Goal: Book appointment/travel/reservation

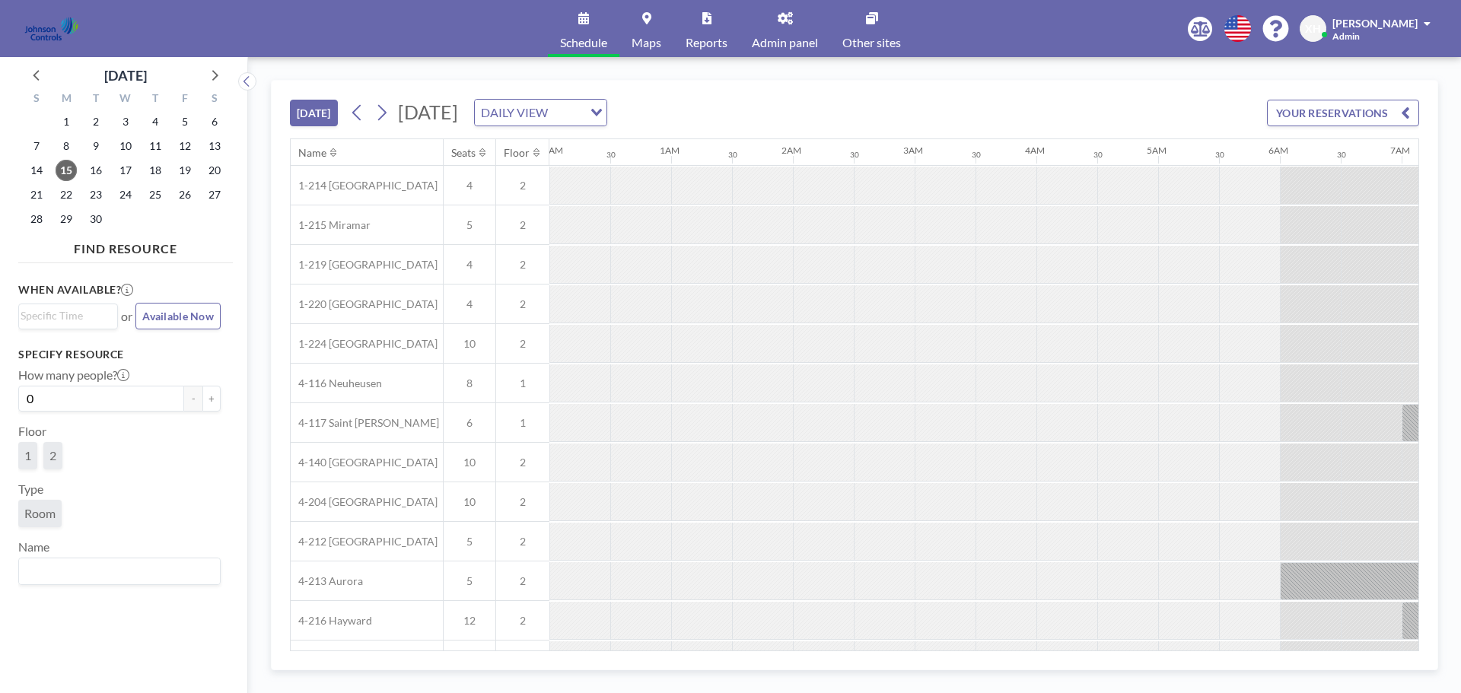
scroll to position [0, 974]
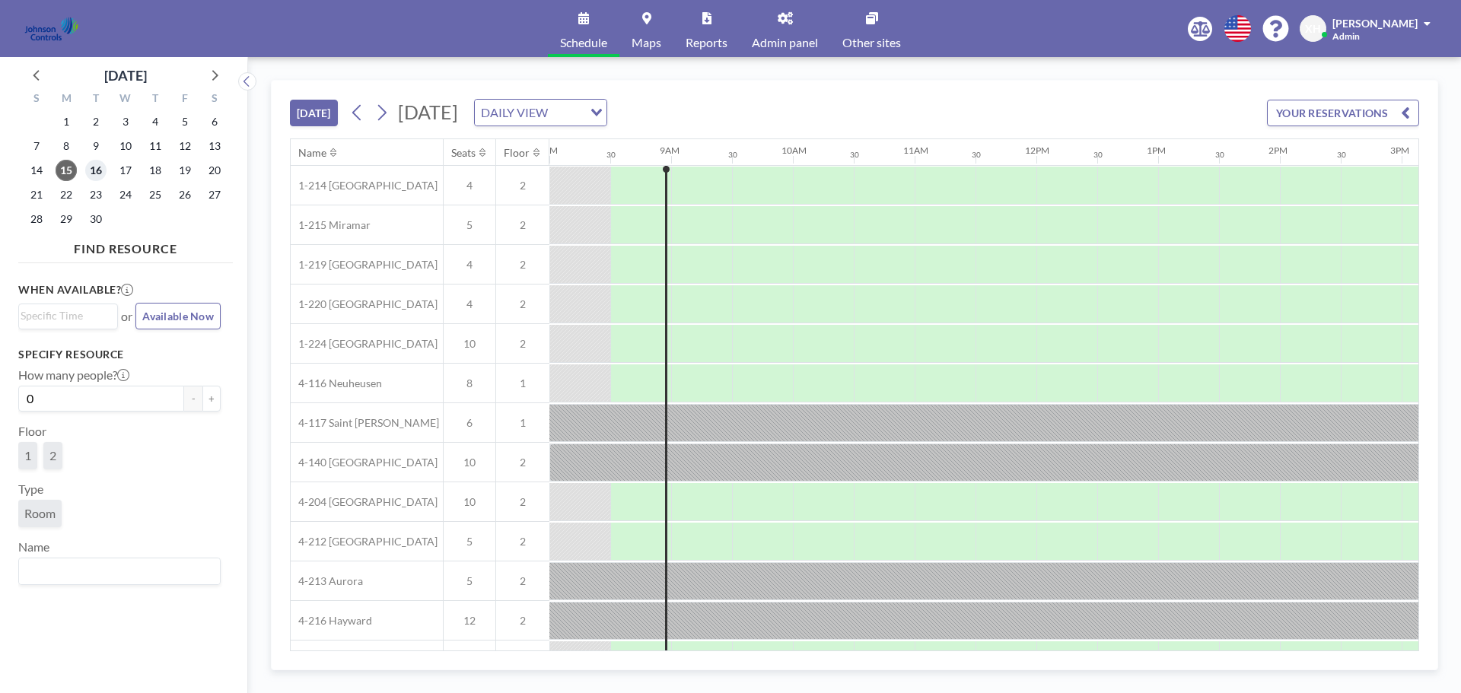
click at [96, 171] on span "16" at bounding box center [95, 170] width 21 height 21
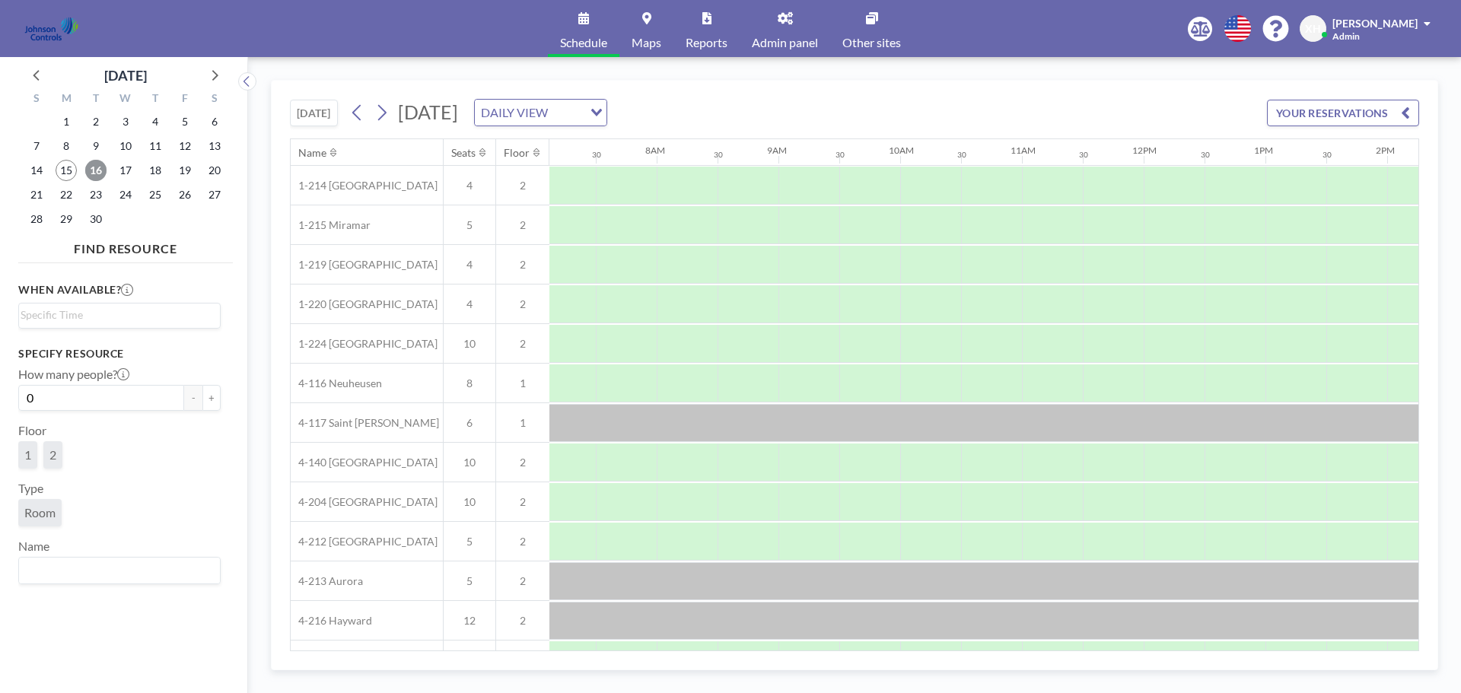
scroll to position [0, 913]
click at [122, 170] on span "17" at bounding box center [125, 170] width 21 height 21
click at [101, 170] on span "16" at bounding box center [95, 170] width 21 height 21
click at [581, 114] on input "Search for option" at bounding box center [567, 113] width 29 height 20
click at [784, 29] on link "Admin panel" at bounding box center [785, 28] width 91 height 57
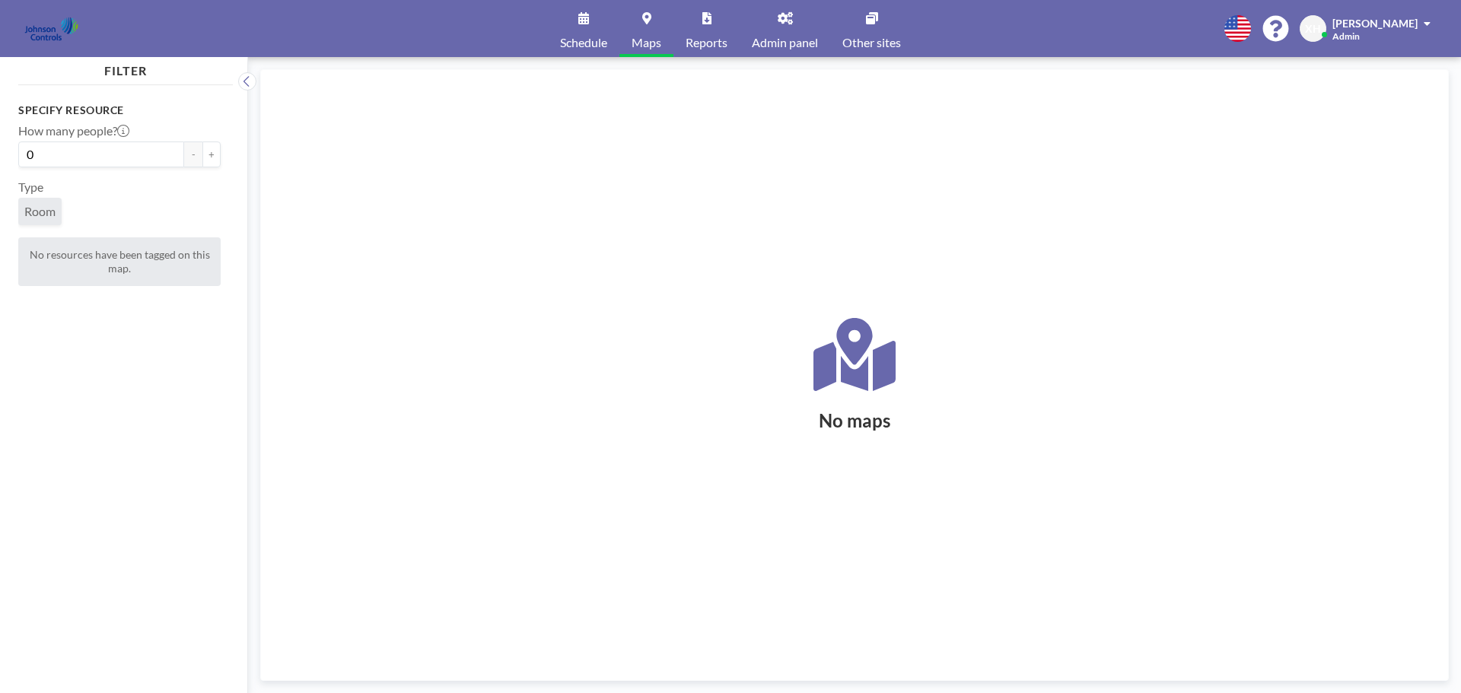
click at [585, 27] on link "Schedule" at bounding box center [584, 28] width 72 height 57
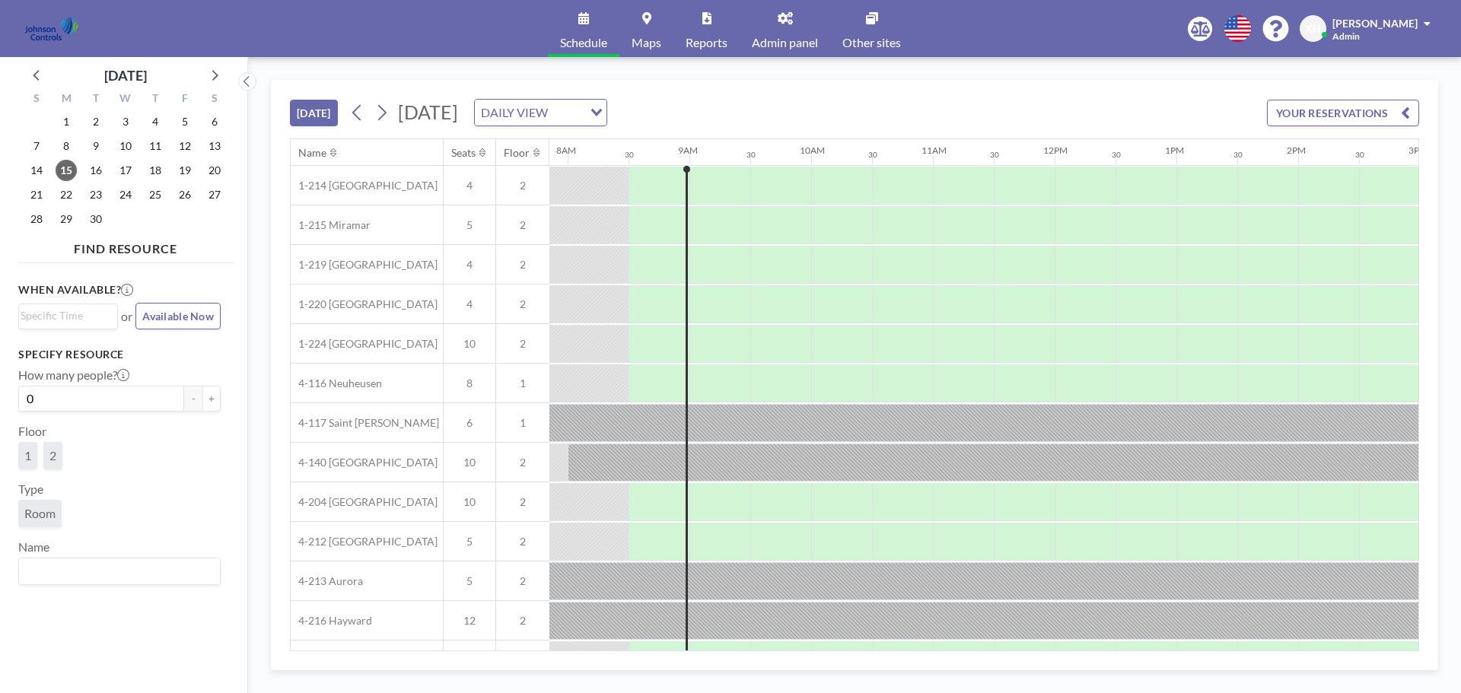
scroll to position [0, 974]
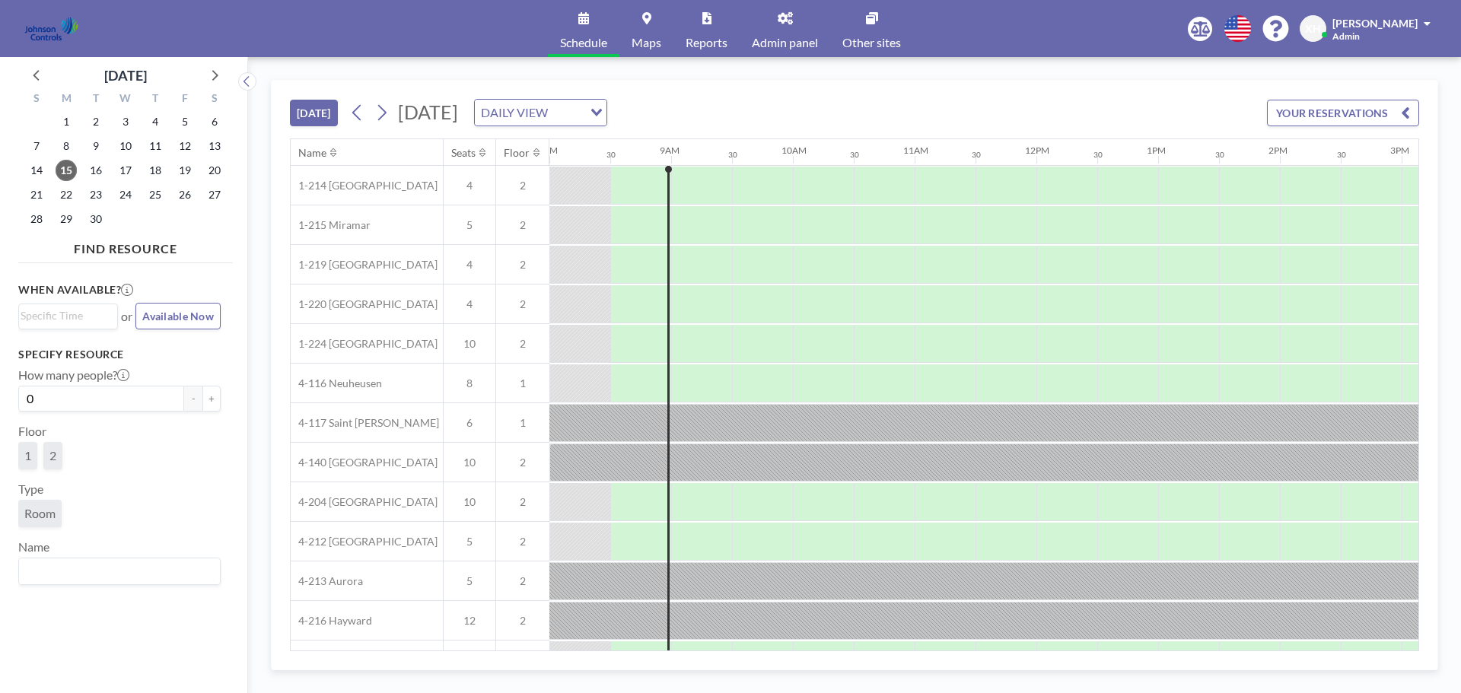
click at [791, 19] on icon at bounding box center [785, 18] width 15 height 12
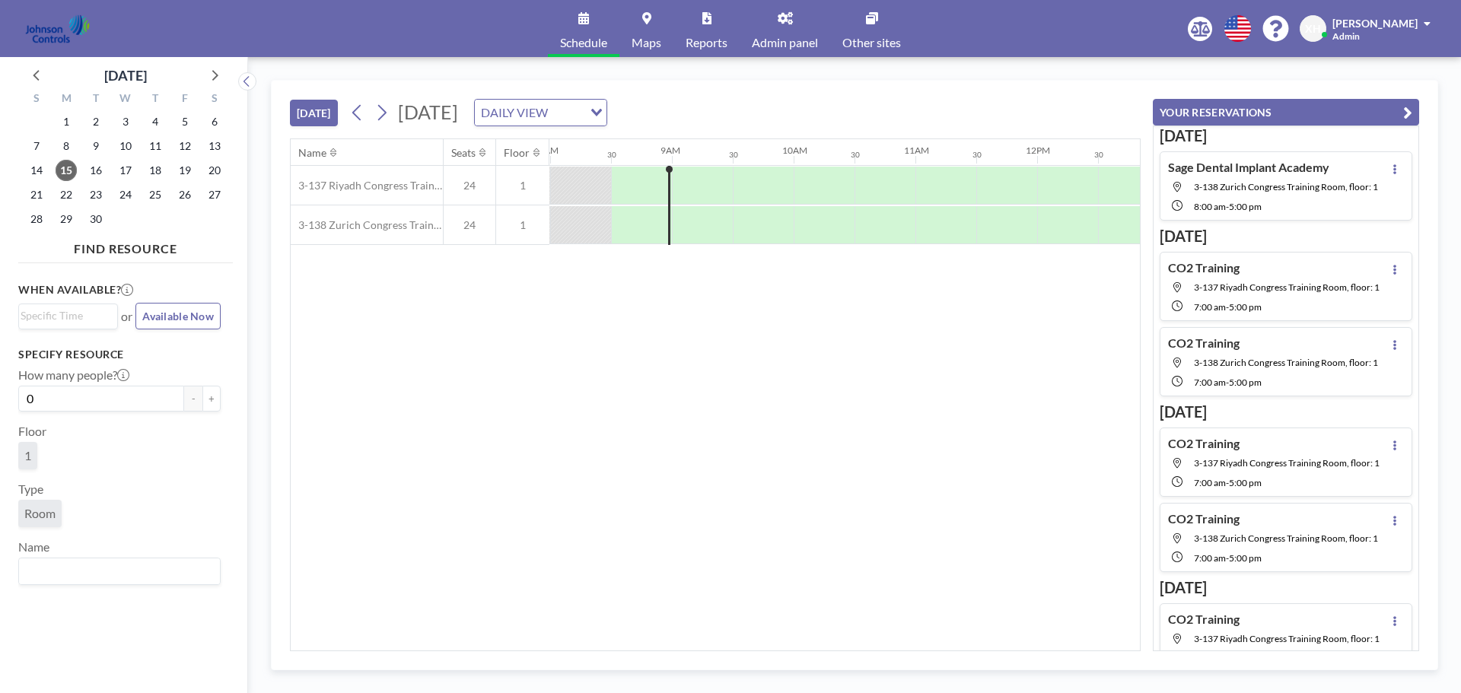
scroll to position [0, 974]
click at [103, 170] on span "16" at bounding box center [95, 170] width 21 height 21
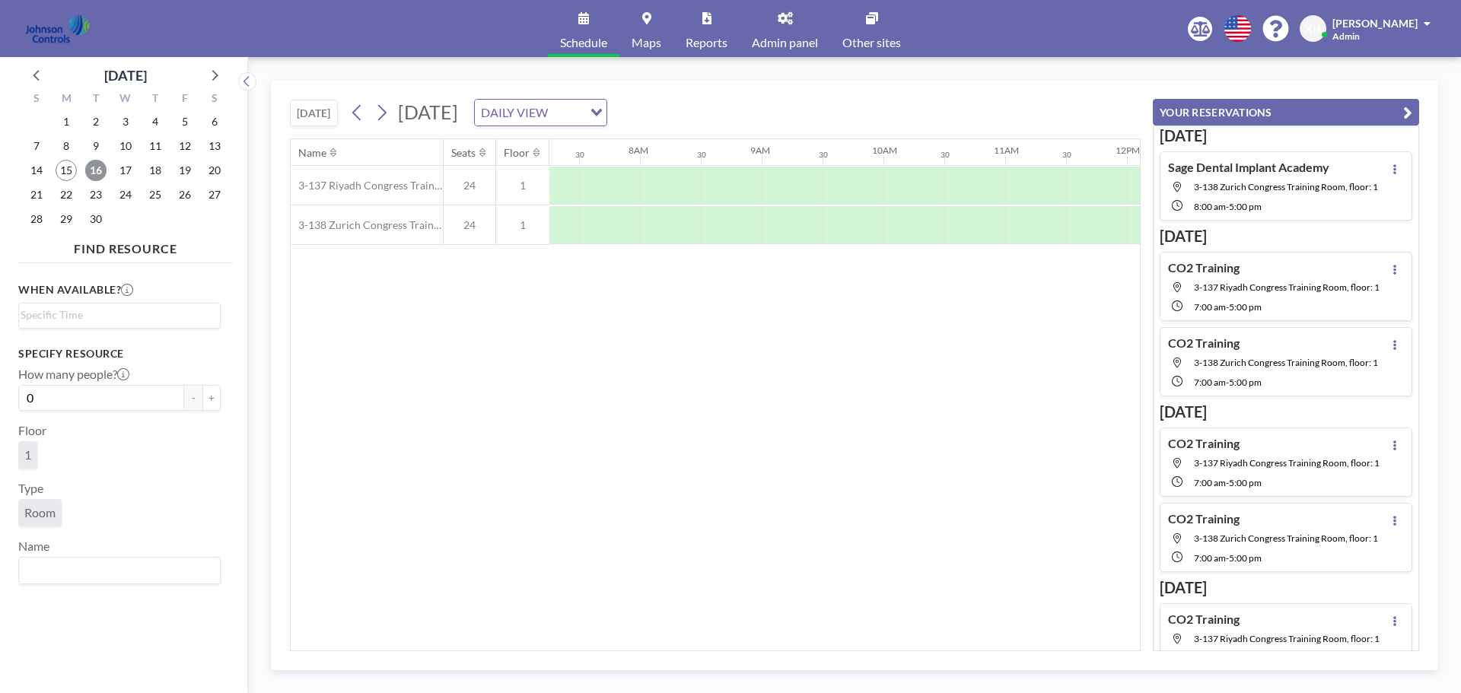
scroll to position [0, 913]
click at [125, 169] on span "17" at bounding box center [125, 170] width 21 height 21
click at [96, 171] on span "16" at bounding box center [95, 170] width 21 height 21
click at [579, 178] on div at bounding box center [579, 186] width 61 height 38
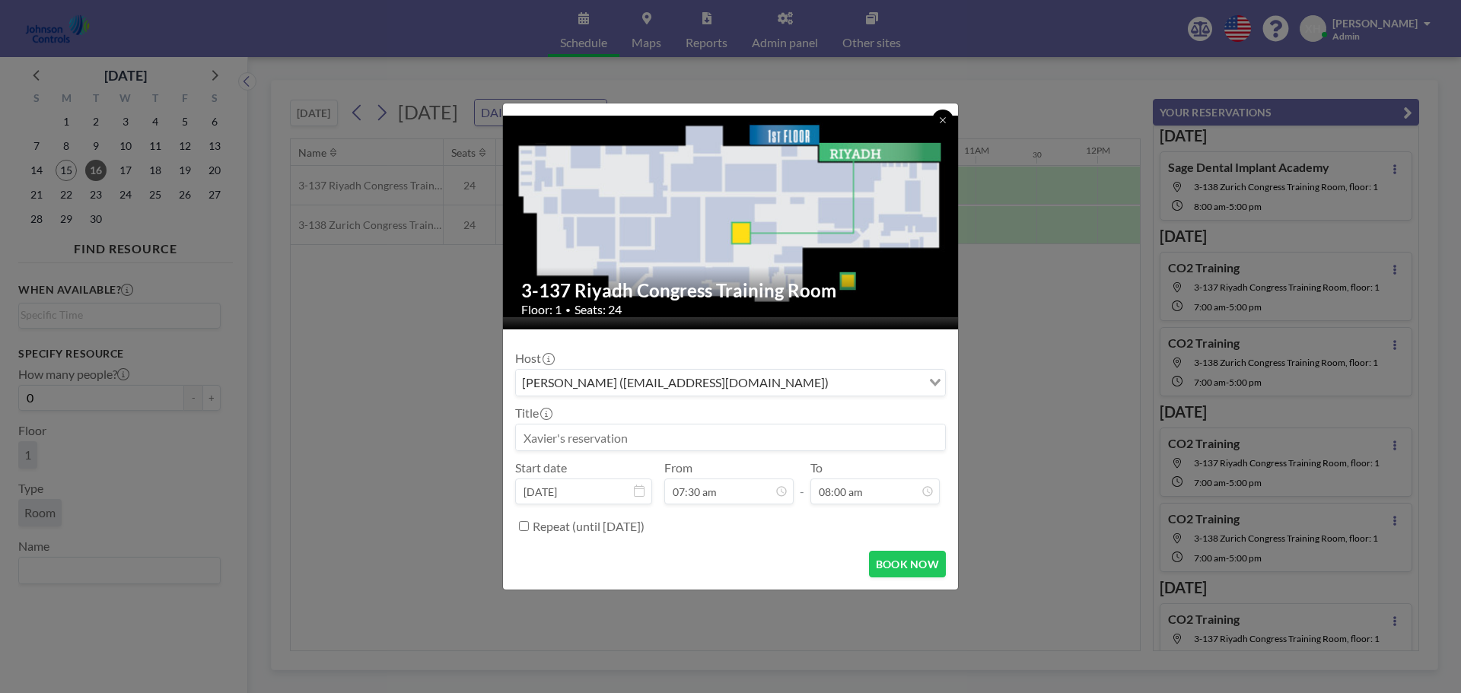
click at [948, 119] on button at bounding box center [942, 120] width 21 height 21
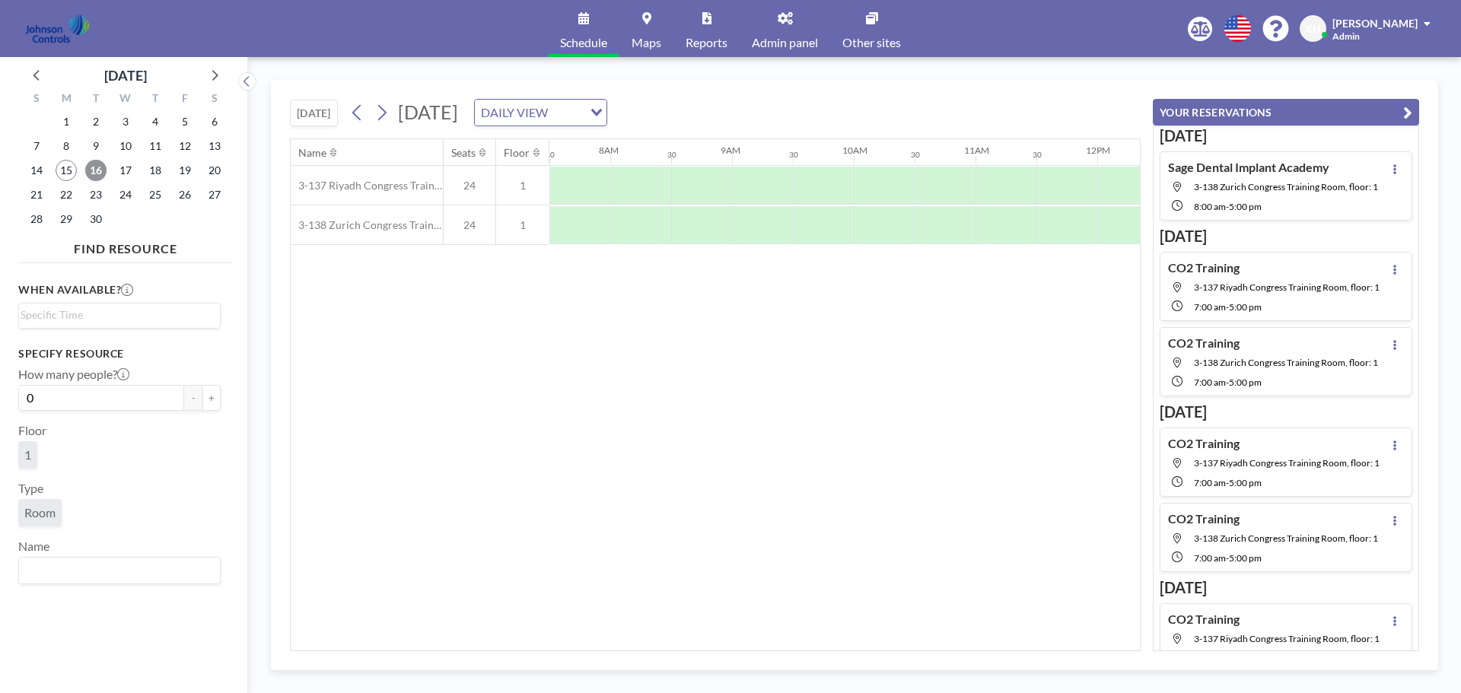
click at [103, 169] on span "16" at bounding box center [95, 170] width 21 height 21
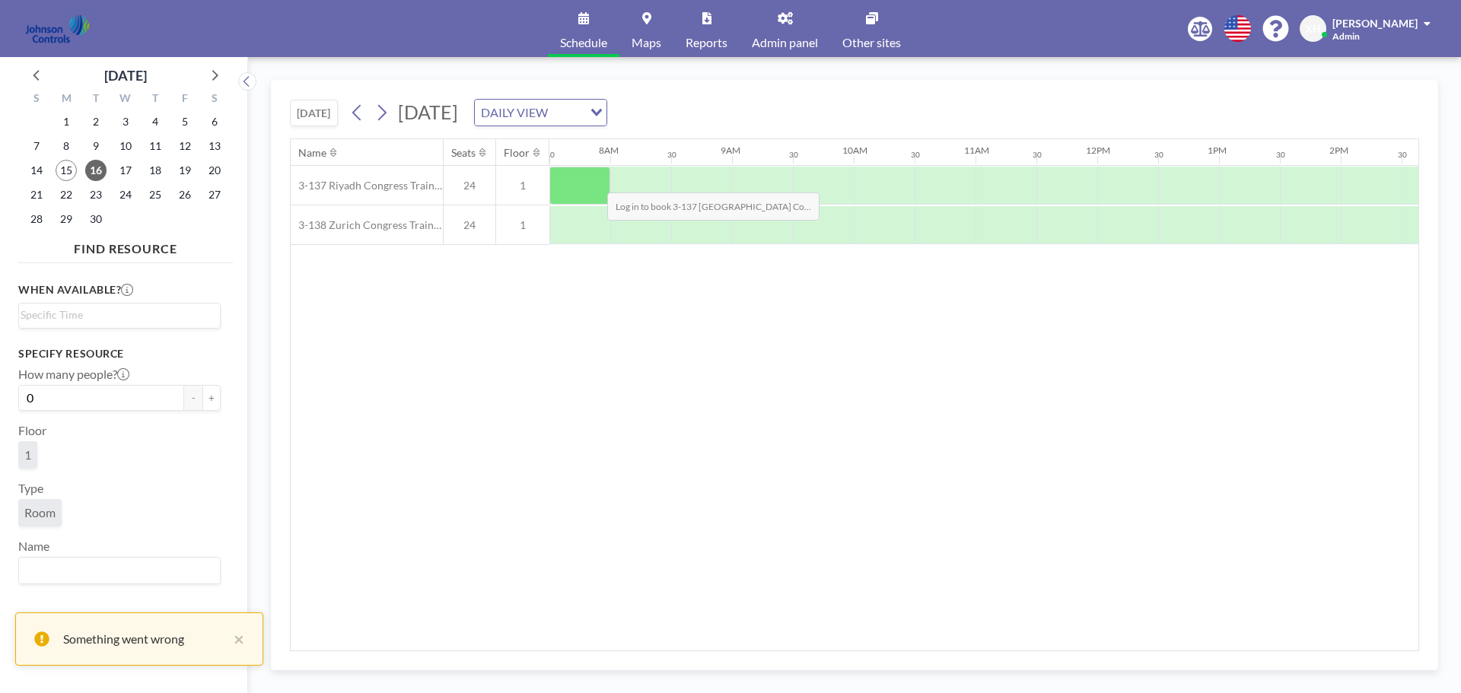
click at [595, 181] on div at bounding box center [579, 186] width 61 height 38
click at [648, 181] on div at bounding box center [640, 186] width 61 height 38
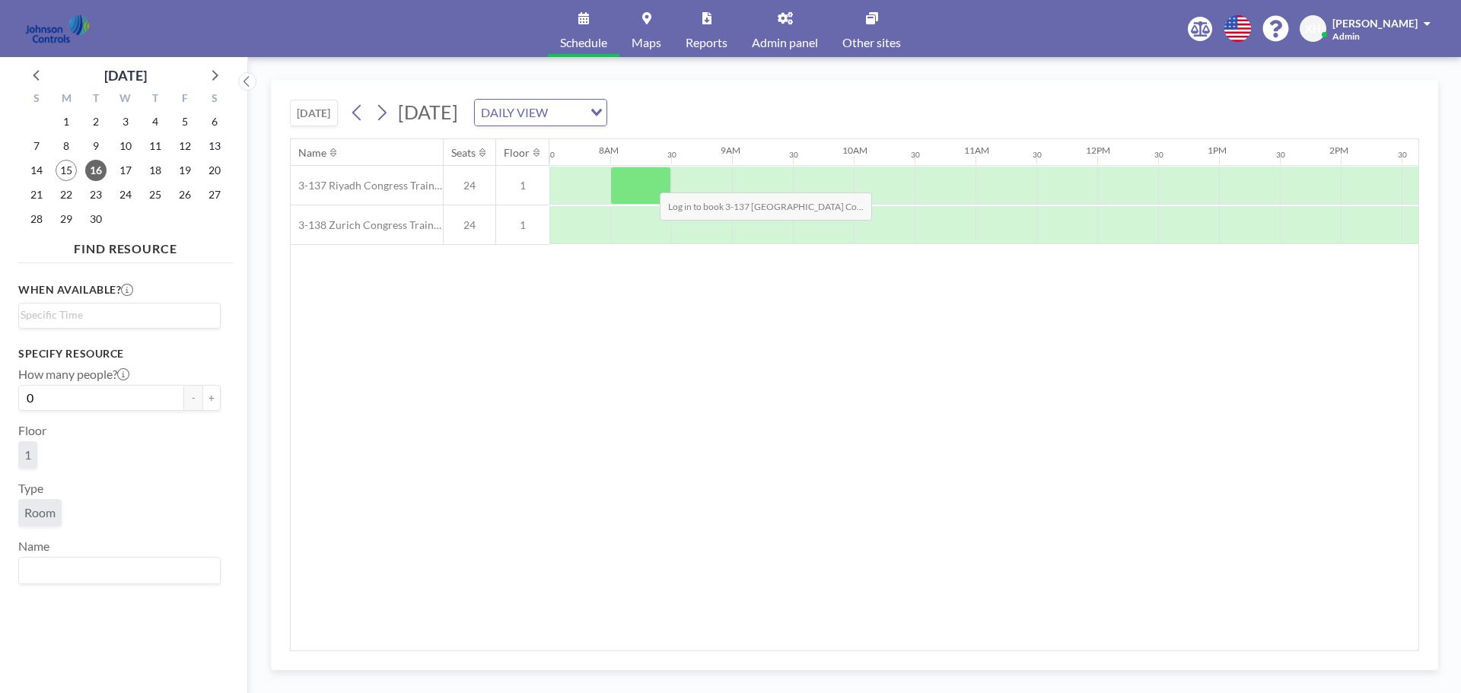
click at [648, 181] on div at bounding box center [640, 186] width 61 height 38
click at [612, 184] on div at bounding box center [640, 186] width 61 height 38
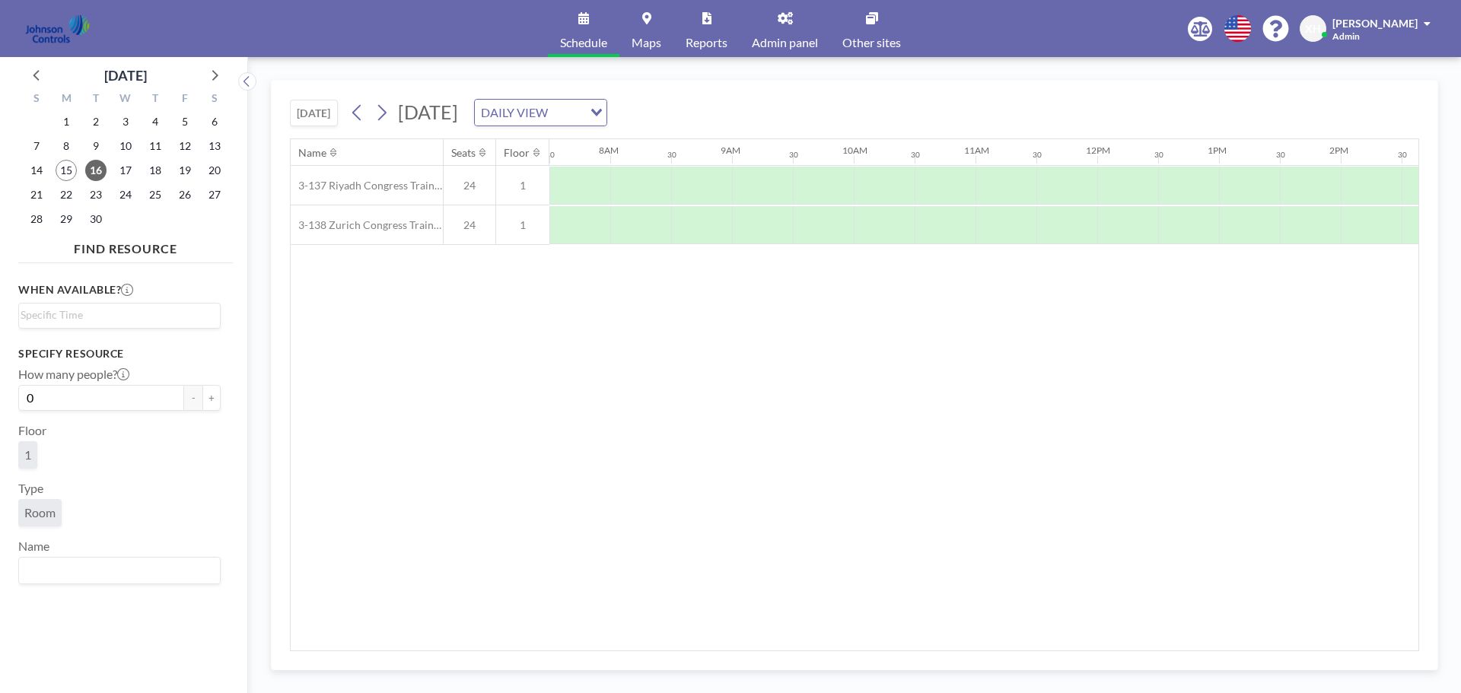
click at [876, 27] on link "Other sites" at bounding box center [871, 28] width 83 height 57
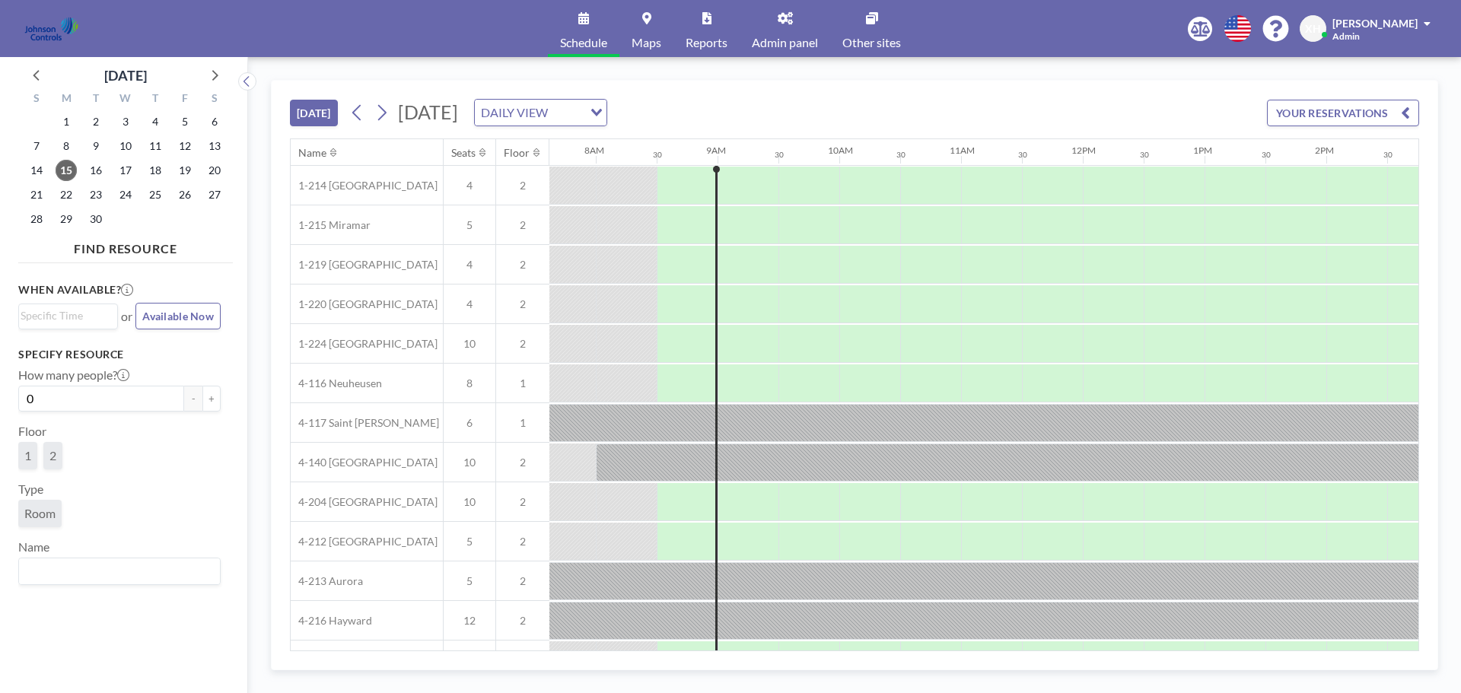
scroll to position [0, 974]
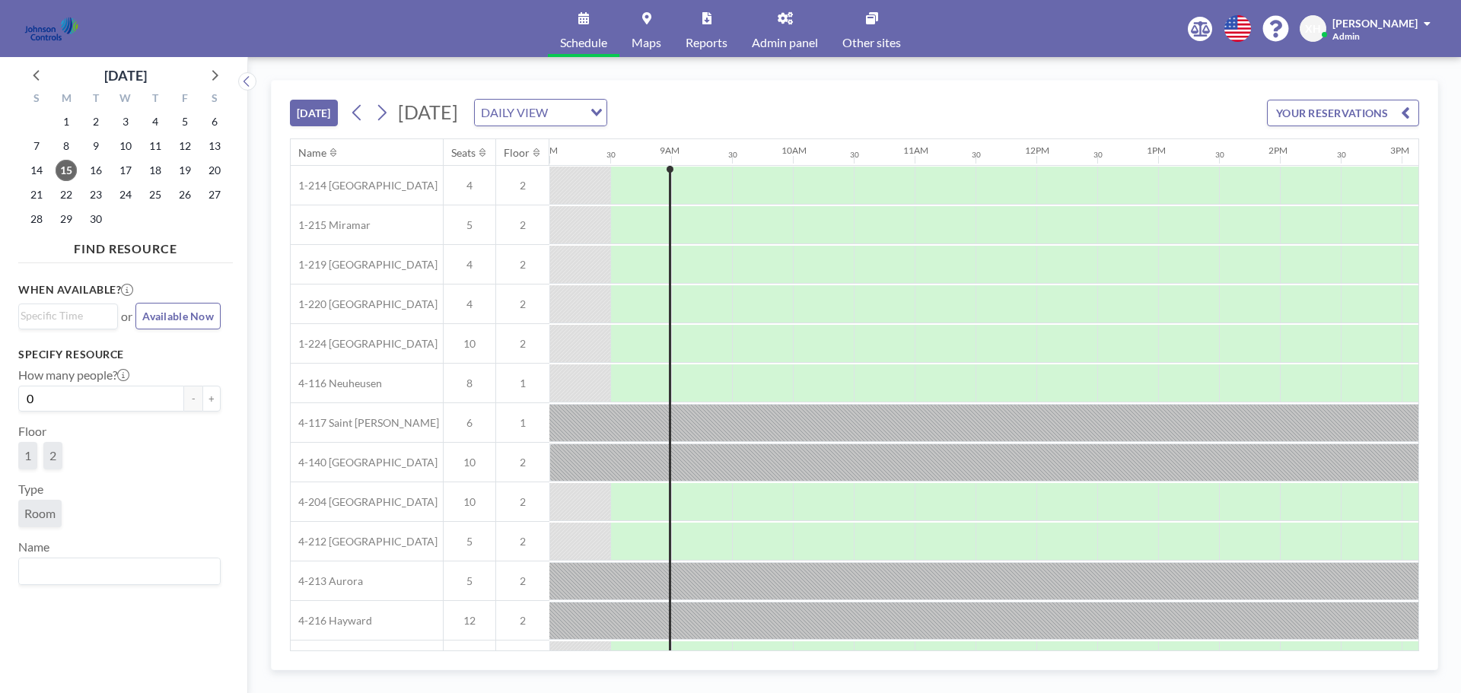
click at [867, 18] on icon at bounding box center [872, 18] width 12 height 12
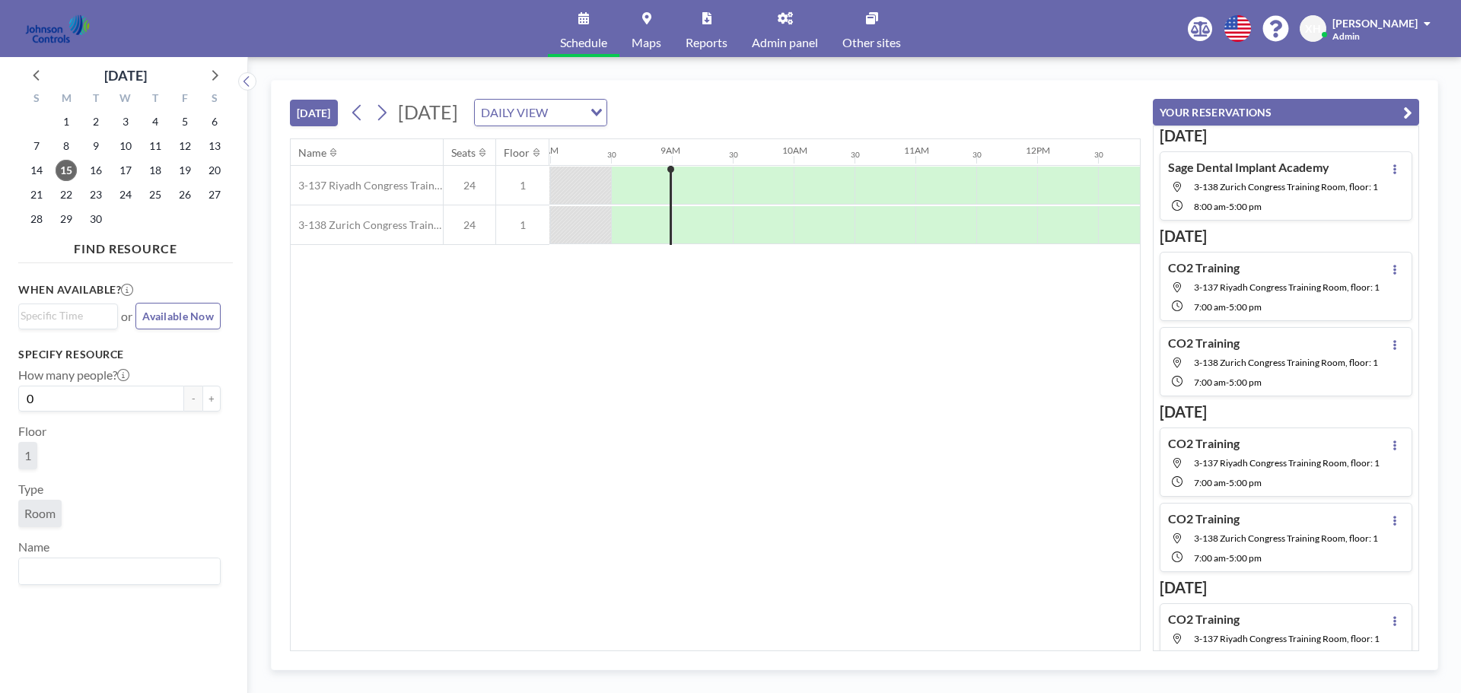
scroll to position [0, 974]
click at [1419, 21] on div "[PERSON_NAME]" at bounding box center [1382, 22] width 98 height 15
click at [1384, 107] on span "Log out" at bounding box center [1385, 103] width 35 height 15
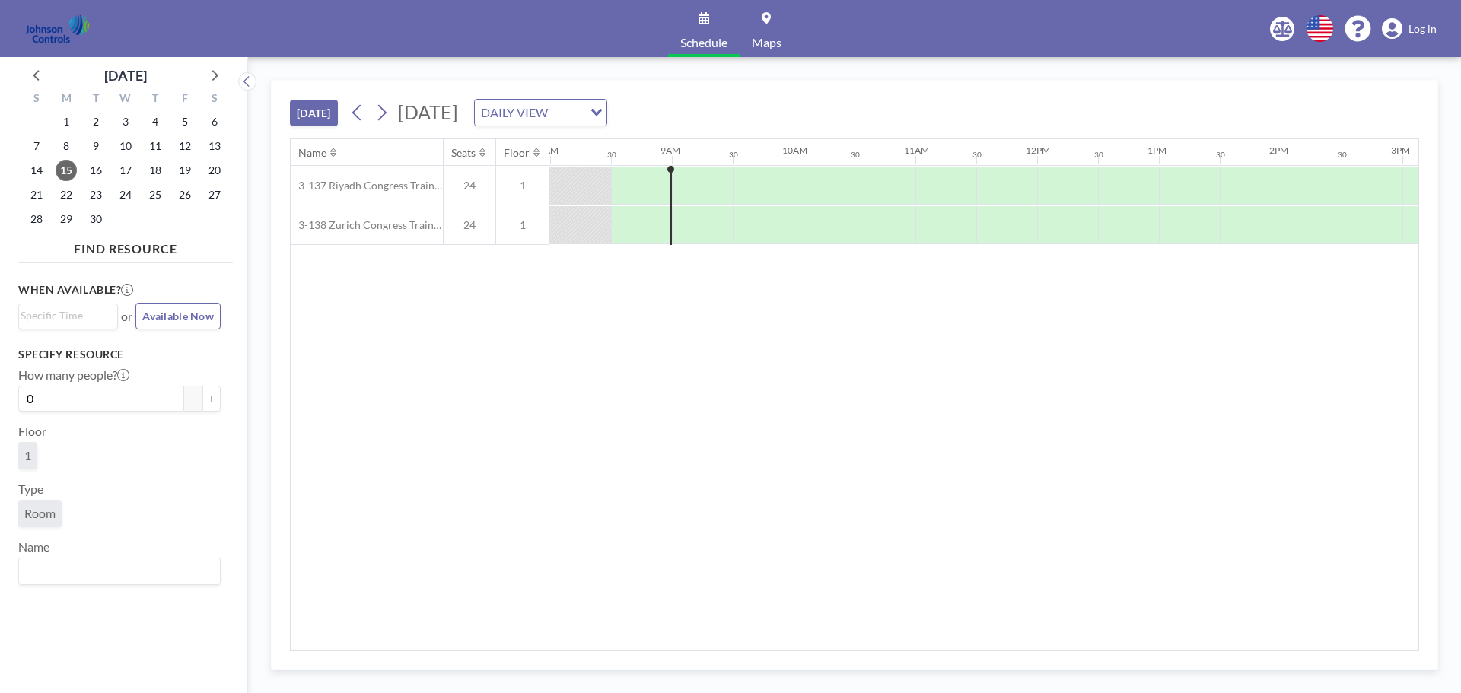
scroll to position [0, 974]
click at [97, 175] on span "16" at bounding box center [95, 170] width 21 height 21
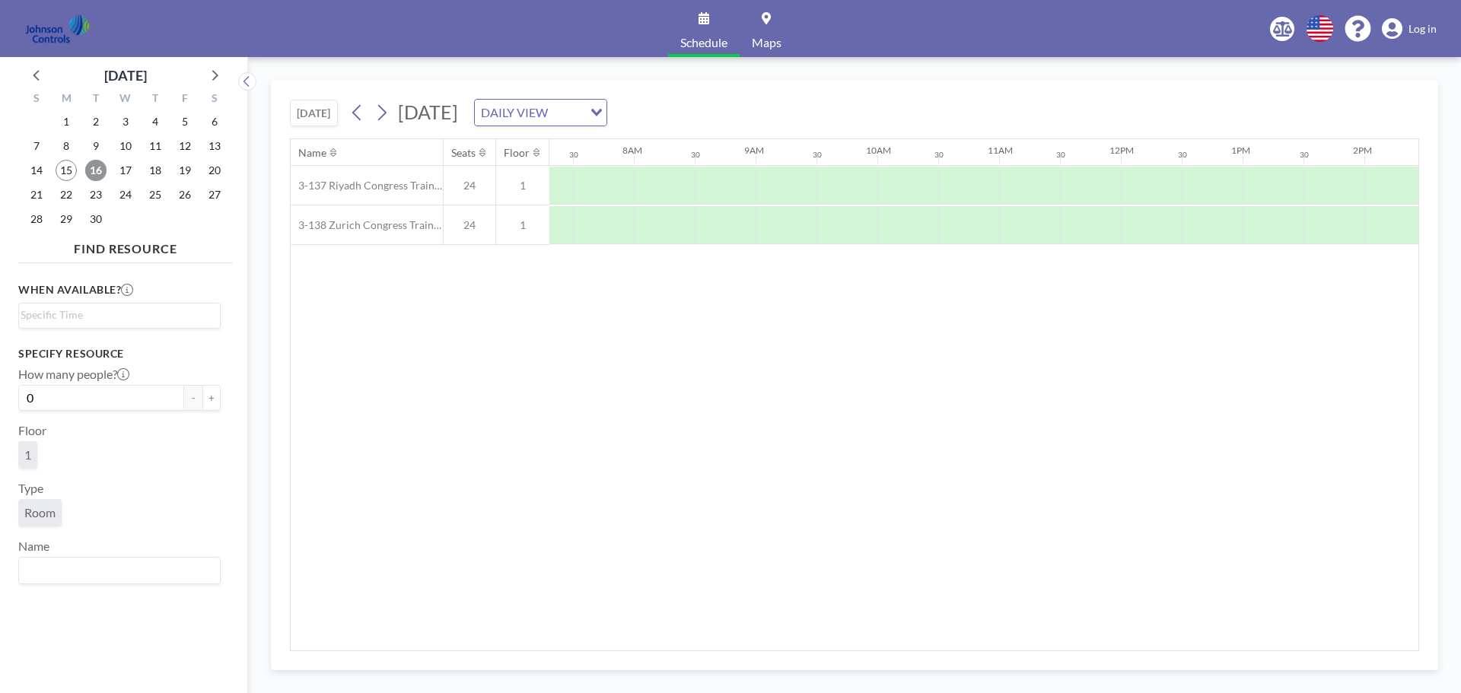
scroll to position [0, 913]
click at [613, 185] on div at bounding box center [640, 186] width 61 height 38
click at [616, 183] on div at bounding box center [640, 186] width 61 height 38
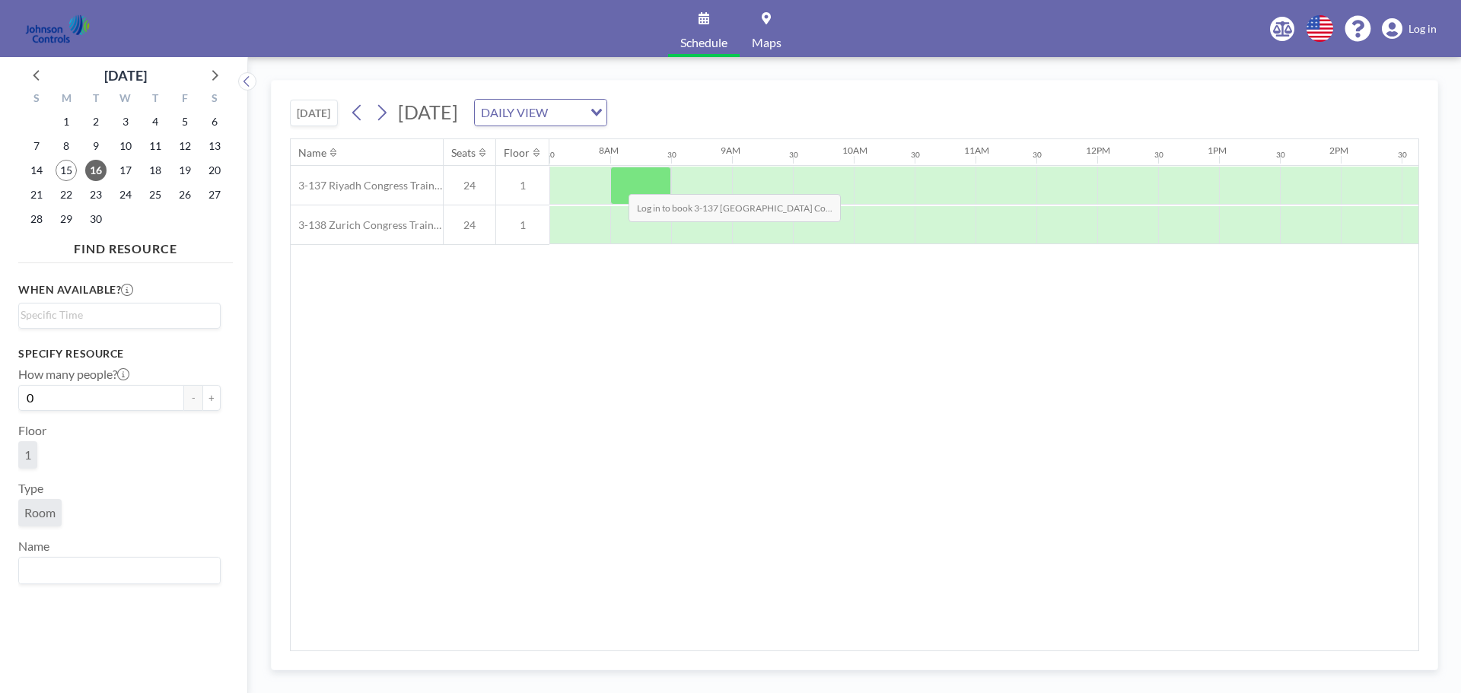
click at [616, 183] on div at bounding box center [640, 186] width 61 height 38
click at [618, 179] on div at bounding box center [640, 186] width 61 height 38
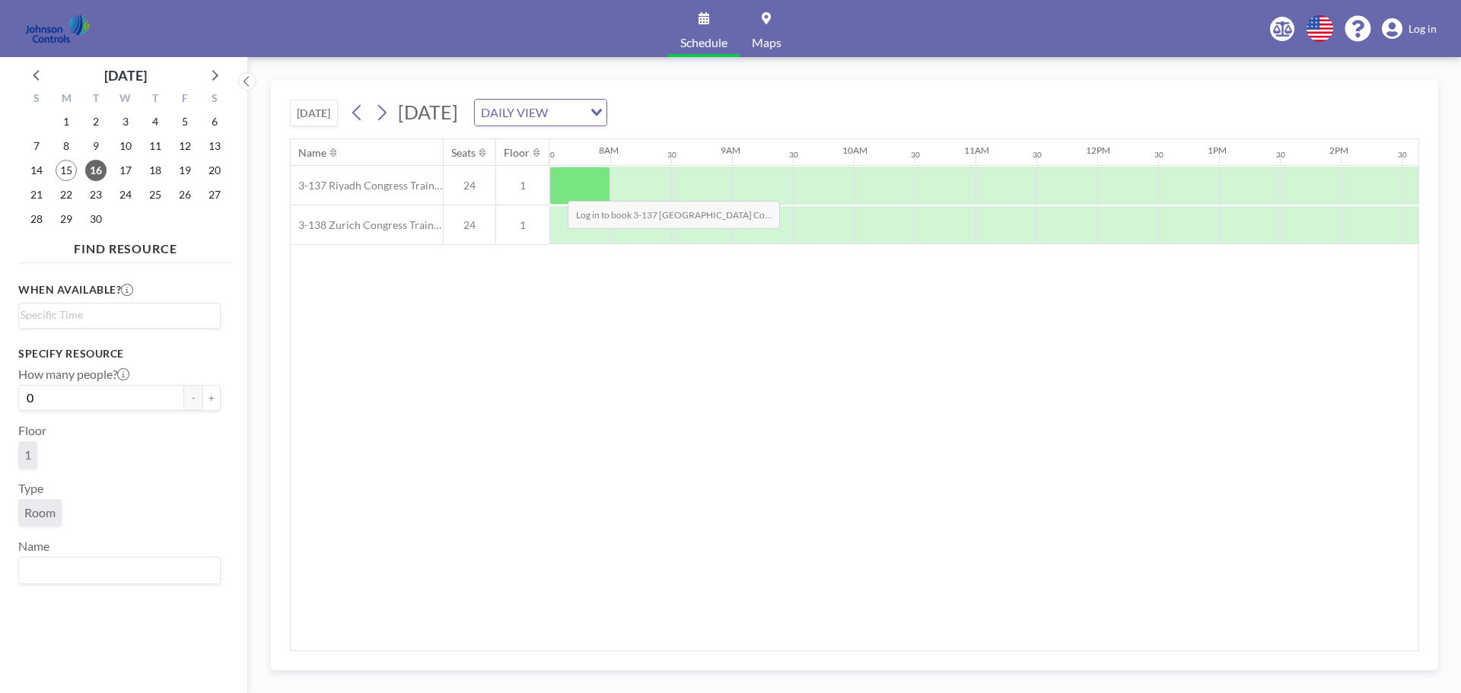
click at [556, 189] on div at bounding box center [579, 186] width 61 height 38
click at [614, 180] on div at bounding box center [640, 186] width 61 height 38
click at [100, 175] on span "16" at bounding box center [95, 170] width 21 height 21
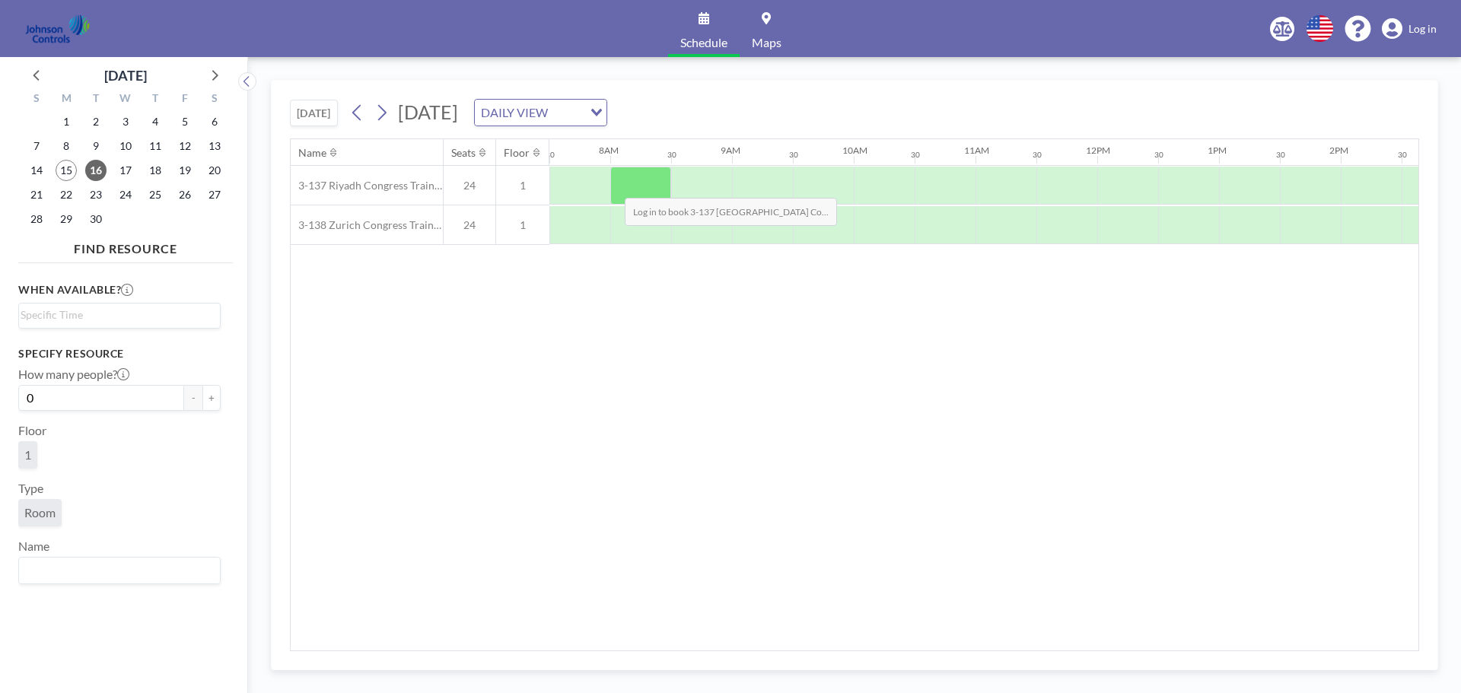
click at [613, 186] on div at bounding box center [640, 186] width 61 height 38
drag, startPoint x: 623, startPoint y: 183, endPoint x: 123, endPoint y: 318, distance: 517.8
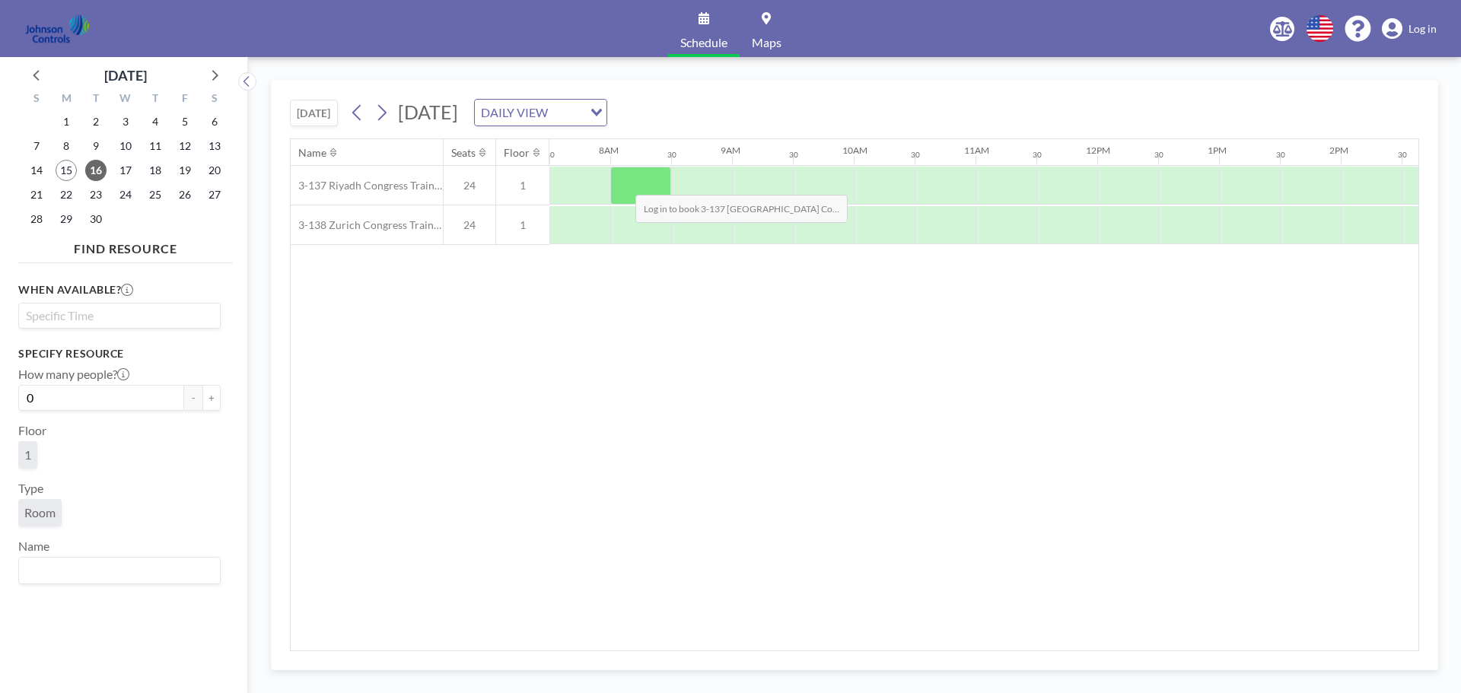
click at [123, 318] on input "Search for option" at bounding box center [116, 316] width 191 height 18
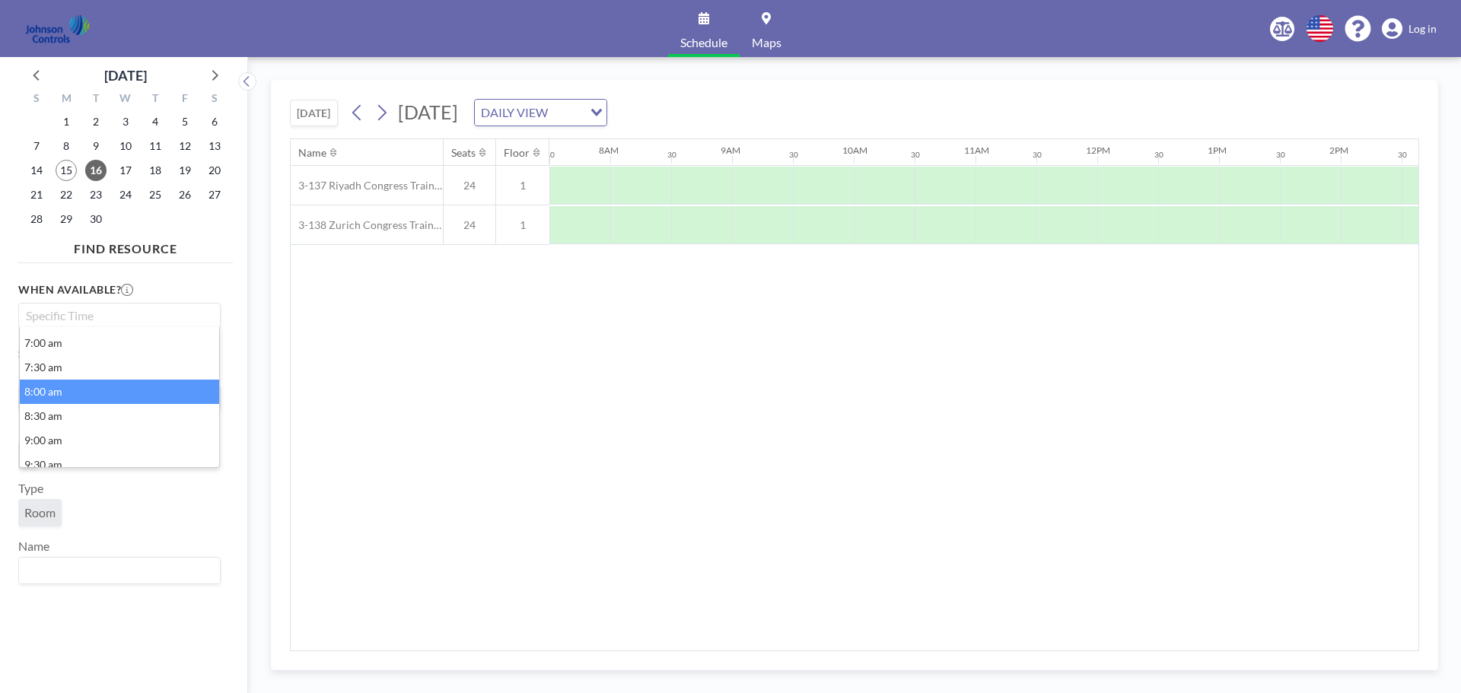
click at [81, 390] on li "8:00 am" at bounding box center [119, 392] width 199 height 24
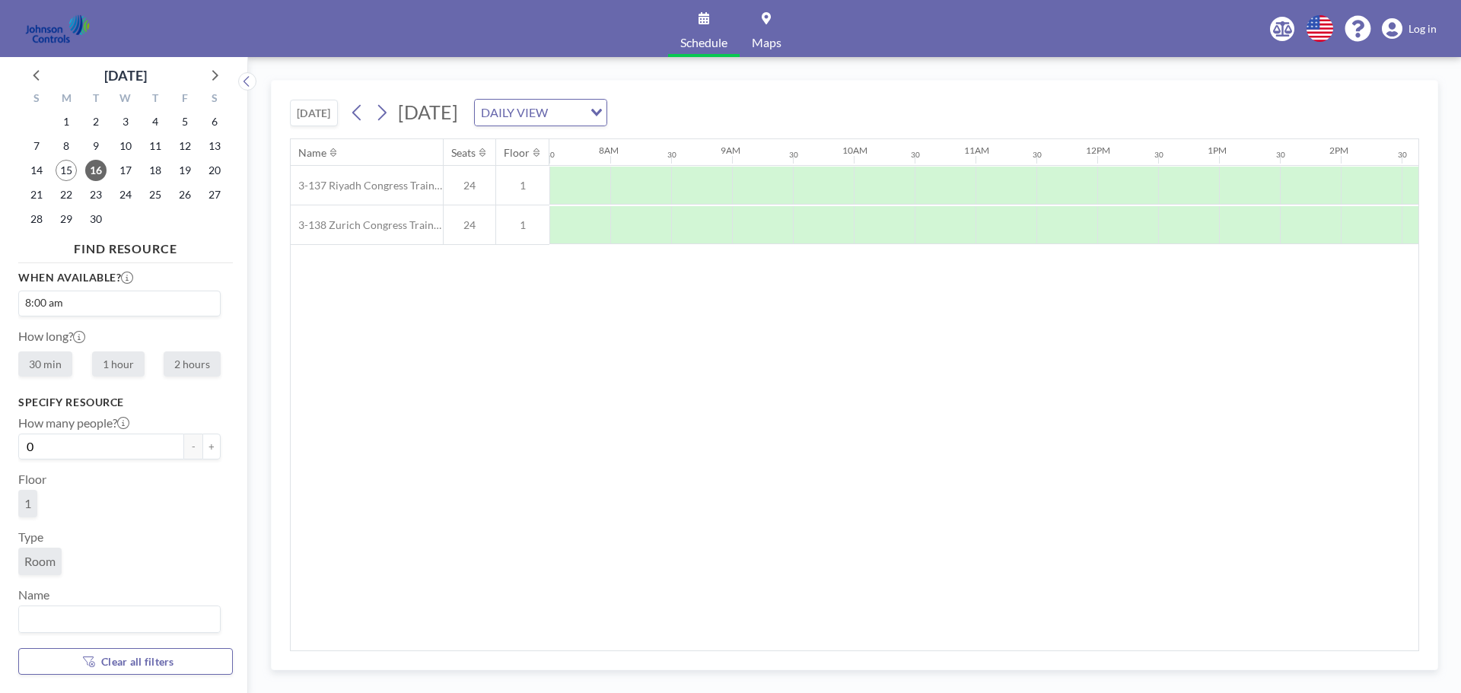
scroll to position [15, 0]
click at [189, 367] on label "2 hours" at bounding box center [192, 361] width 57 height 25
radio input "true"
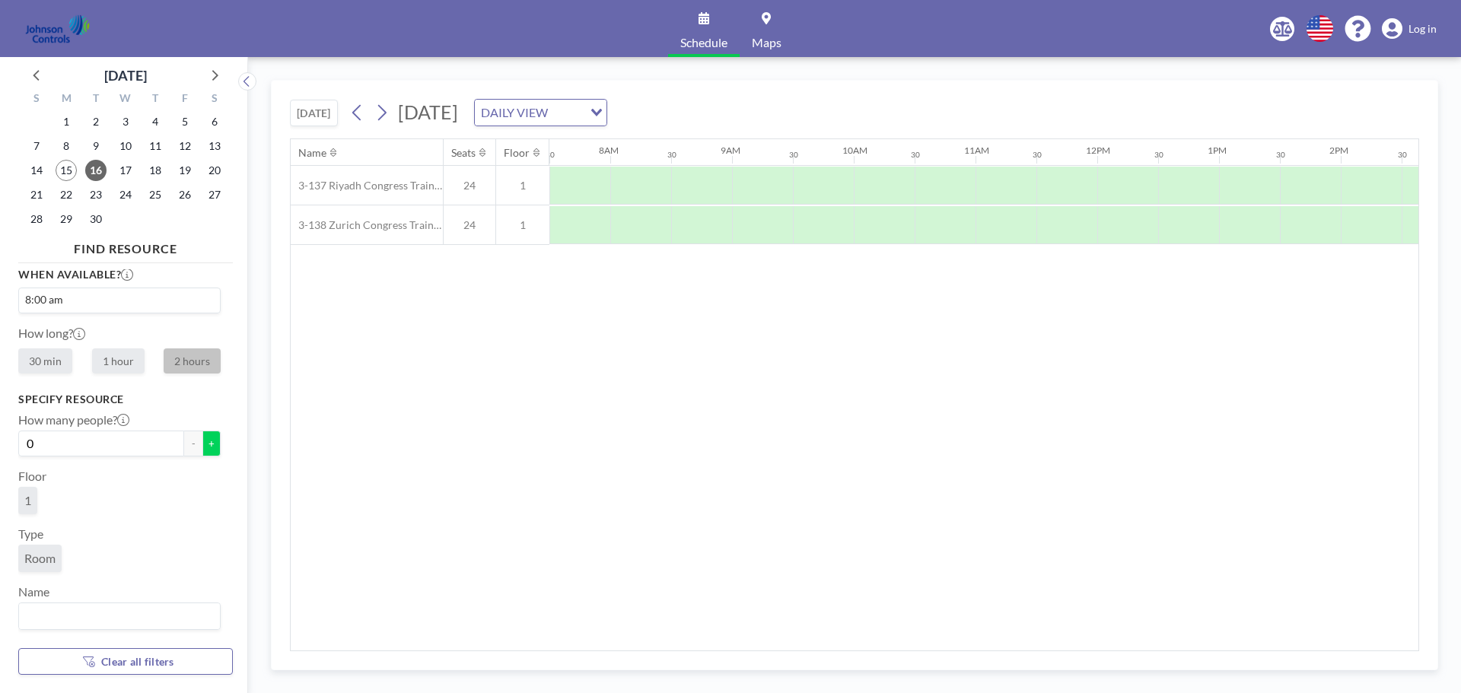
click at [204, 446] on button "+" at bounding box center [211, 444] width 18 height 26
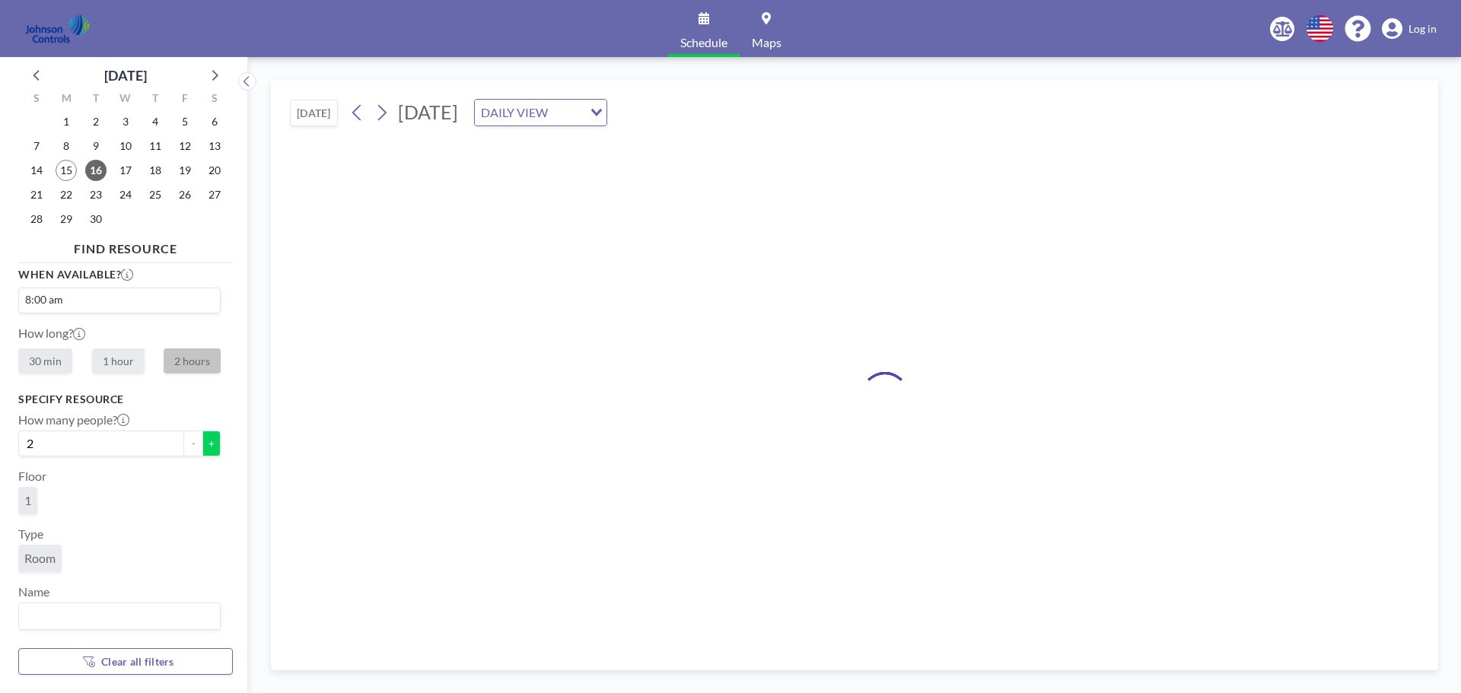
click at [204, 446] on button "+" at bounding box center [211, 444] width 18 height 26
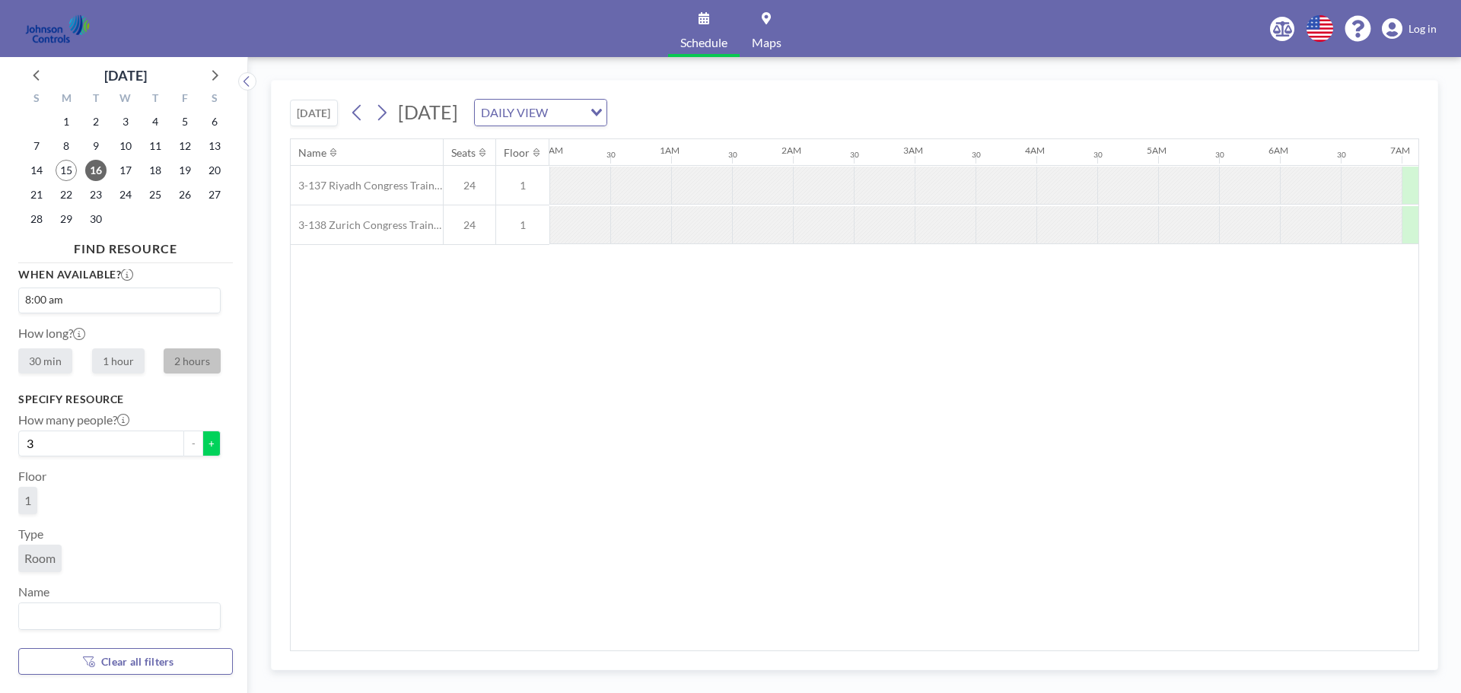
scroll to position [0, 193]
click at [204, 446] on button "+" at bounding box center [211, 444] width 18 height 26
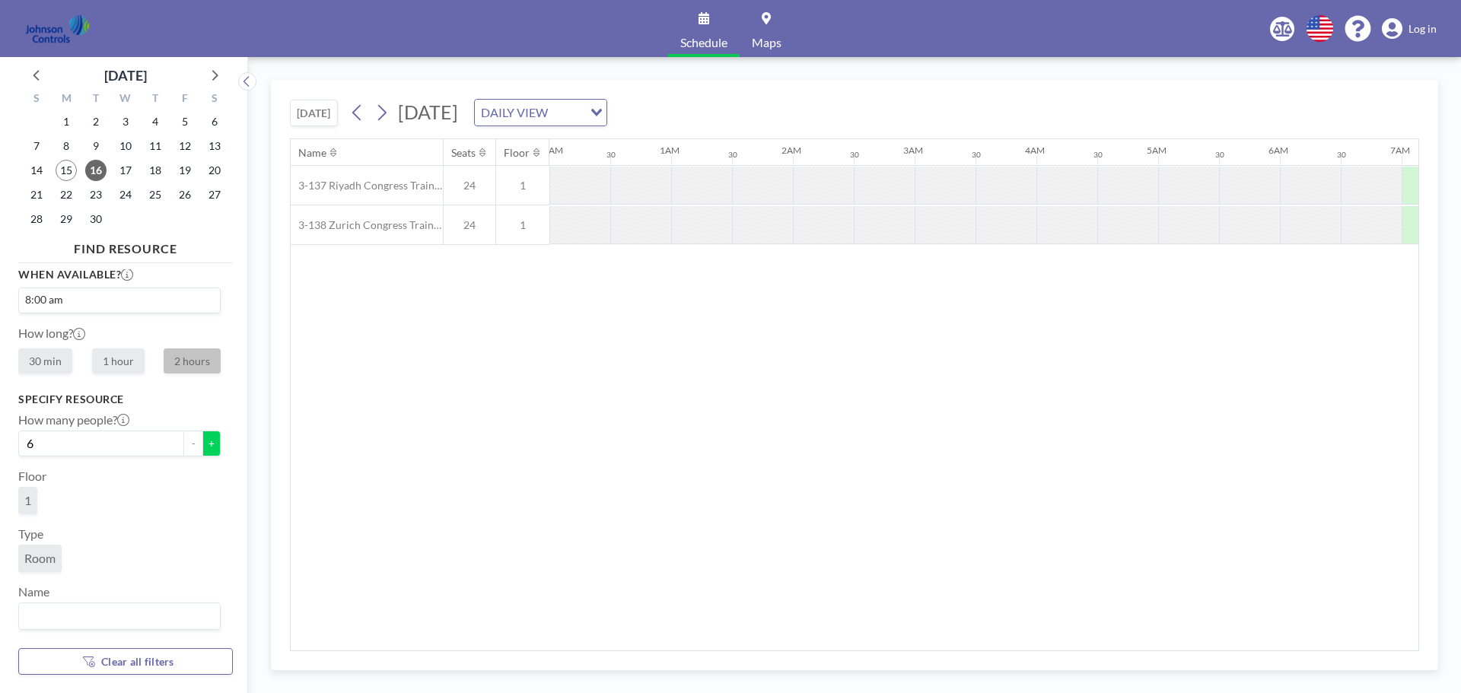
click at [204, 446] on button "+" at bounding box center [211, 444] width 18 height 26
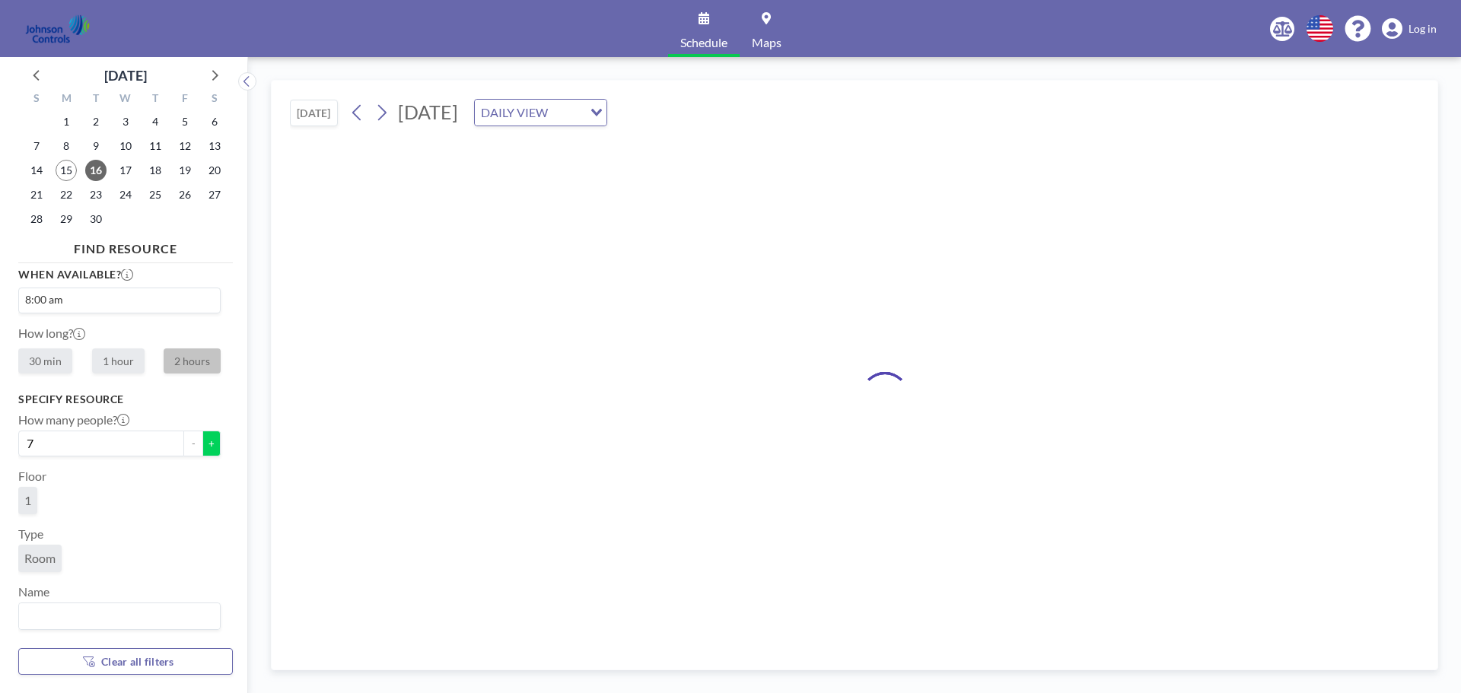
click at [204, 446] on button "+" at bounding box center [211, 444] width 18 height 26
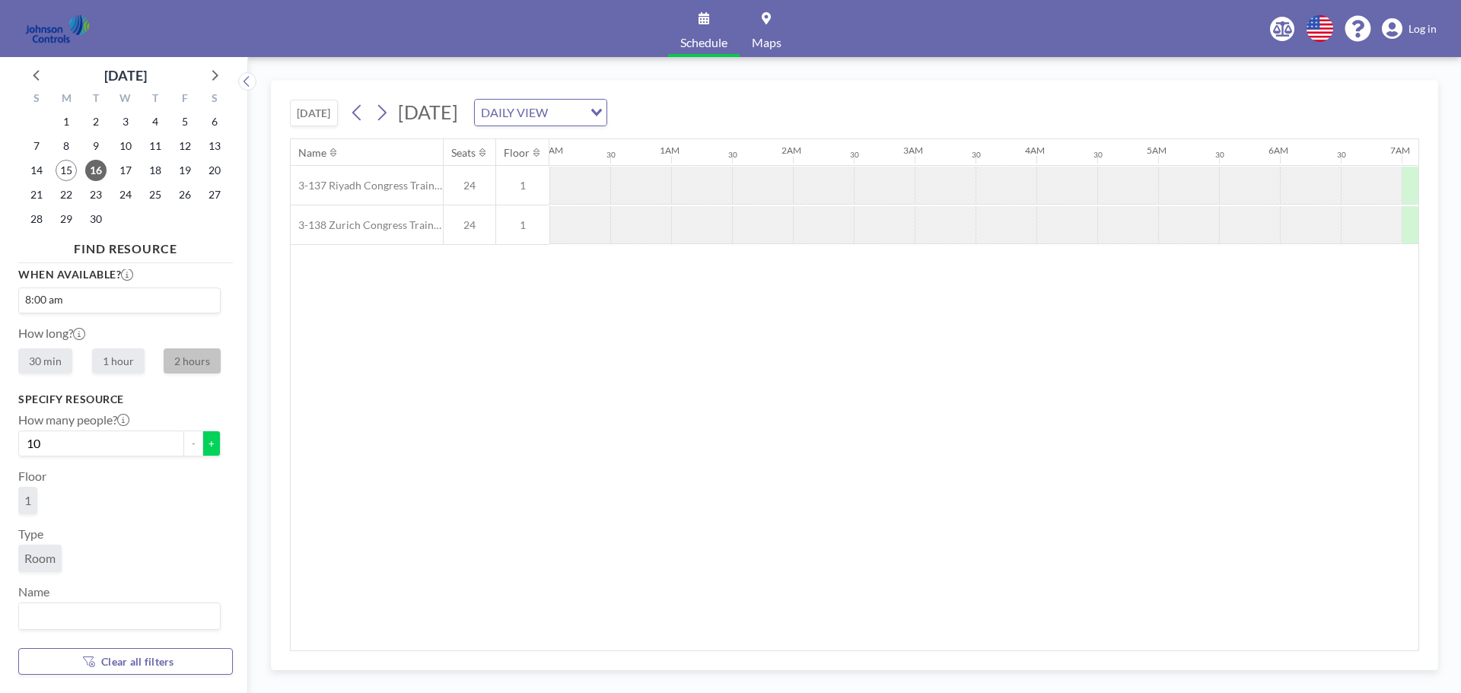
click at [204, 446] on button "+" at bounding box center [211, 444] width 18 height 26
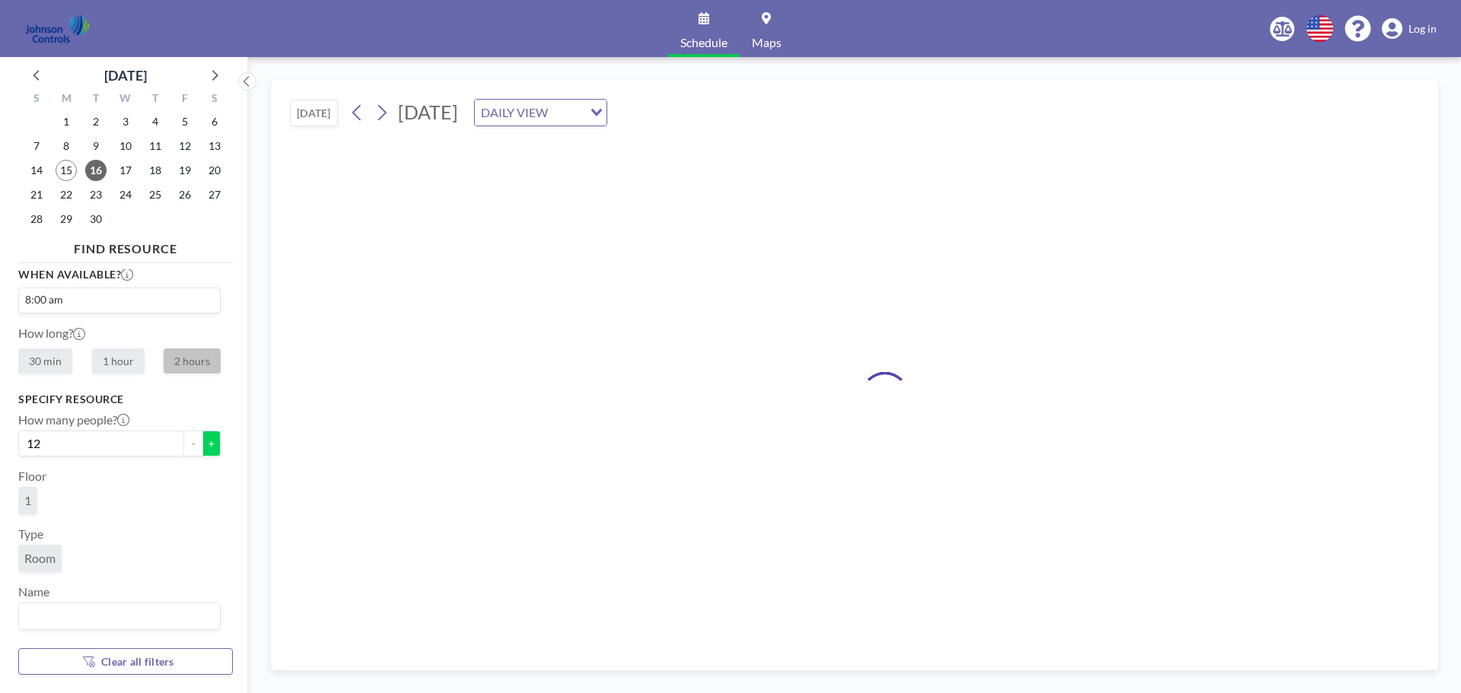
click at [204, 446] on button "+" at bounding box center [211, 444] width 18 height 26
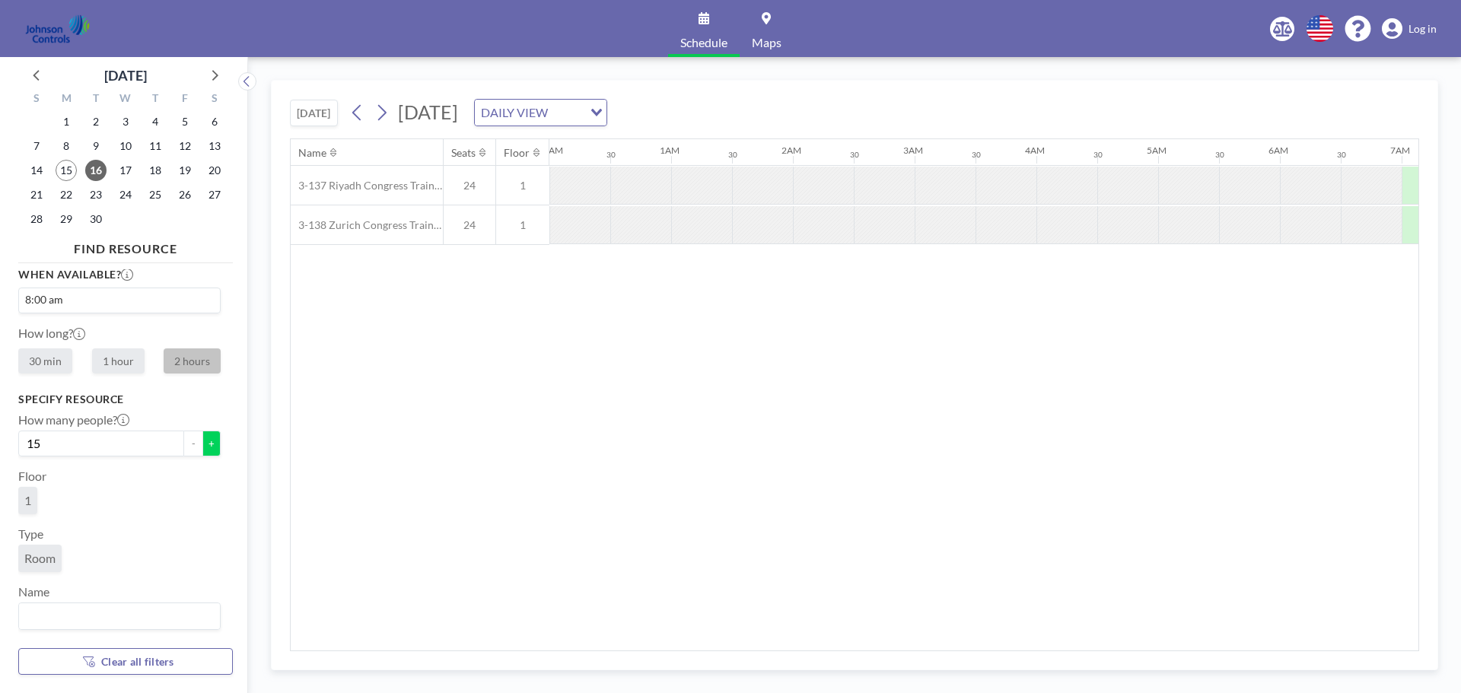
click at [204, 446] on button "+" at bounding box center [211, 444] width 18 height 26
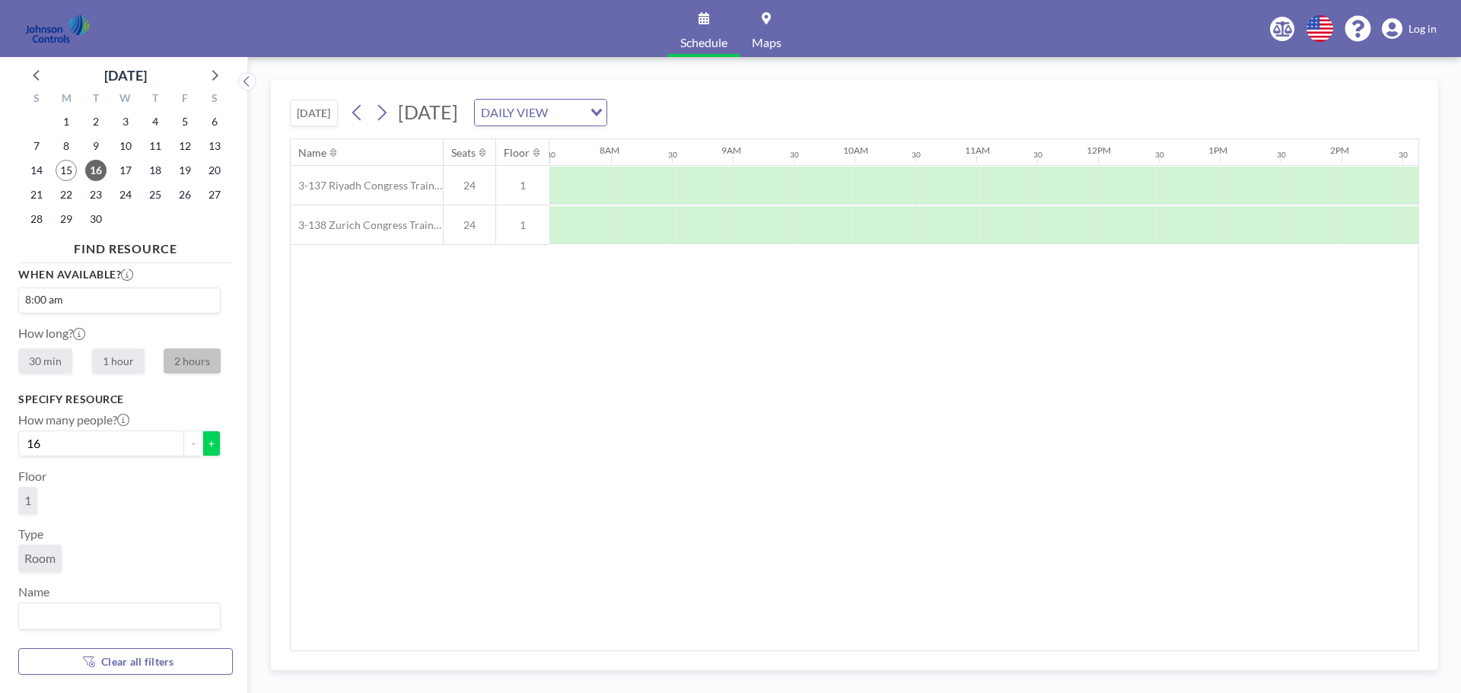
scroll to position [0, 913]
click at [204, 446] on button "+" at bounding box center [211, 444] width 18 height 26
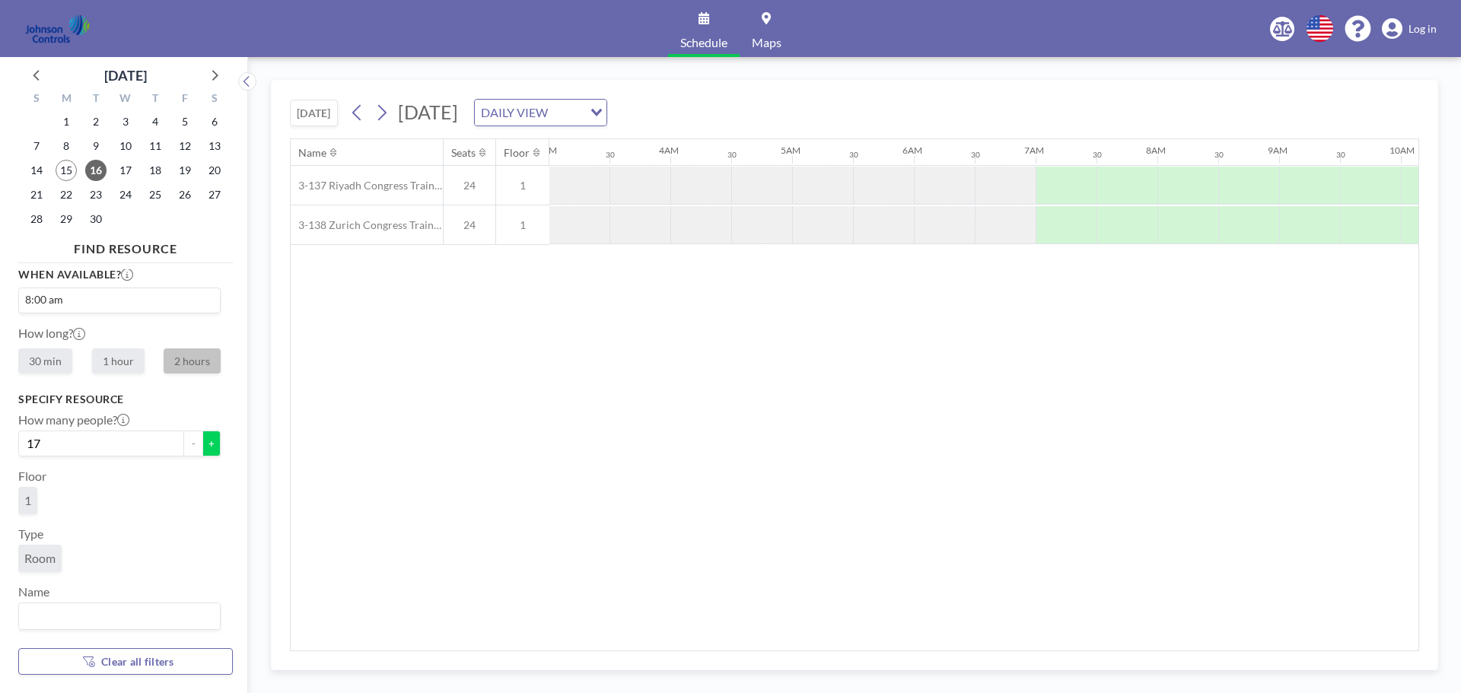
click at [204, 446] on button "+" at bounding box center [211, 444] width 18 height 26
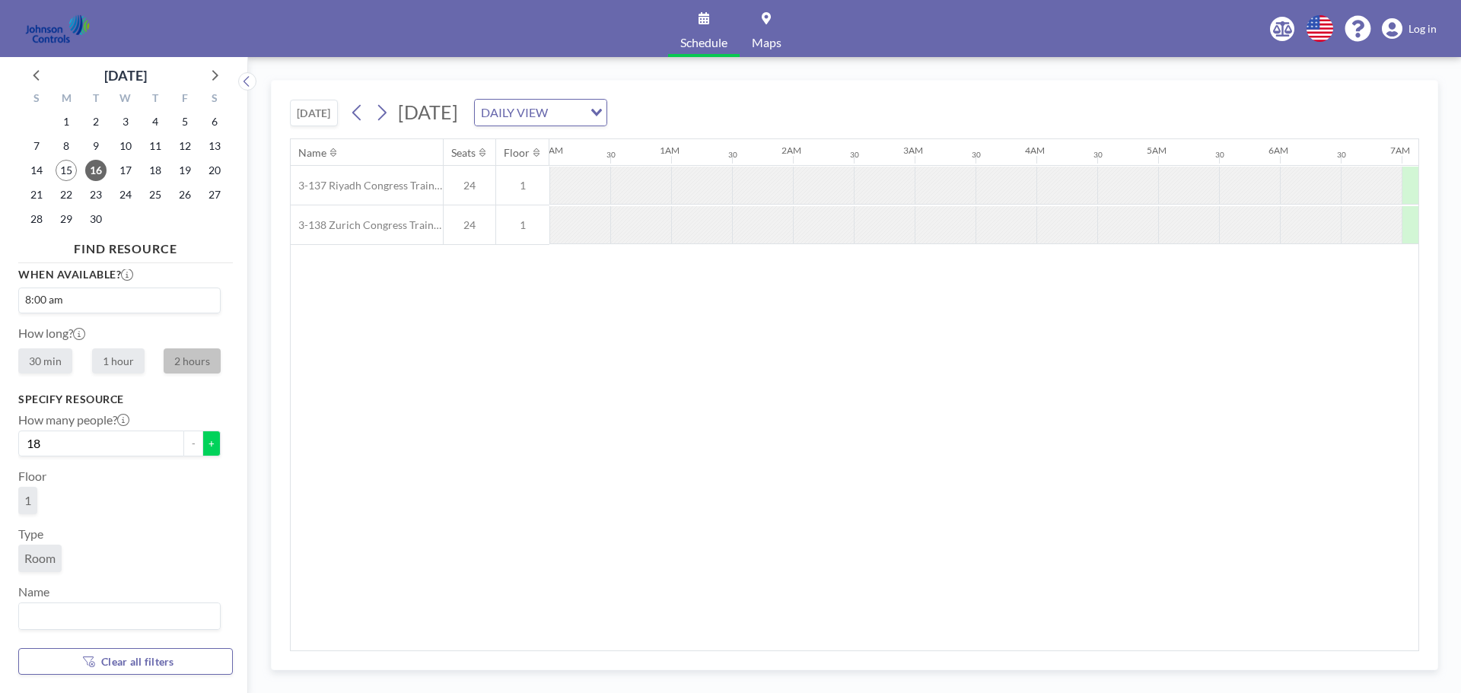
click at [204, 446] on button "+" at bounding box center [211, 444] width 18 height 26
type input "20"
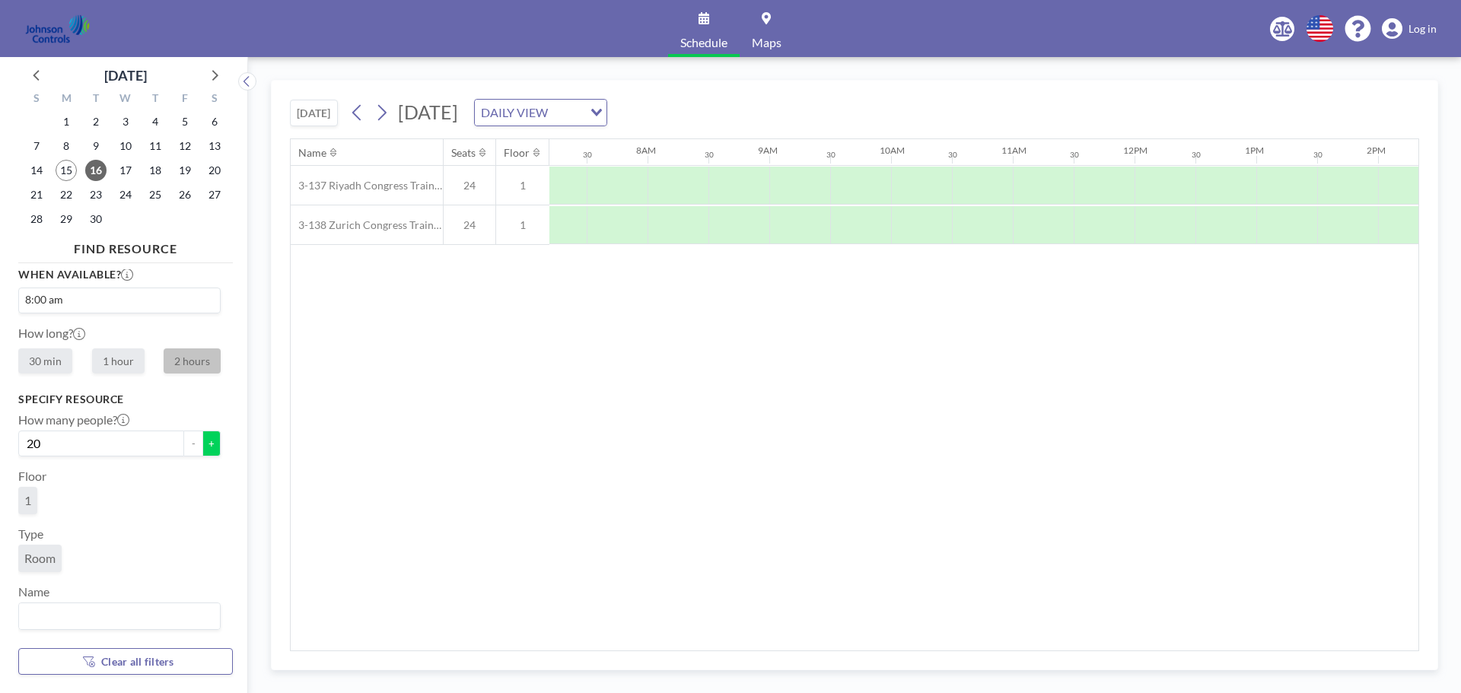
scroll to position [0, 913]
click at [43, 562] on span "Room" at bounding box center [39, 558] width 31 height 15
click at [74, 613] on input "Search for option" at bounding box center [116, 617] width 191 height 20
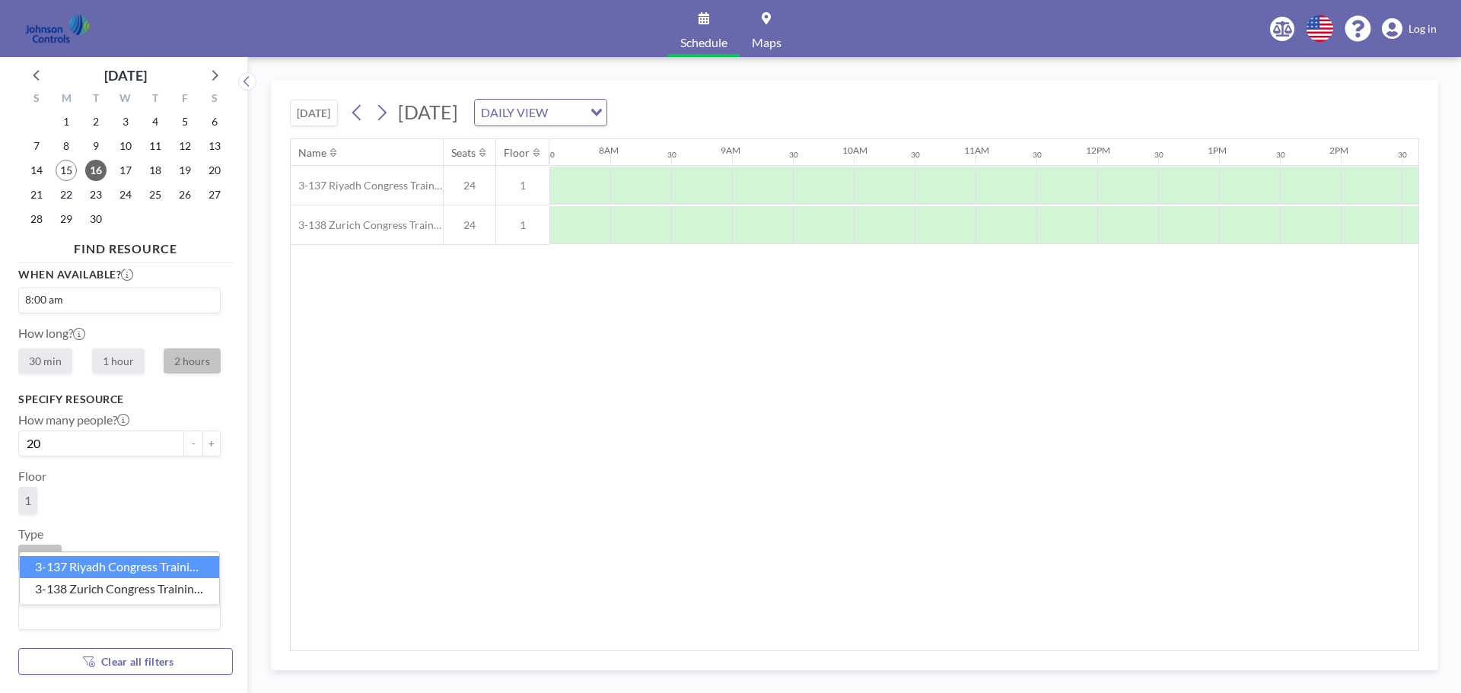
click at [95, 571] on li "3-137 Riyadh Congress Training Room" at bounding box center [119, 567] width 199 height 22
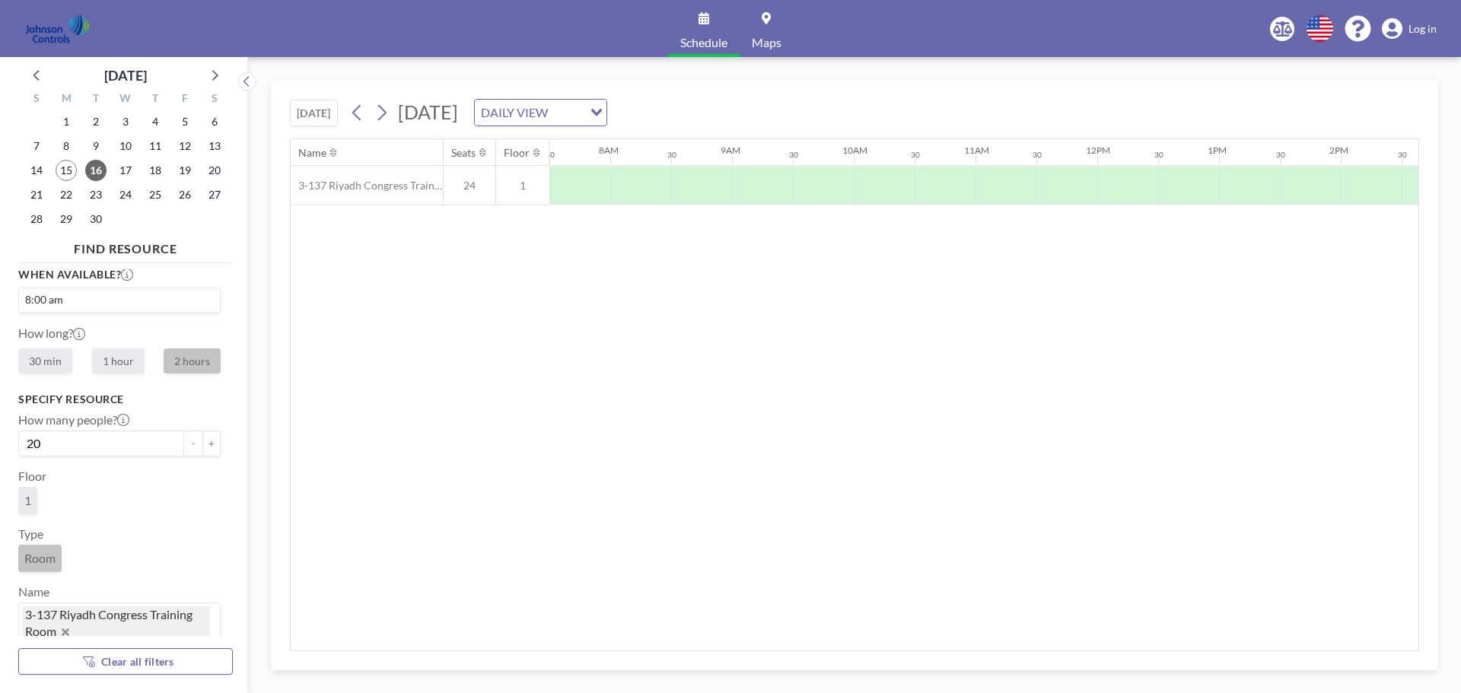
scroll to position [52, 0]
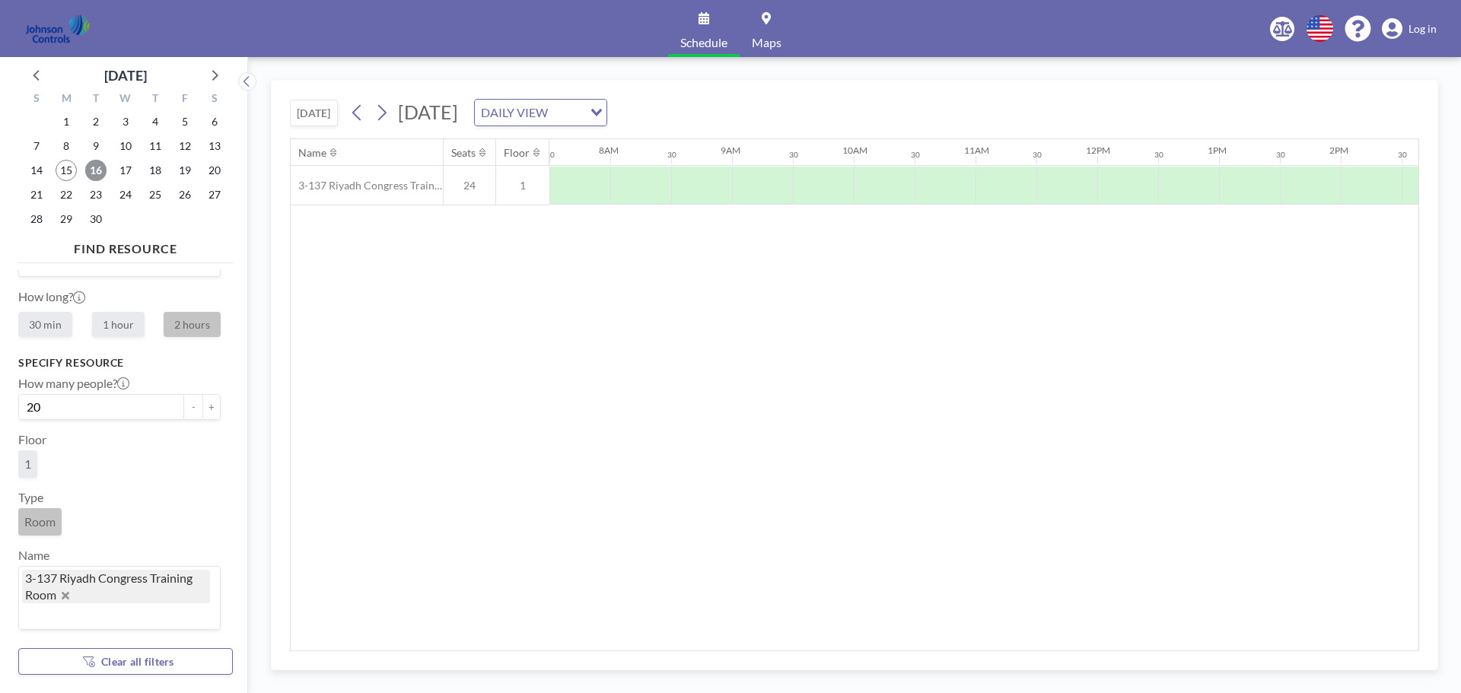
click at [94, 174] on span "16" at bounding box center [95, 170] width 21 height 21
click at [558, 181] on div at bounding box center [579, 186] width 61 height 38
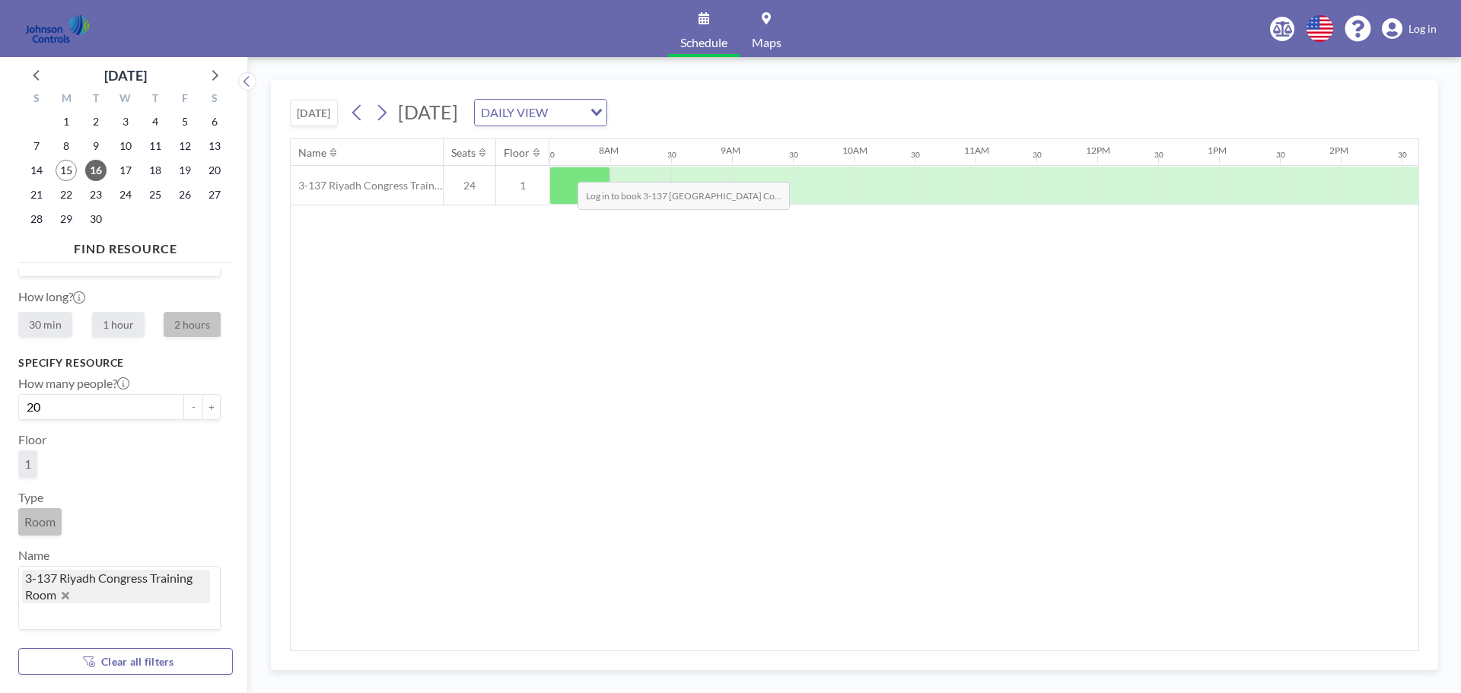
drag, startPoint x: 565, startPoint y: 170, endPoint x: 489, endPoint y: 256, distance: 115.3
click at [489, 256] on div "Name Seats Floor 12AM 30 1AM 30 2AM 30 3AM 30 4AM 30 5AM 30 6AM 30 7AM 30 8AM 3…" at bounding box center [855, 394] width 1128 height 511
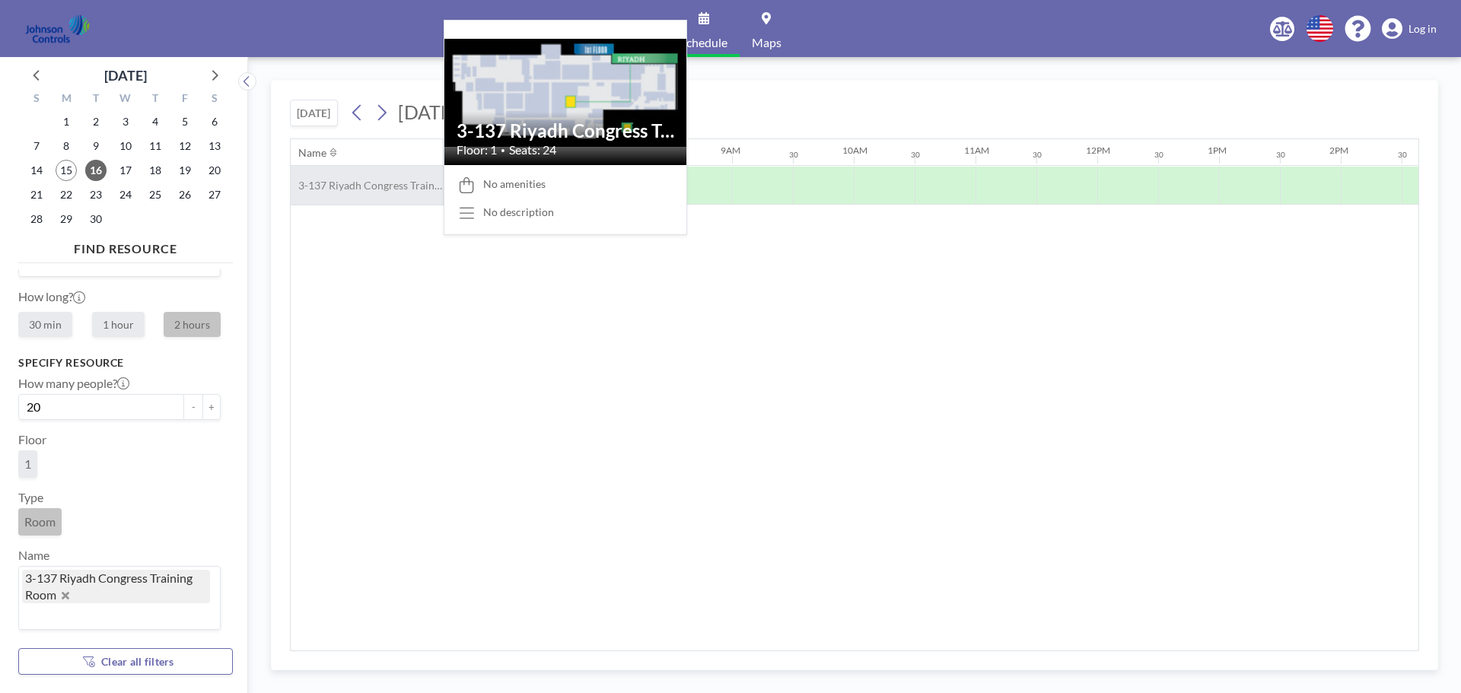
click at [406, 168] on div "3-137 Riyadh Congress Training Room" at bounding box center [367, 185] width 152 height 39
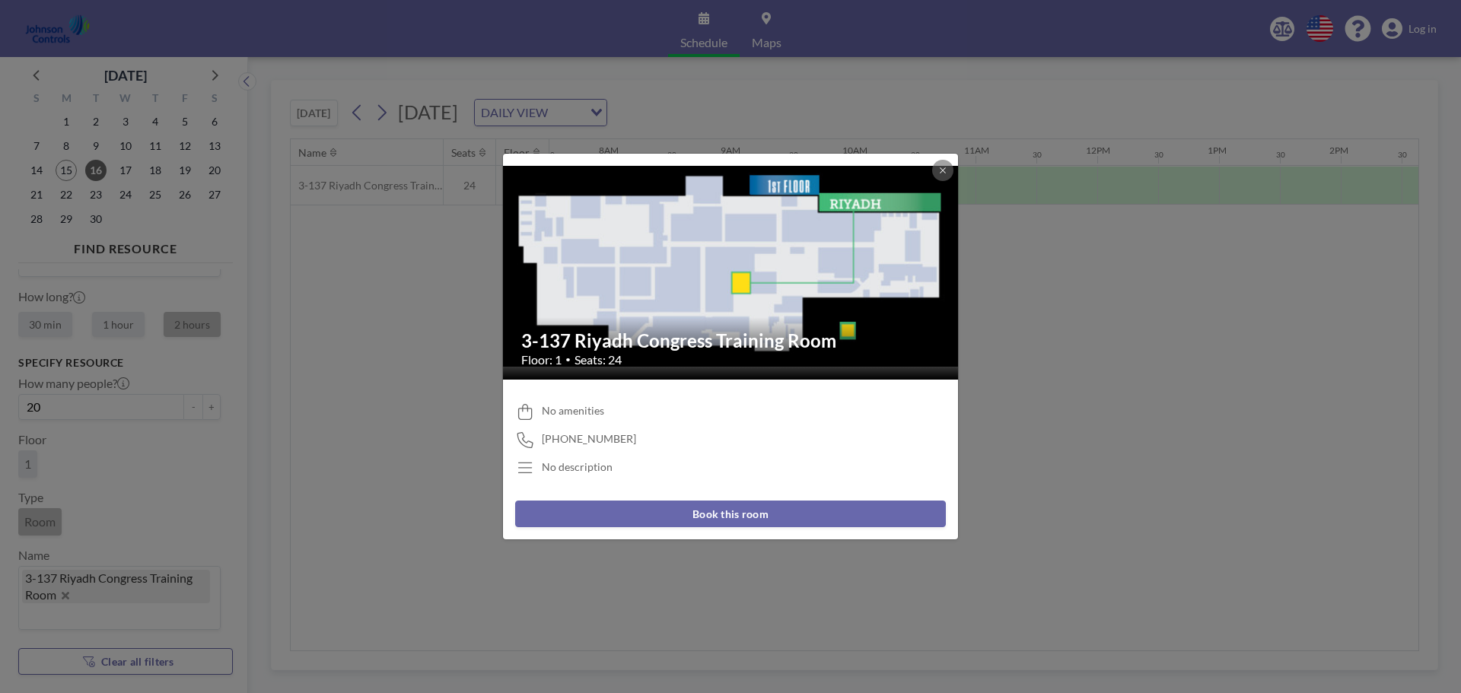
click at [736, 514] on button "Book this room" at bounding box center [730, 514] width 431 height 27
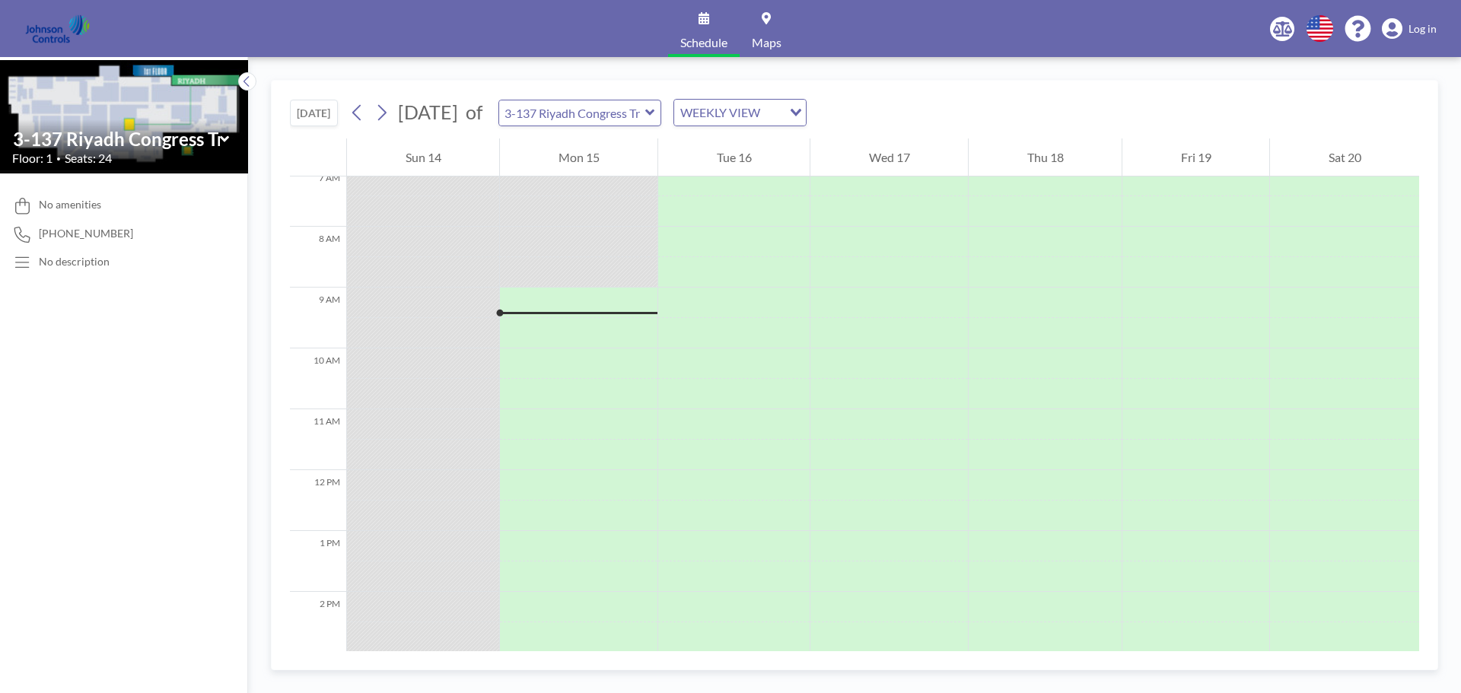
scroll to position [365, 0]
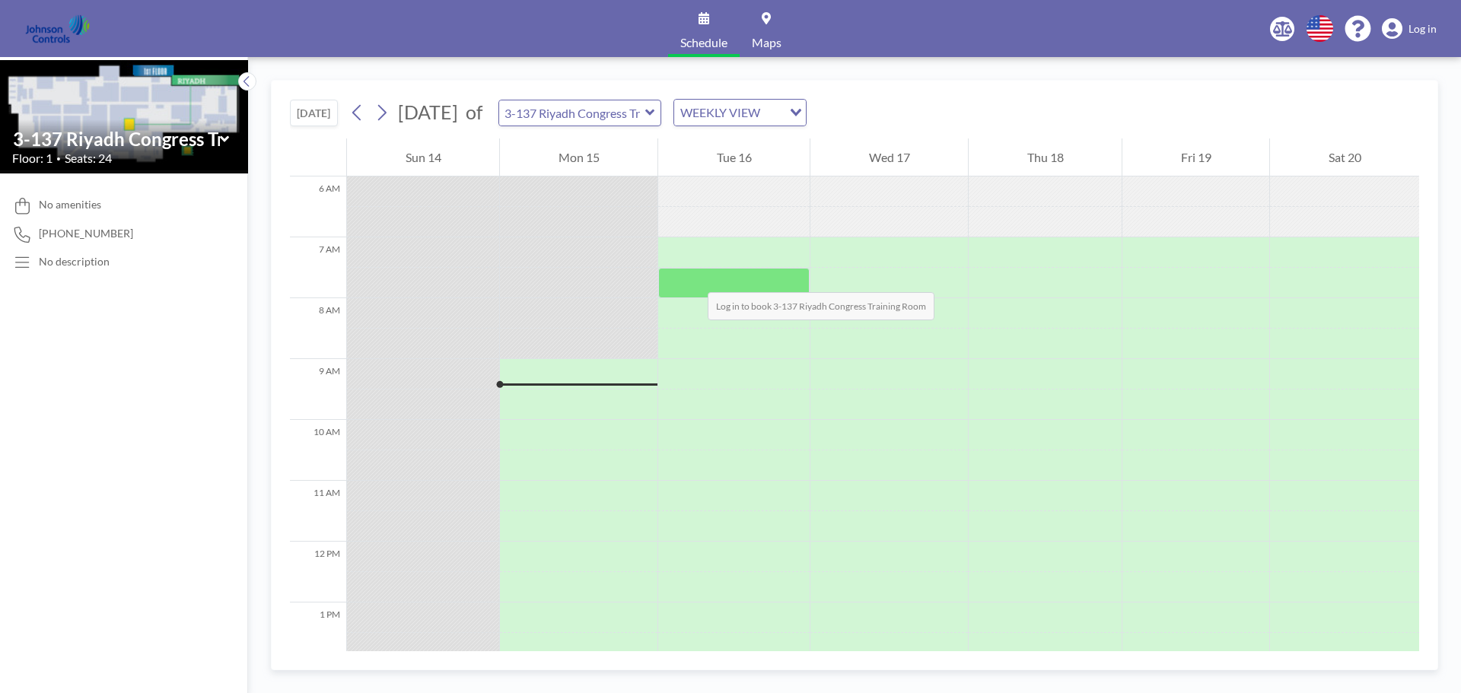
click at [693, 277] on div at bounding box center [733, 283] width 151 height 30
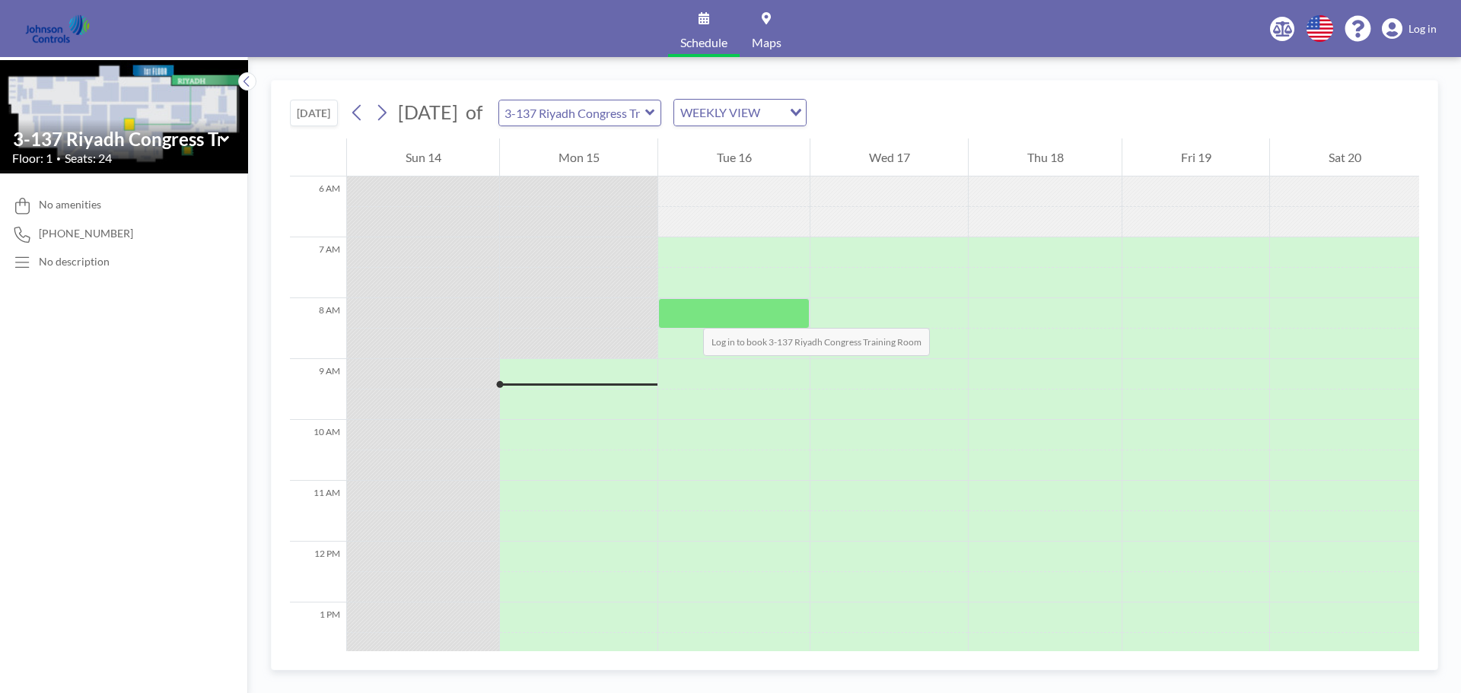
click at [688, 313] on div at bounding box center [733, 313] width 151 height 30
click at [688, 314] on div at bounding box center [733, 313] width 151 height 30
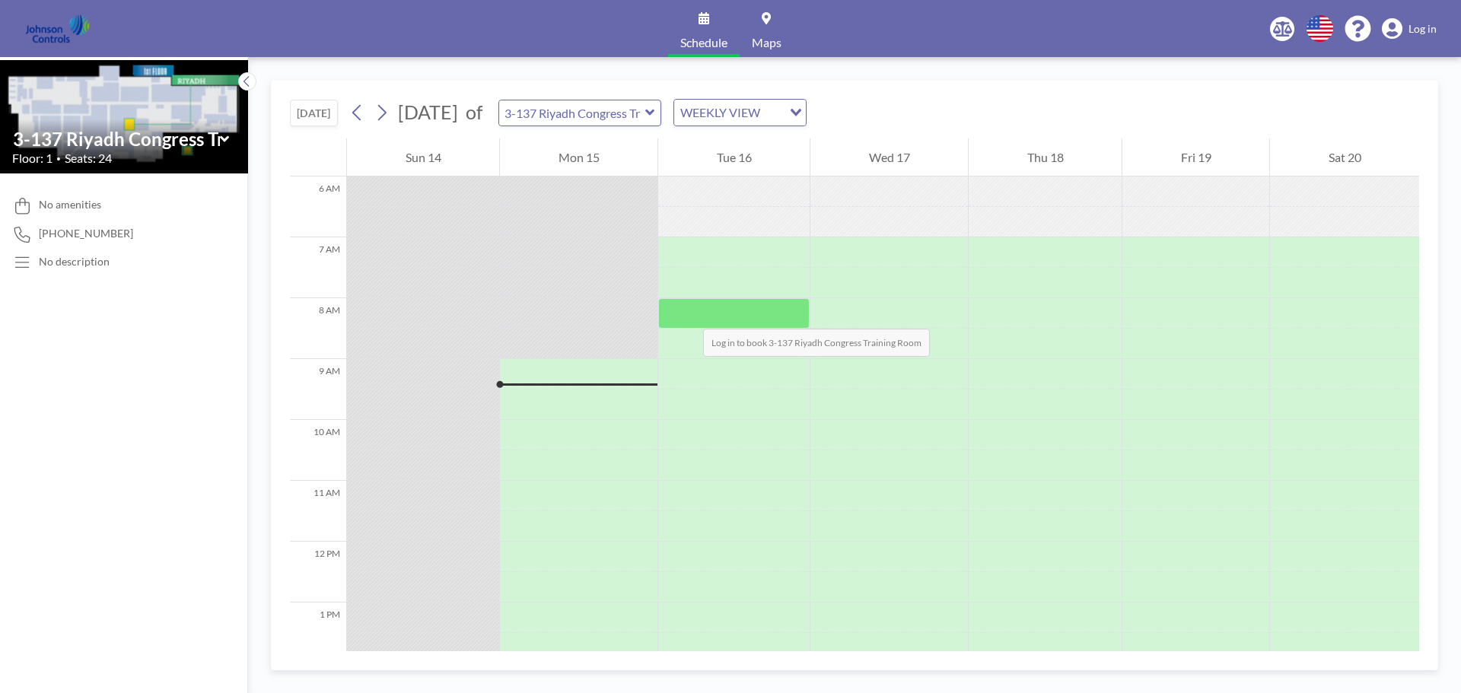
click at [688, 314] on div at bounding box center [733, 313] width 151 height 30
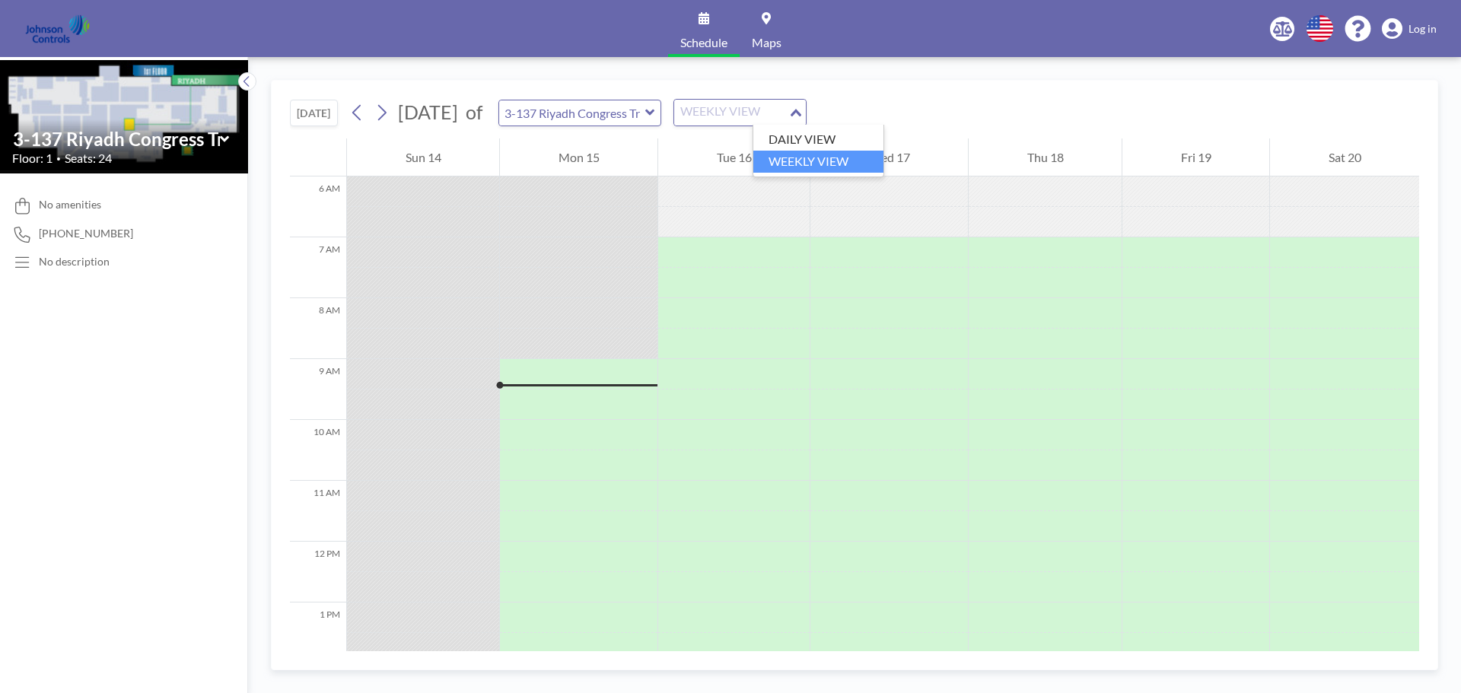
click at [788, 108] on div "WEEKLY VIEW" at bounding box center [731, 111] width 114 height 23
click at [803, 141] on li "DAILY VIEW" at bounding box center [818, 140] width 130 height 22
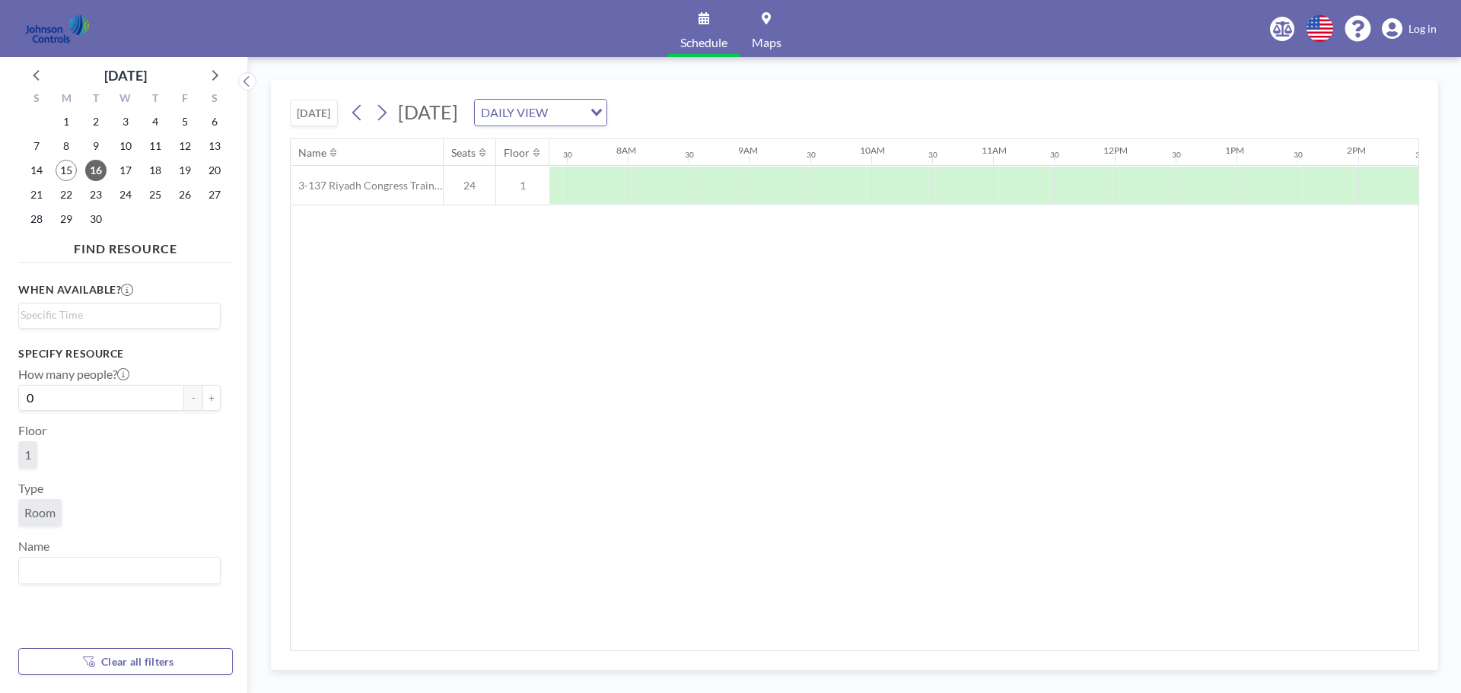
scroll to position [0, 913]
click at [628, 185] on div at bounding box center [640, 186] width 61 height 38
click at [612, 188] on div at bounding box center [640, 186] width 61 height 38
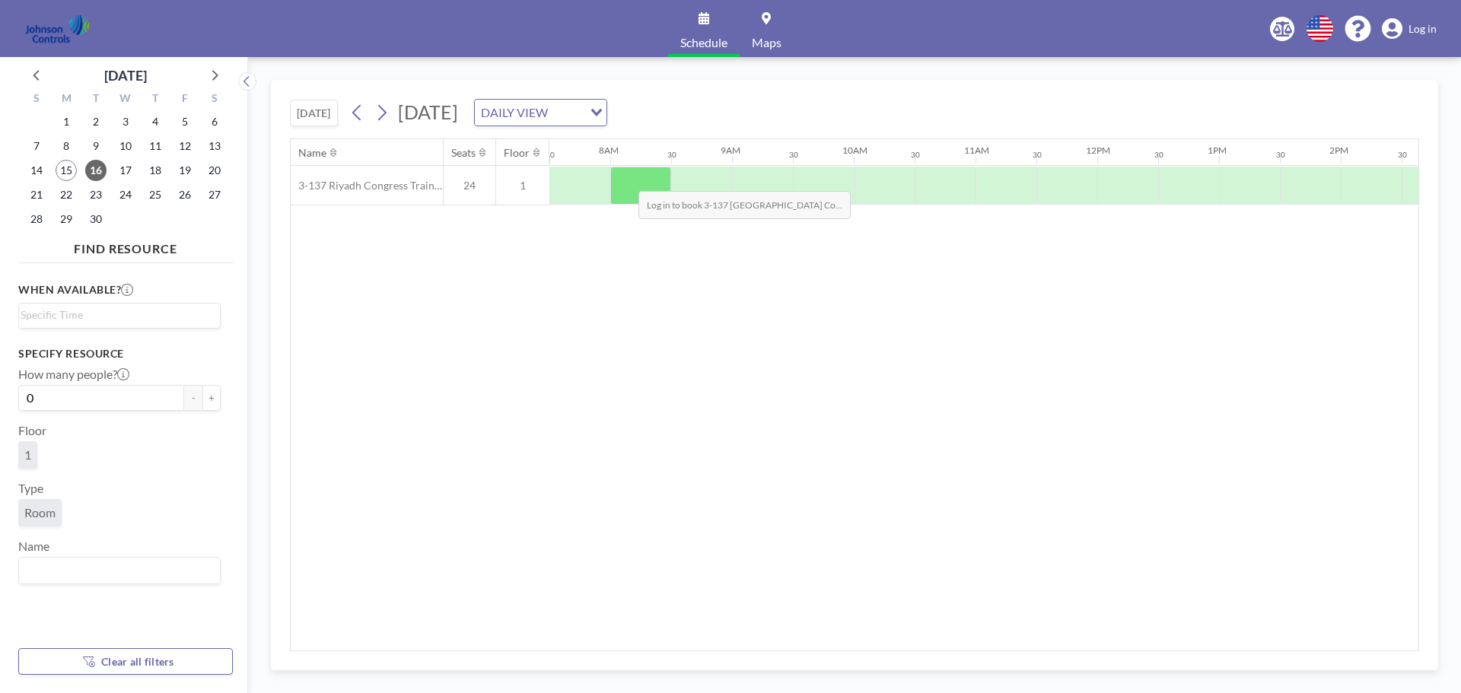
click at [626, 180] on div at bounding box center [640, 186] width 61 height 38
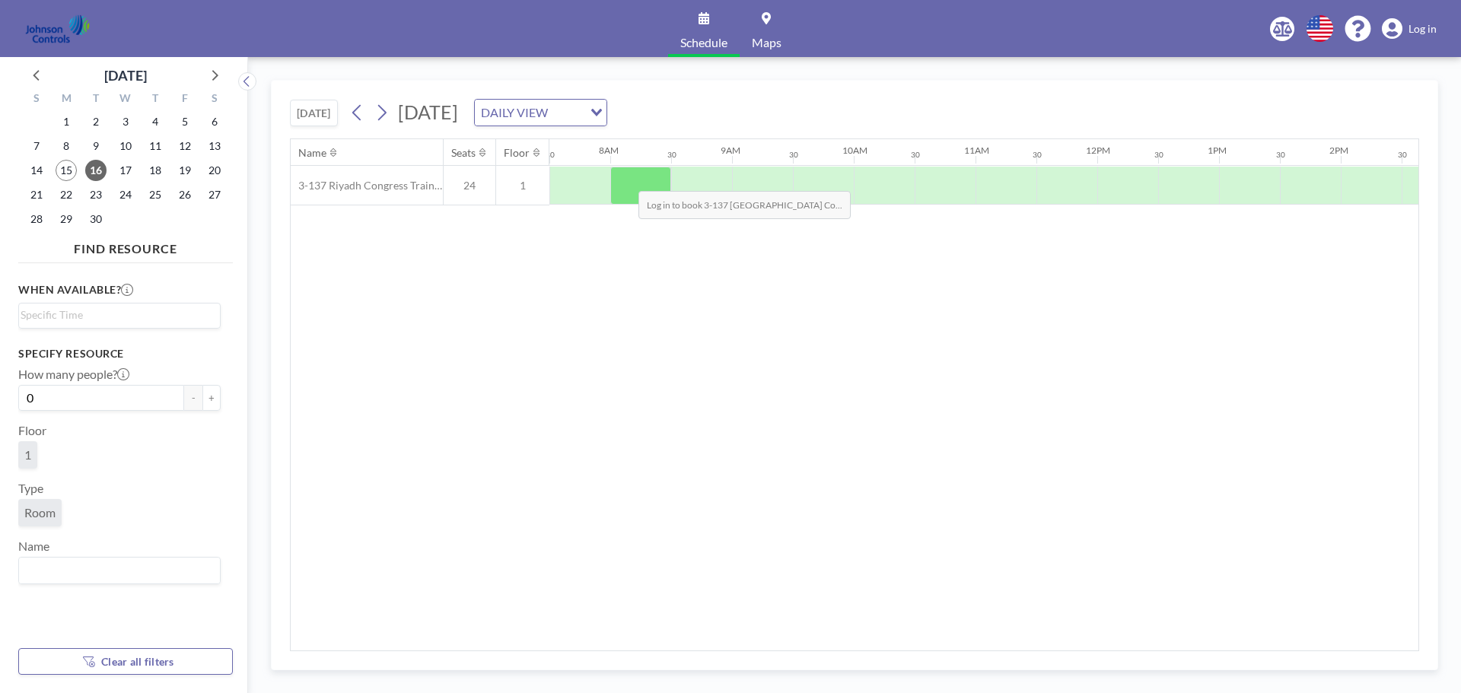
click at [626, 180] on div at bounding box center [640, 186] width 61 height 38
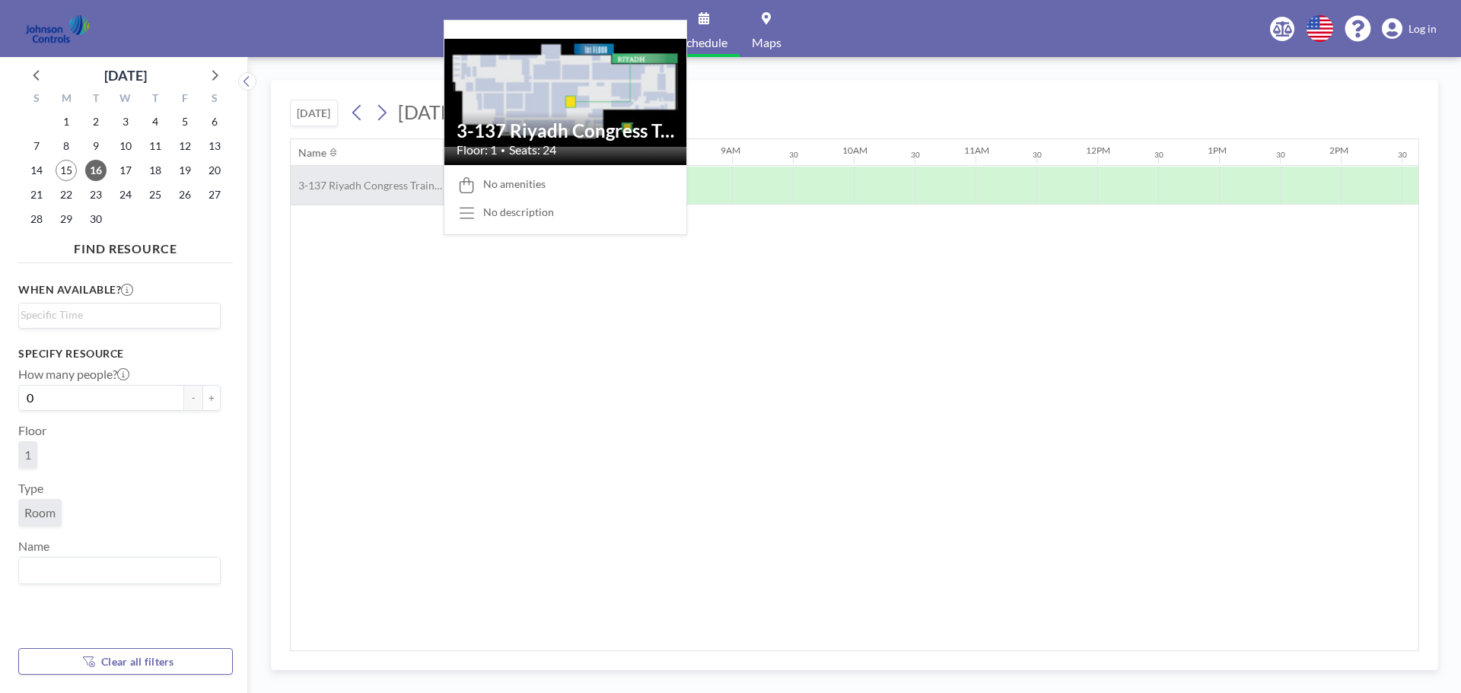
click at [384, 196] on div "3-137 Riyadh Congress Training Room" at bounding box center [367, 185] width 152 height 39
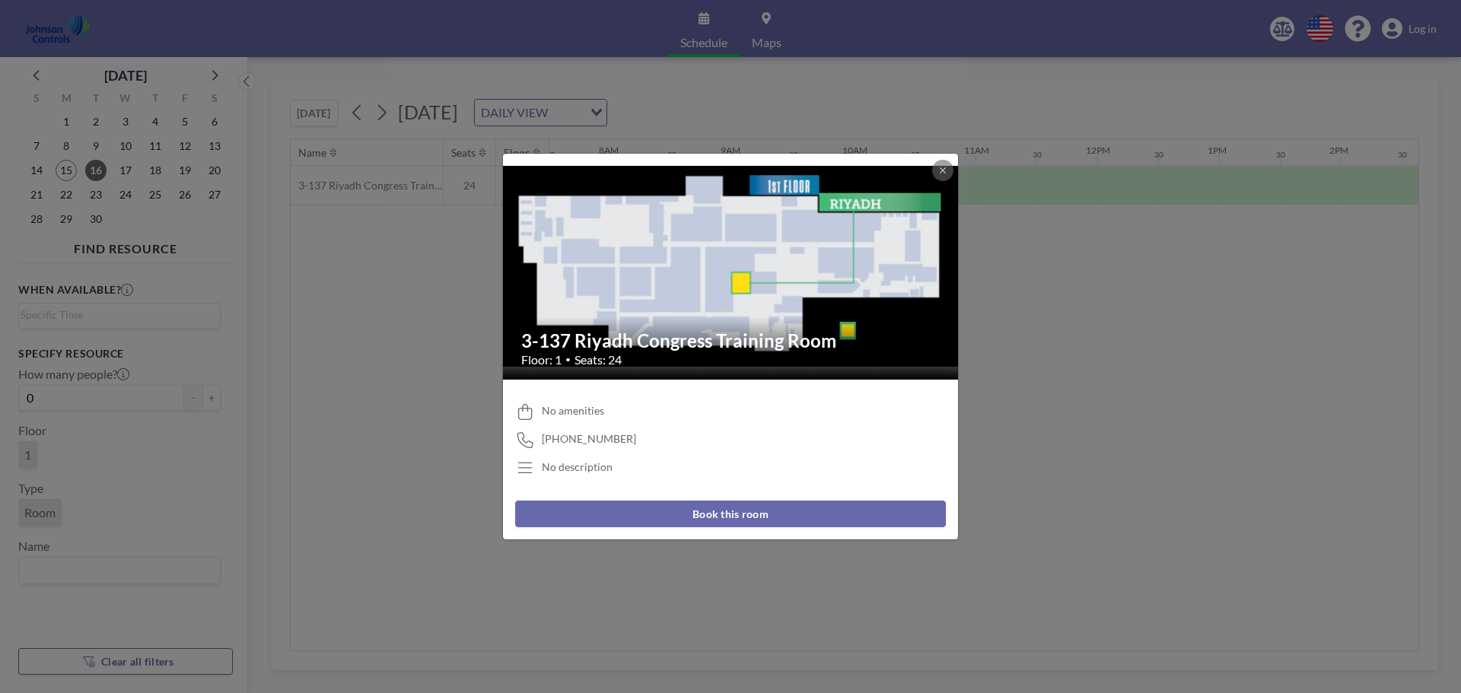
click at [734, 513] on button "Book this room" at bounding box center [730, 514] width 431 height 27
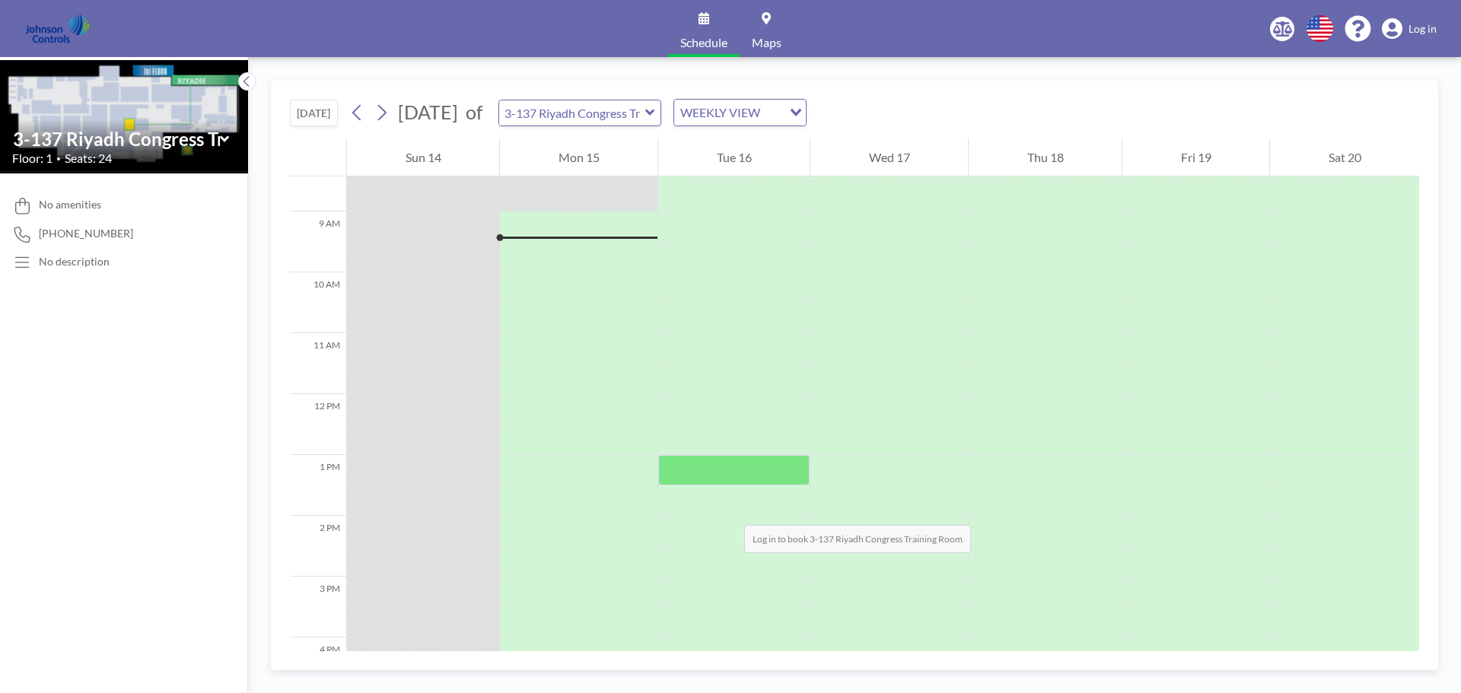
scroll to position [518, 0]
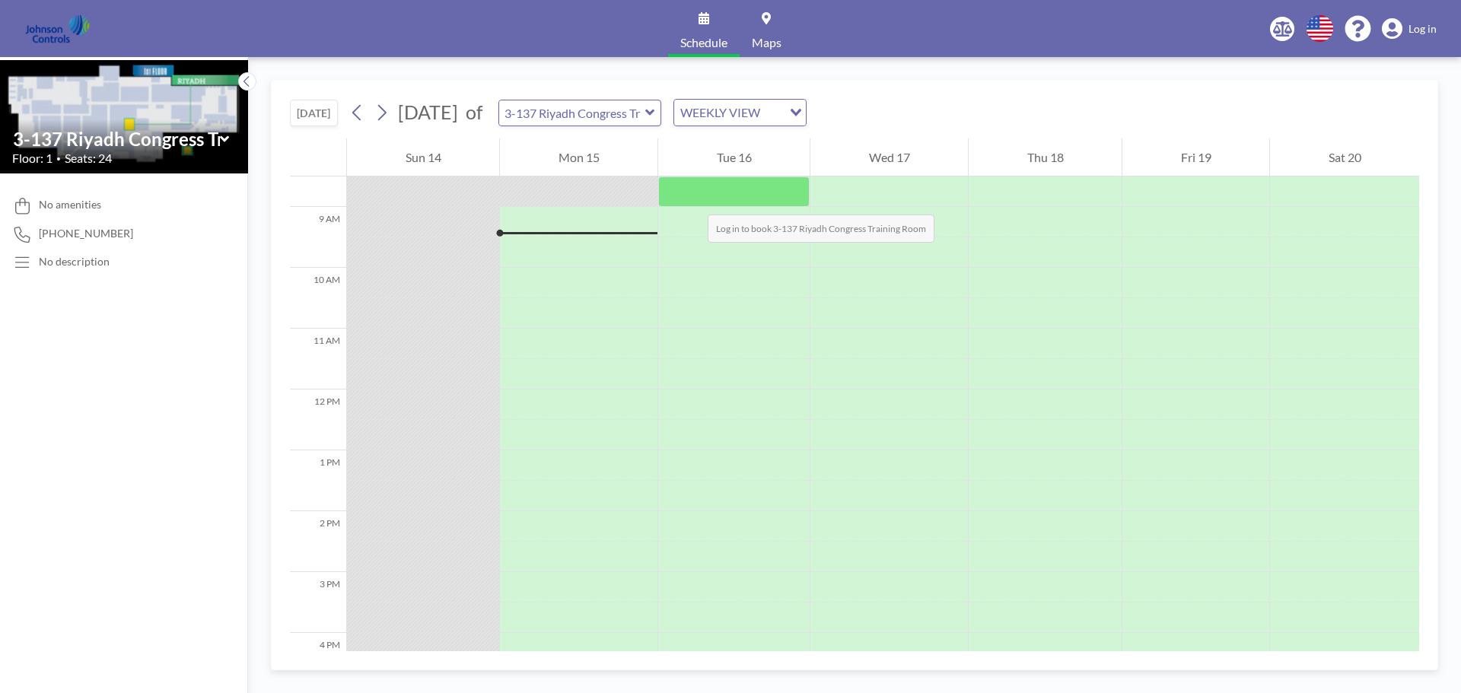
click at [693, 199] on div at bounding box center [733, 192] width 151 height 30
click at [79, 267] on div "No description" at bounding box center [74, 262] width 71 height 14
click at [27, 263] on icon at bounding box center [22, 263] width 21 height 16
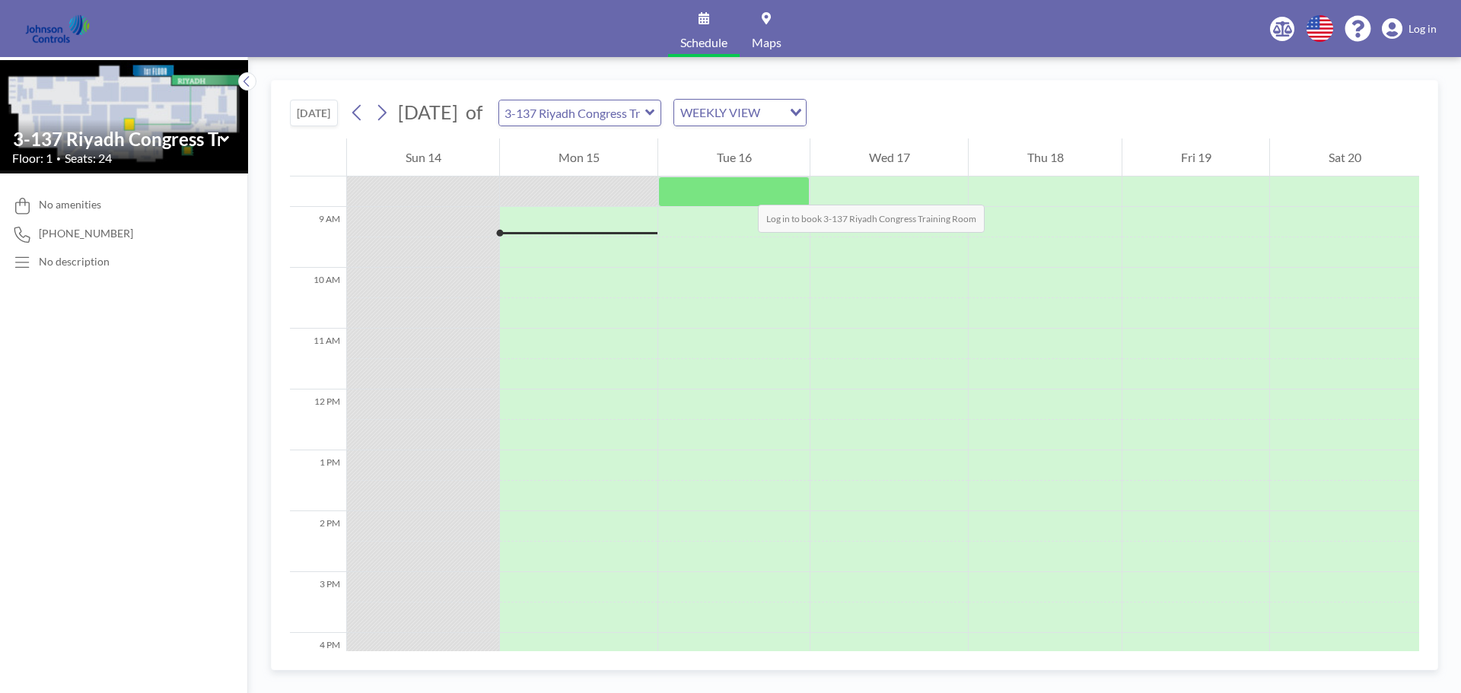
click at [743, 189] on div at bounding box center [733, 192] width 151 height 30
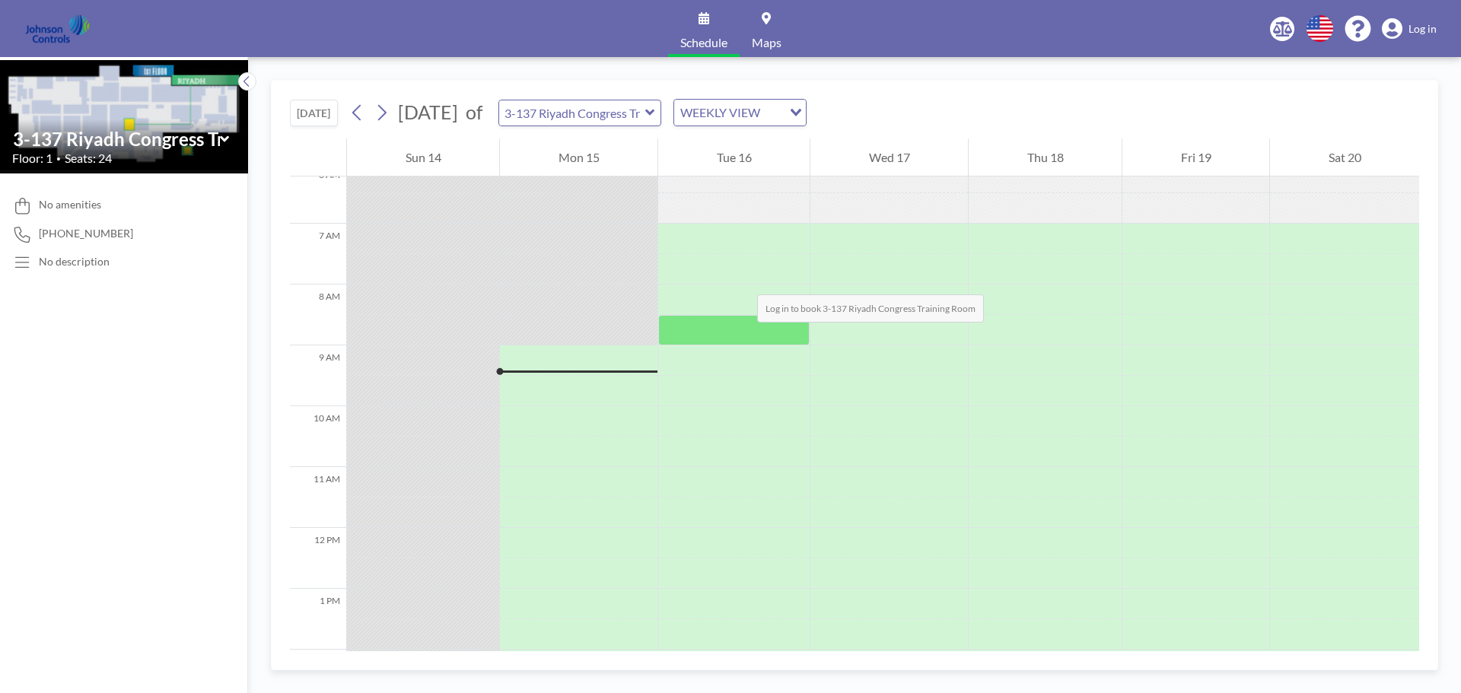
scroll to position [365, 0]
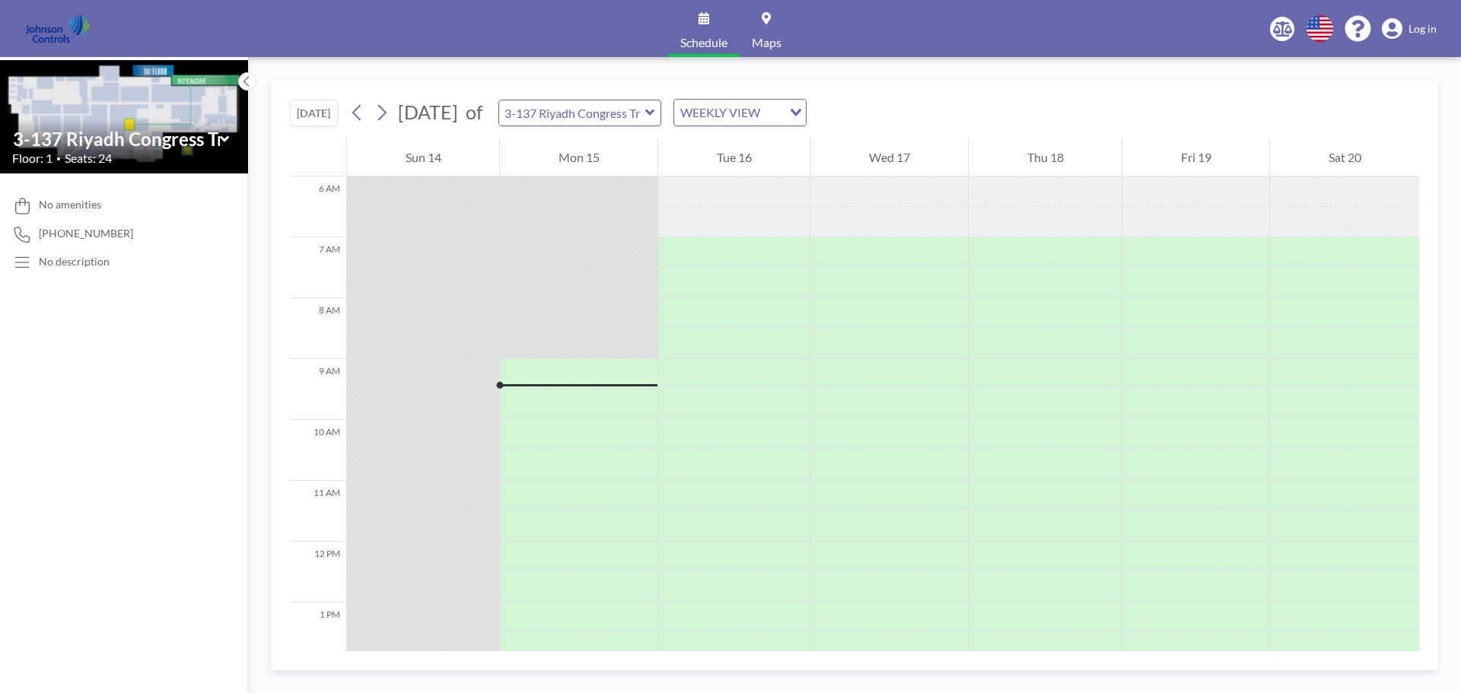
click at [776, 24] on link "Maps" at bounding box center [767, 28] width 54 height 57
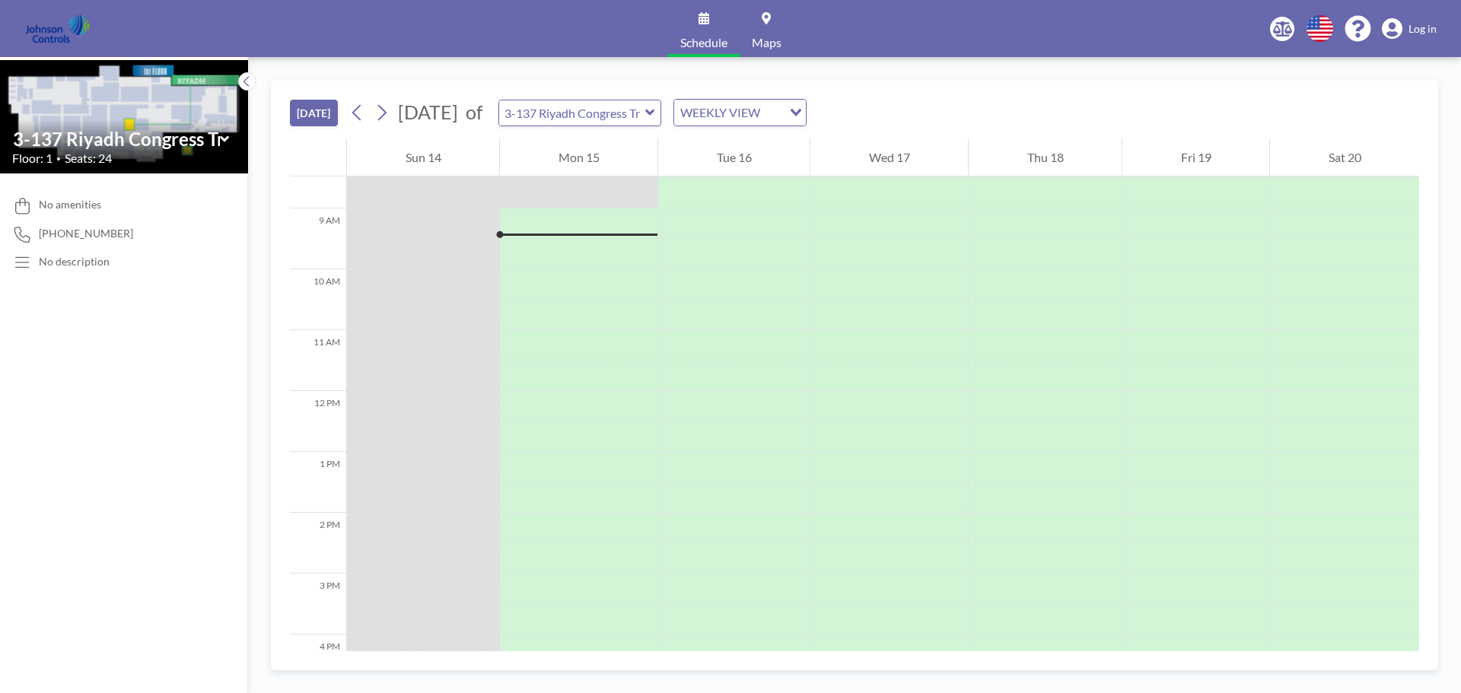
scroll to position [518, 0]
click at [707, 216] on div at bounding box center [733, 222] width 151 height 30
click at [713, 197] on div at bounding box center [733, 192] width 151 height 30
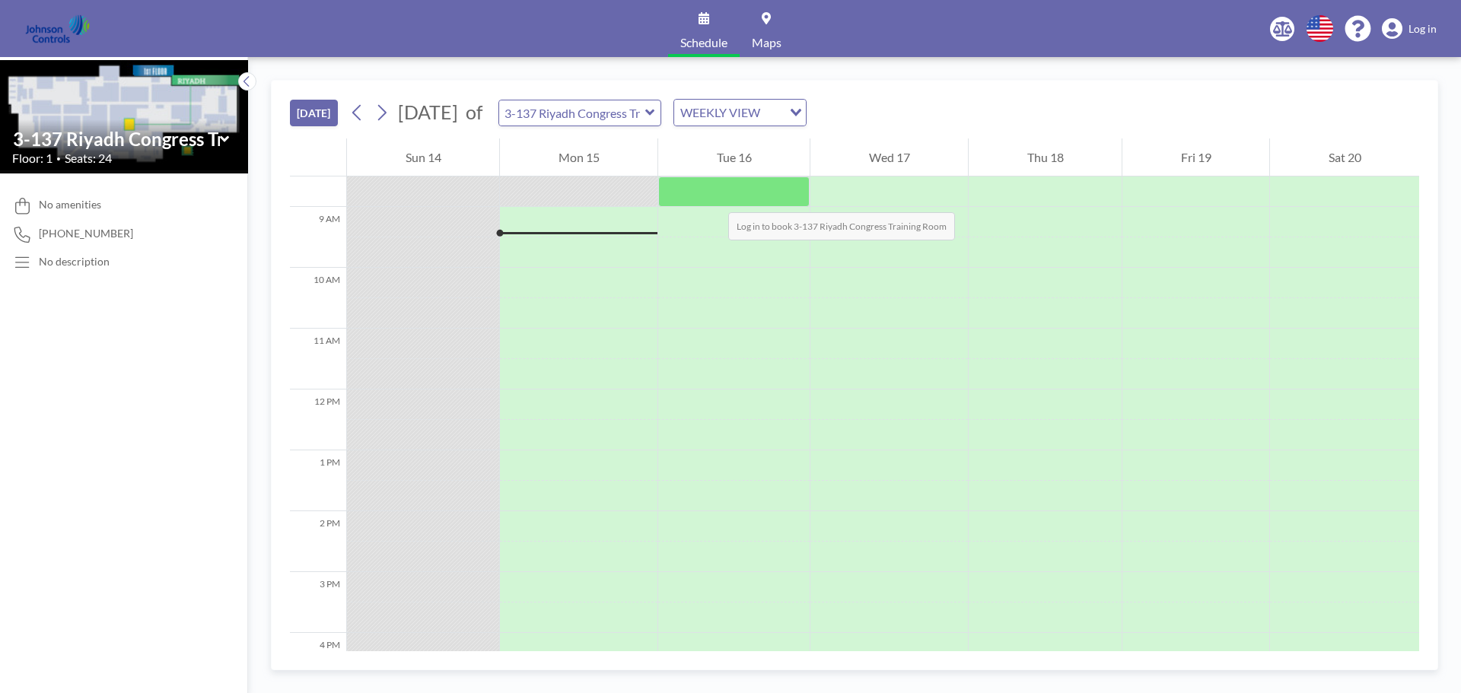
click at [713, 197] on div at bounding box center [733, 192] width 151 height 30
click at [670, 203] on div at bounding box center [733, 192] width 151 height 30
click at [782, 118] on div "WEEKLY VIEW" at bounding box center [728, 111] width 108 height 23
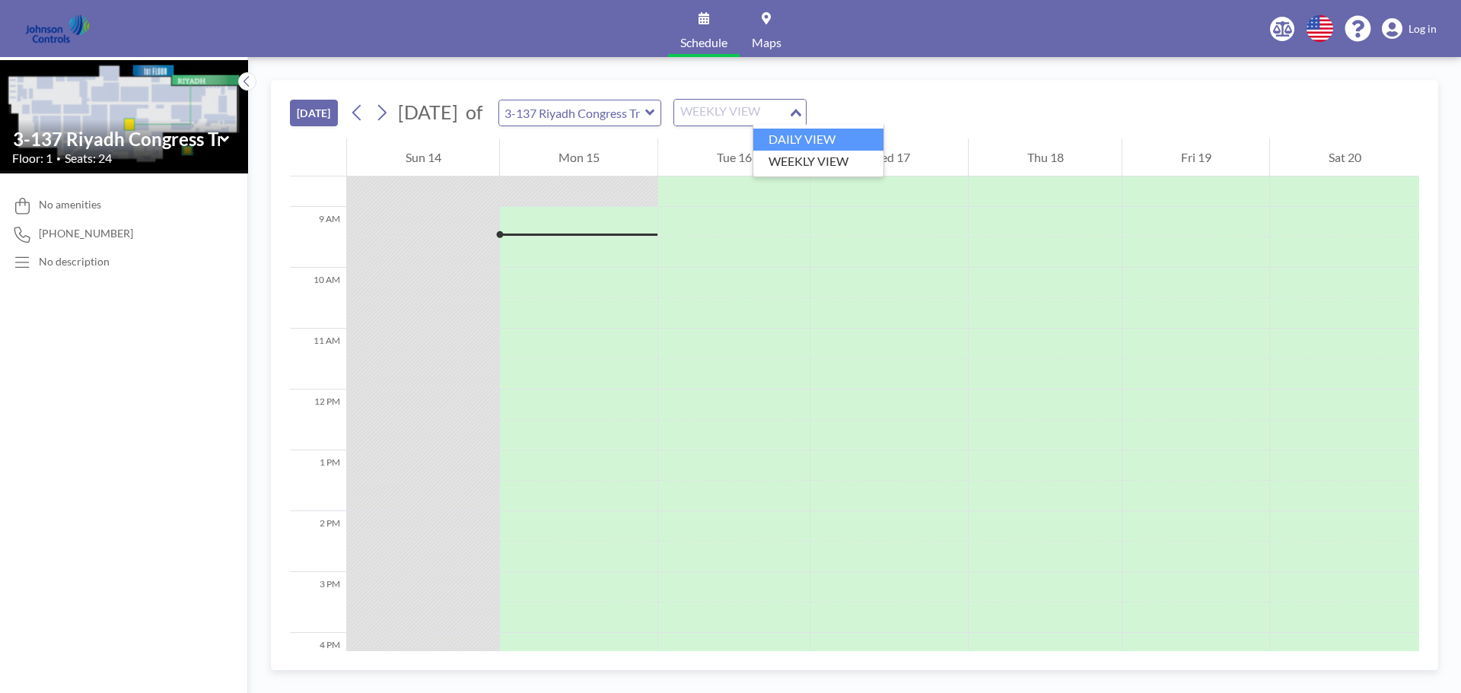
click at [795, 132] on li "DAILY VIEW" at bounding box center [818, 140] width 130 height 22
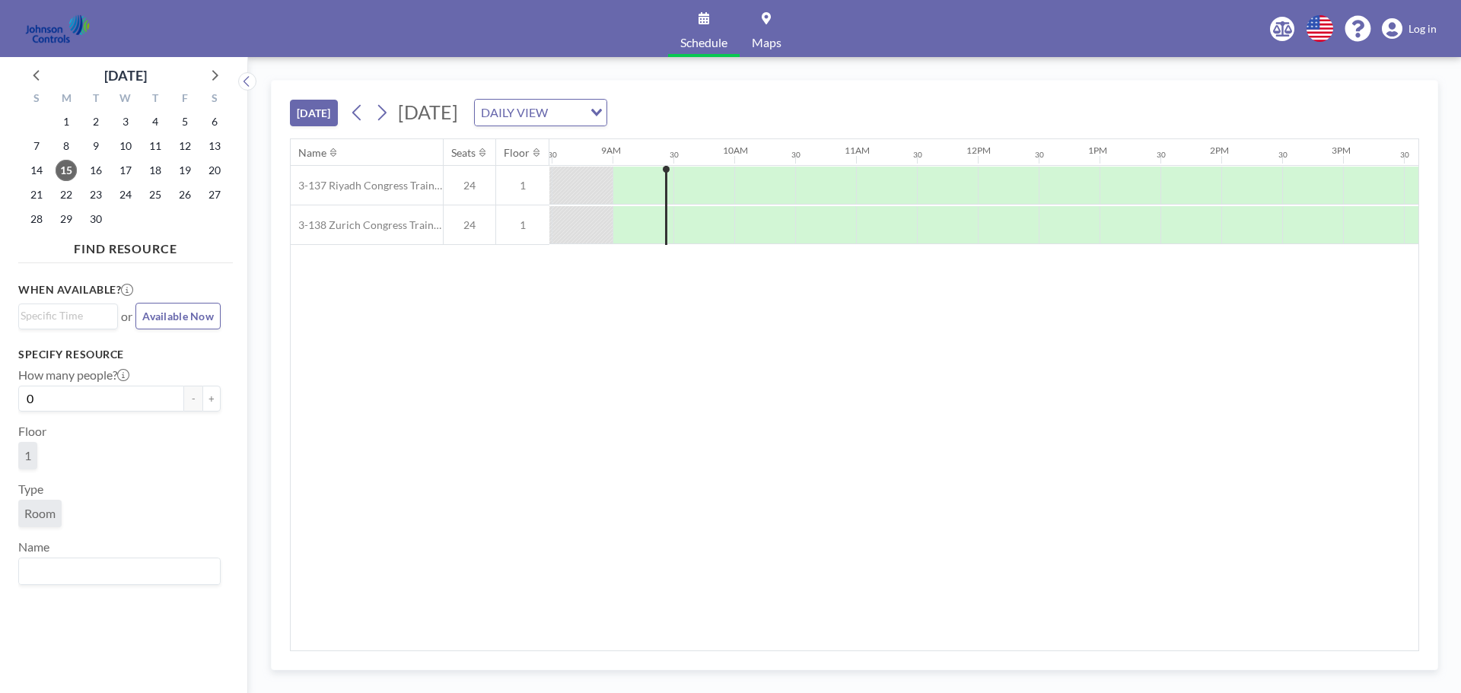
scroll to position [0, 1035]
click at [558, 180] on div at bounding box center [579, 185] width 61 height 37
drag, startPoint x: 661, startPoint y: 169, endPoint x: 623, endPoint y: 177, distance: 39.7
click at [623, 177] on div "3-137 Riyadh Congress Training Room 24 1 3-138 Zurich Congress Training Room 24…" at bounding box center [846, 205] width 3181 height 79
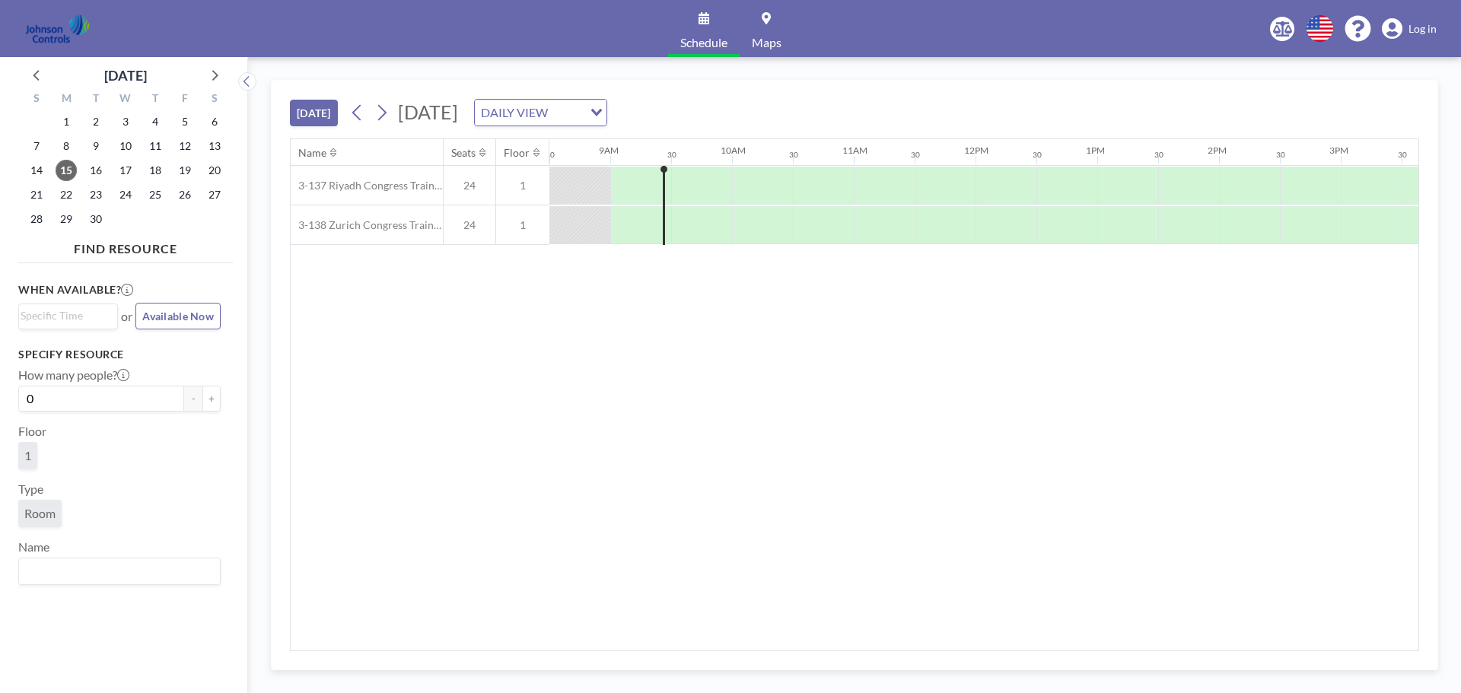
click at [622, 177] on div at bounding box center [640, 185] width 61 height 37
click at [600, 184] on div at bounding box center [579, 185] width 61 height 37
click at [70, 317] on input "Search for option" at bounding box center [65, 316] width 88 height 18
click at [94, 170] on span "16" at bounding box center [95, 170] width 21 height 21
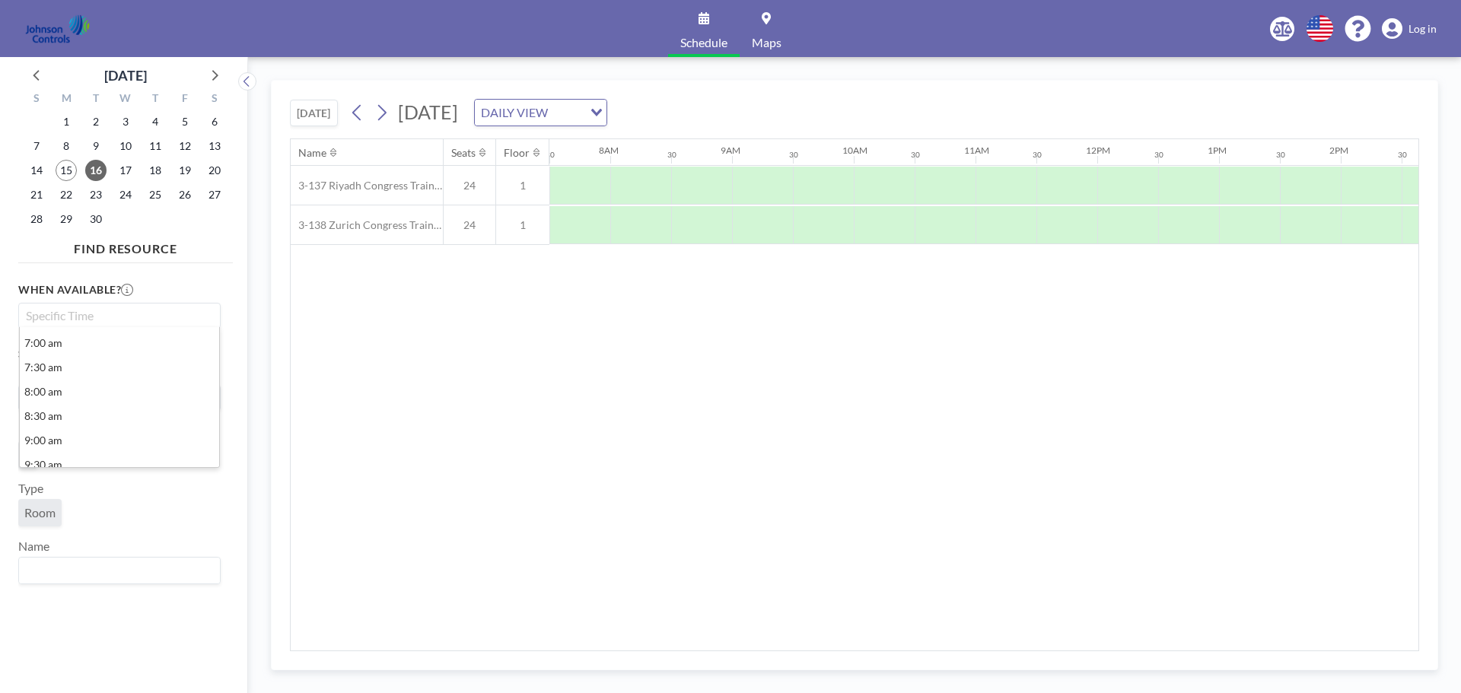
click at [83, 317] on input "Search for option" at bounding box center [116, 316] width 191 height 18
click at [65, 396] on li "8:00 am" at bounding box center [119, 392] width 199 height 24
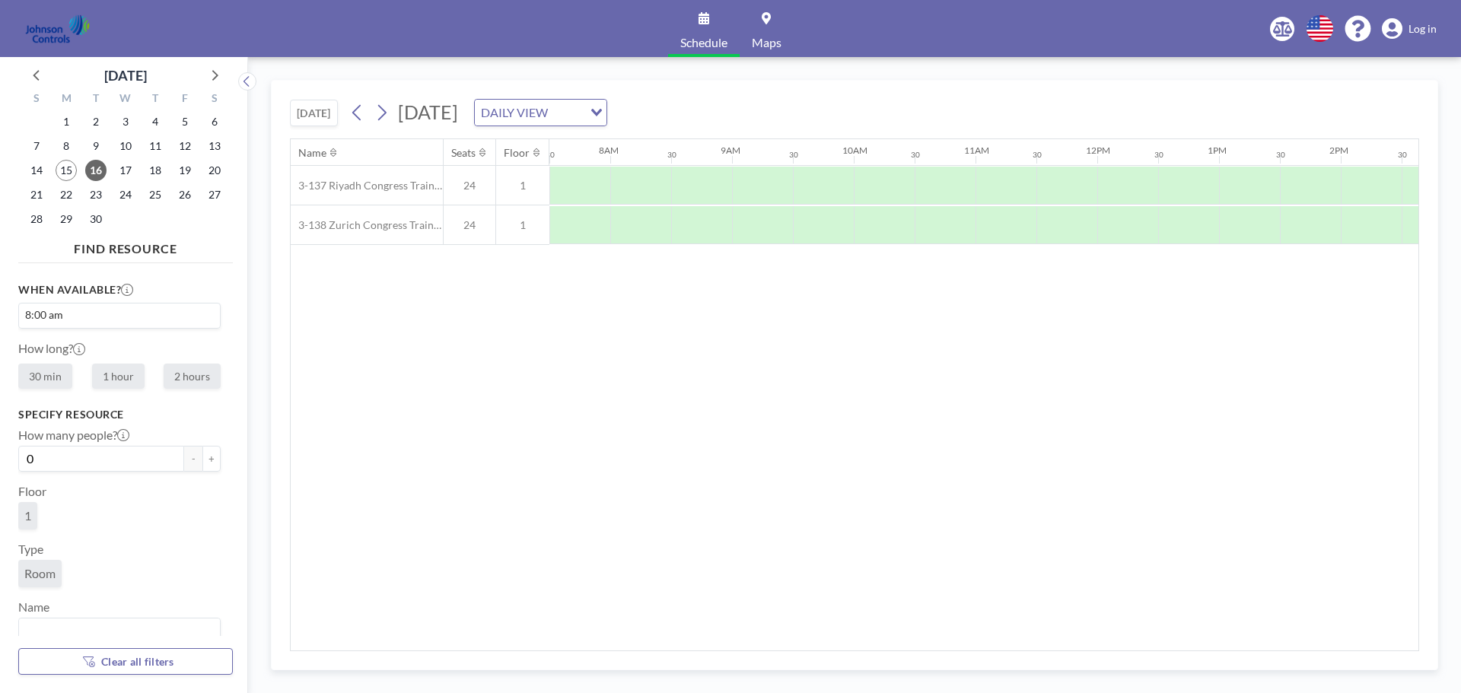
click at [188, 381] on label "2 hours" at bounding box center [192, 376] width 57 height 25
radio input "true"
click at [202, 460] on button "+" at bounding box center [211, 459] width 18 height 26
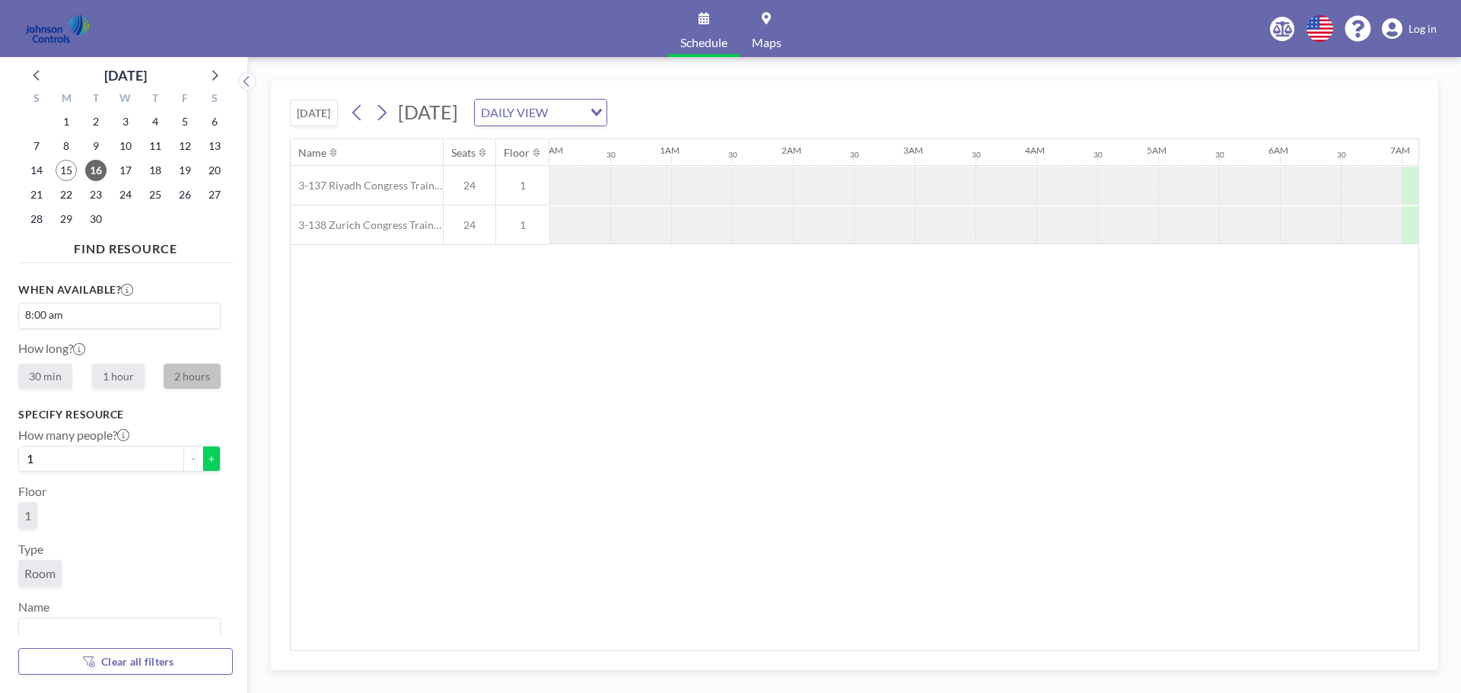
click at [202, 460] on button "+" at bounding box center [211, 459] width 18 height 26
click at [202, 458] on button "+" at bounding box center [211, 459] width 18 height 26
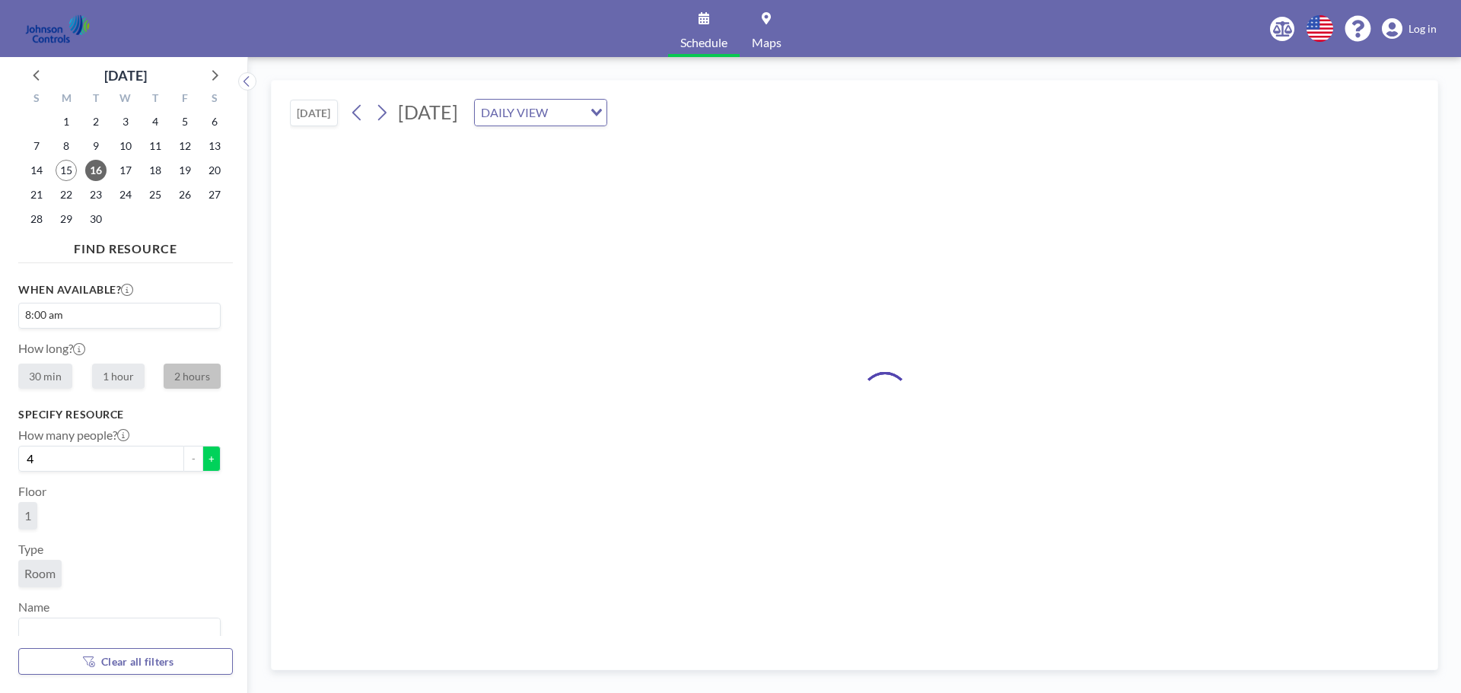
click at [202, 458] on button "+" at bounding box center [211, 459] width 18 height 26
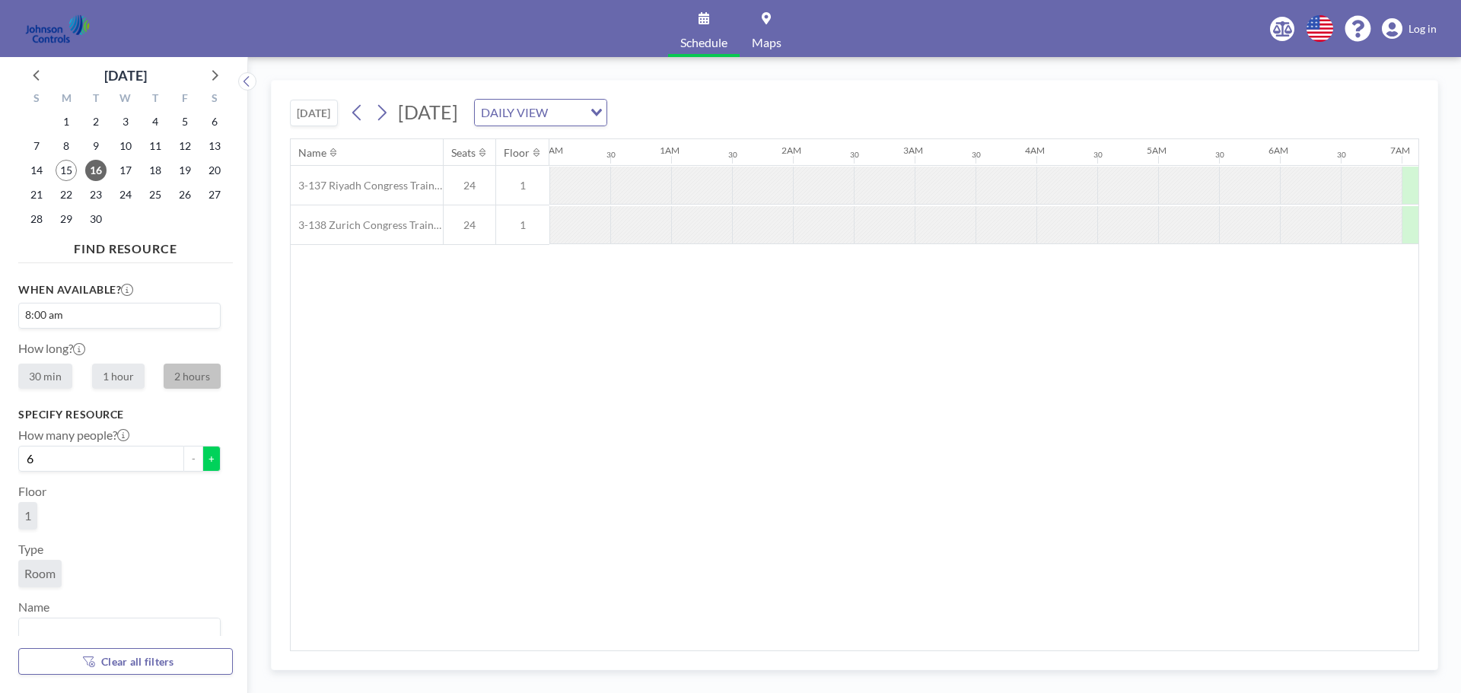
click at [202, 458] on button "+" at bounding box center [211, 459] width 18 height 26
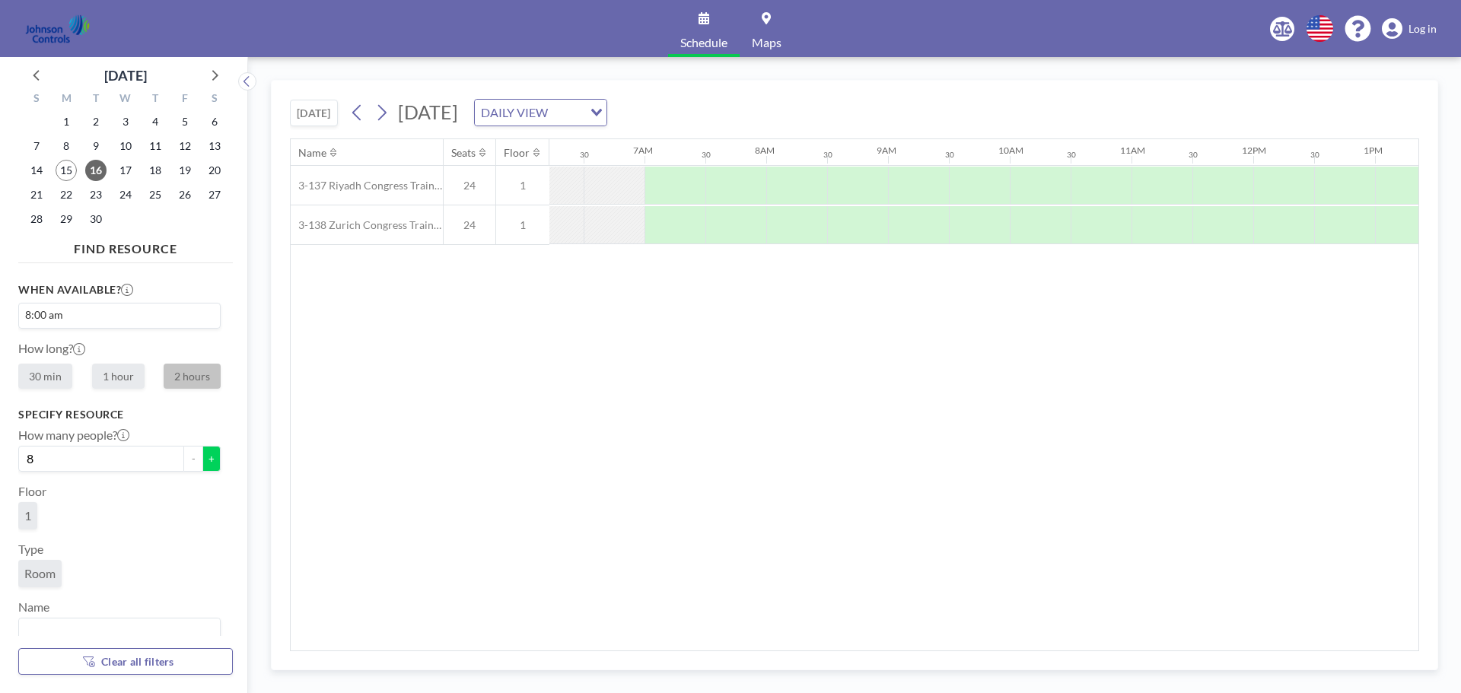
click at [202, 458] on button "+" at bounding box center [211, 459] width 18 height 26
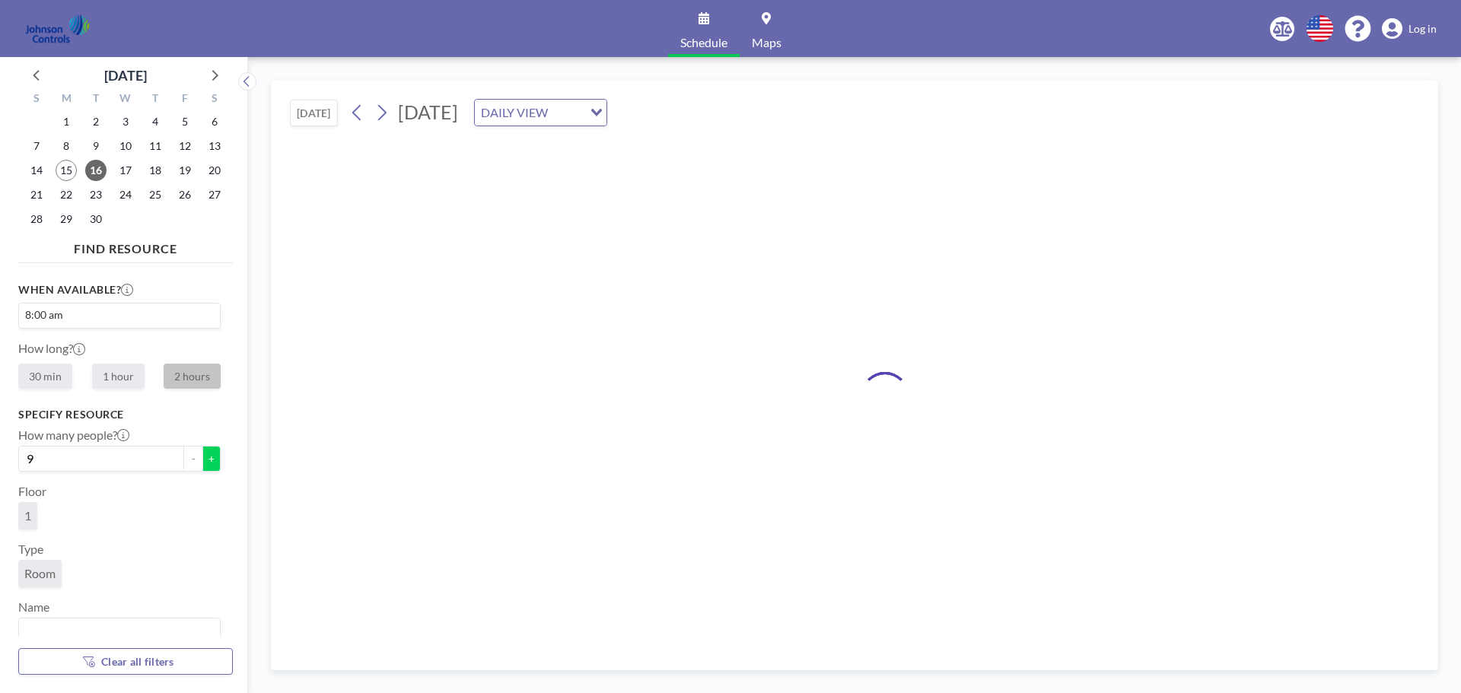
click at [202, 458] on button "+" at bounding box center [211, 459] width 18 height 26
type input "10"
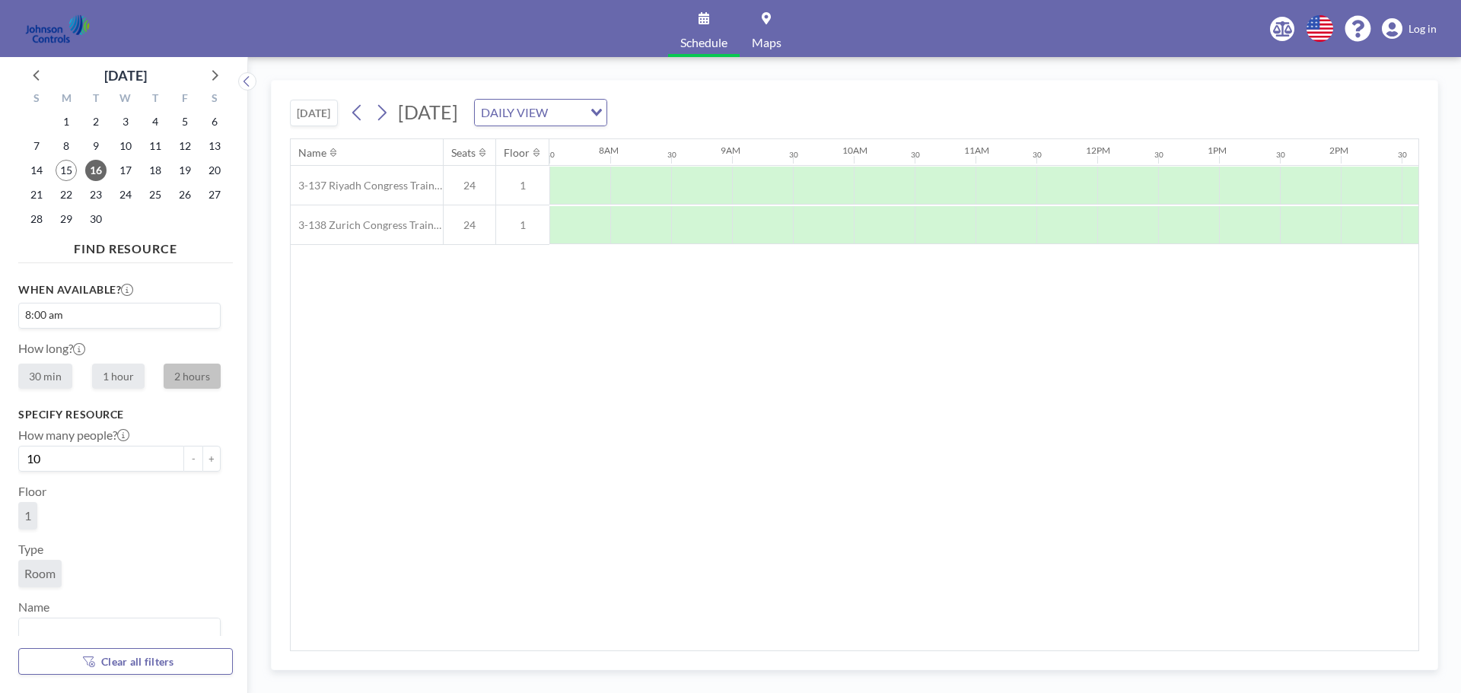
scroll to position [15, 0]
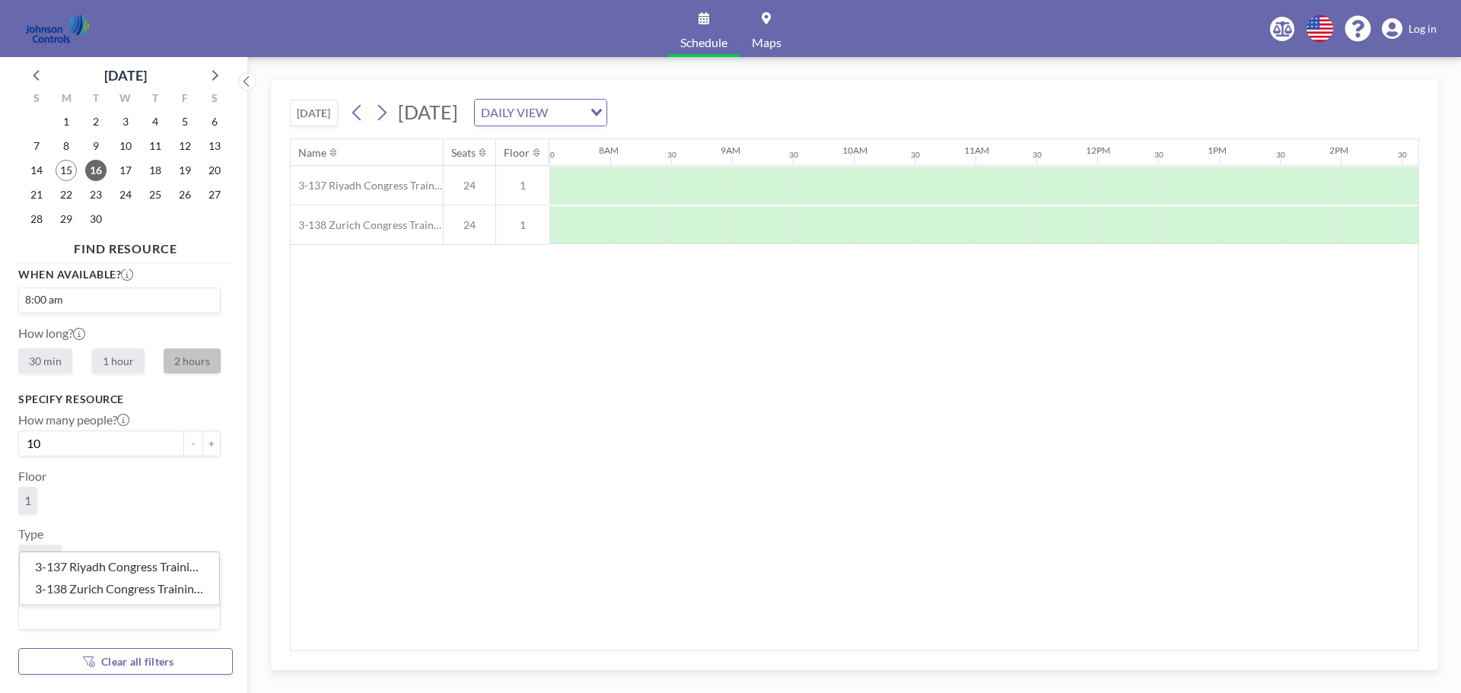
click at [104, 609] on input "Search for option" at bounding box center [116, 617] width 191 height 20
click at [87, 573] on li "3-137 Riyadh Congress Training Room" at bounding box center [119, 567] width 199 height 22
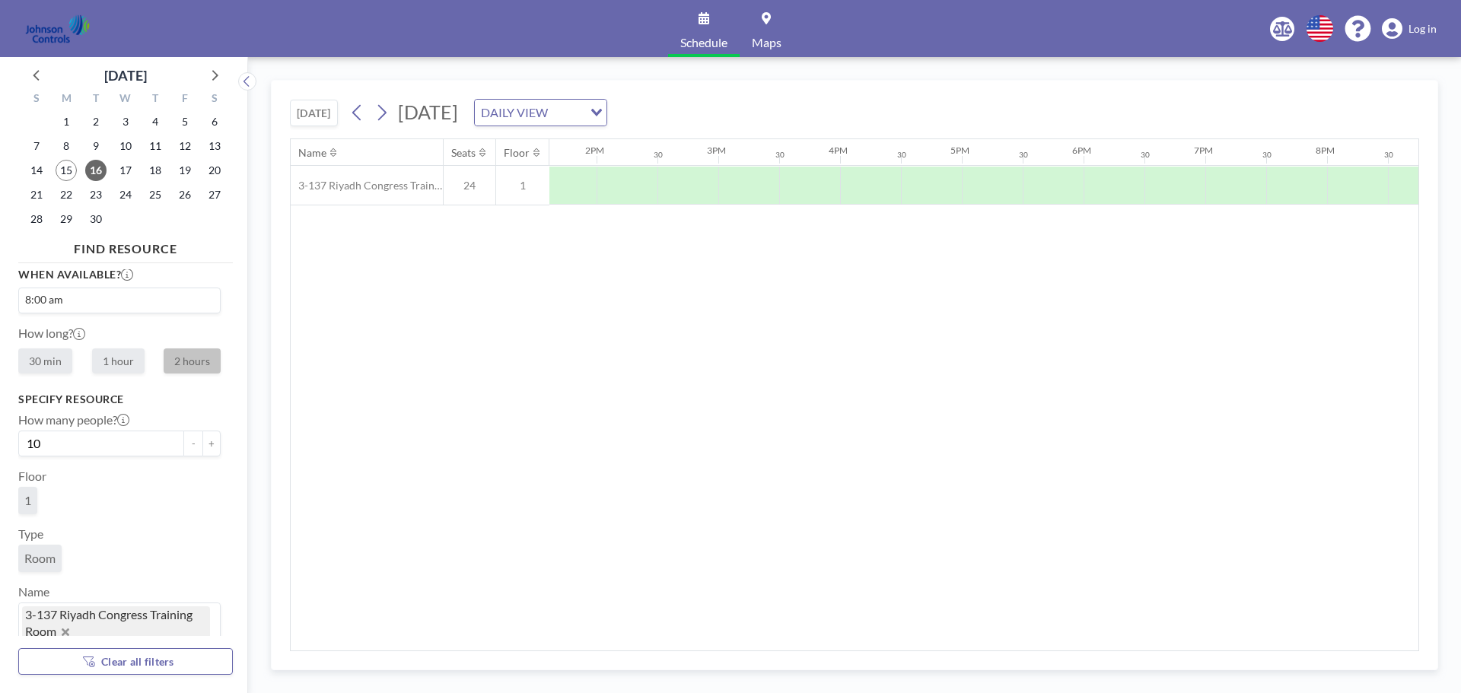
scroll to position [0, 1741]
click at [1116, 177] on div at bounding box center [1092, 186] width 61 height 38
click at [1111, 180] on div at bounding box center [1092, 186] width 61 height 38
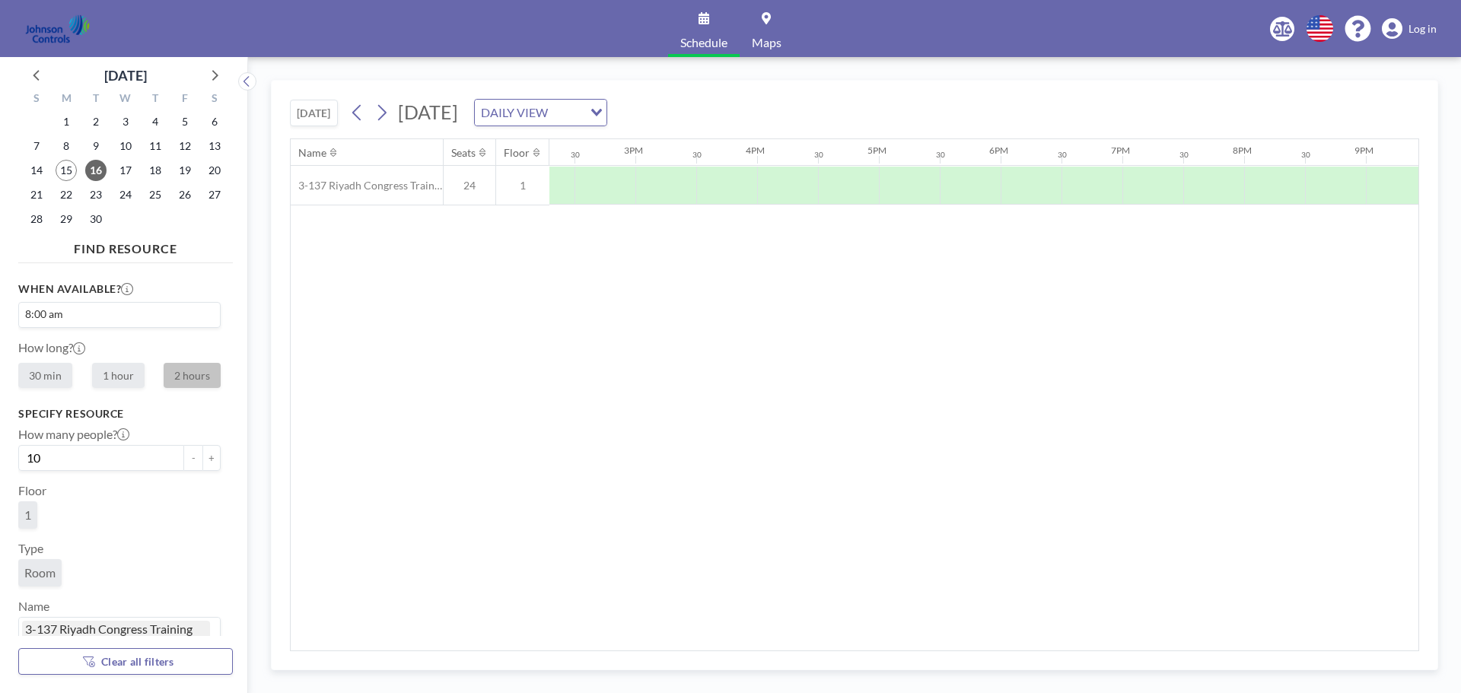
scroll to position [0, 0]
drag, startPoint x: 1009, startPoint y: 641, endPoint x: 896, endPoint y: 643, distance: 113.4
click at [896, 643] on div "Name Seats Floor 12AM 30 1AM 30 2AM 30 3AM 30 4AM 30 5AM 30 6AM 30 7AM 30 8AM 3…" at bounding box center [855, 394] width 1128 height 511
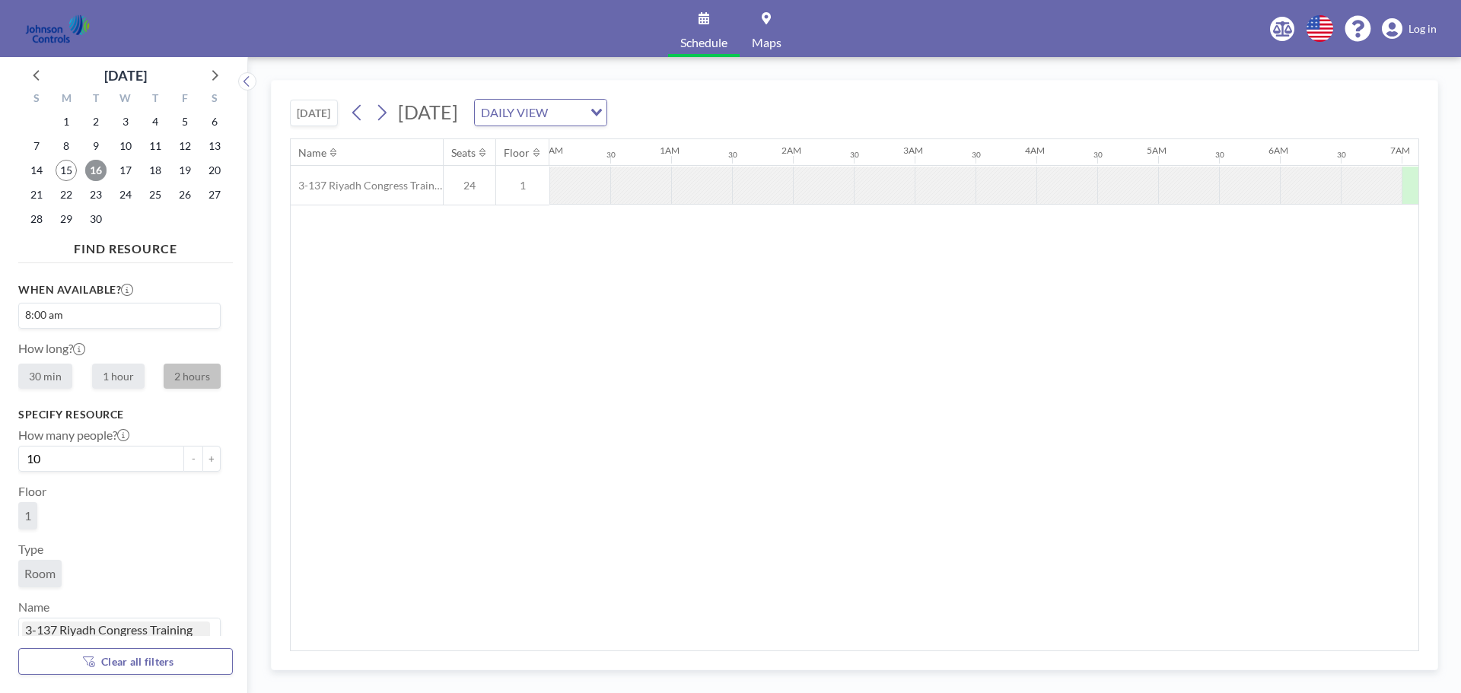
click at [97, 172] on span "16" at bounding box center [95, 170] width 21 height 21
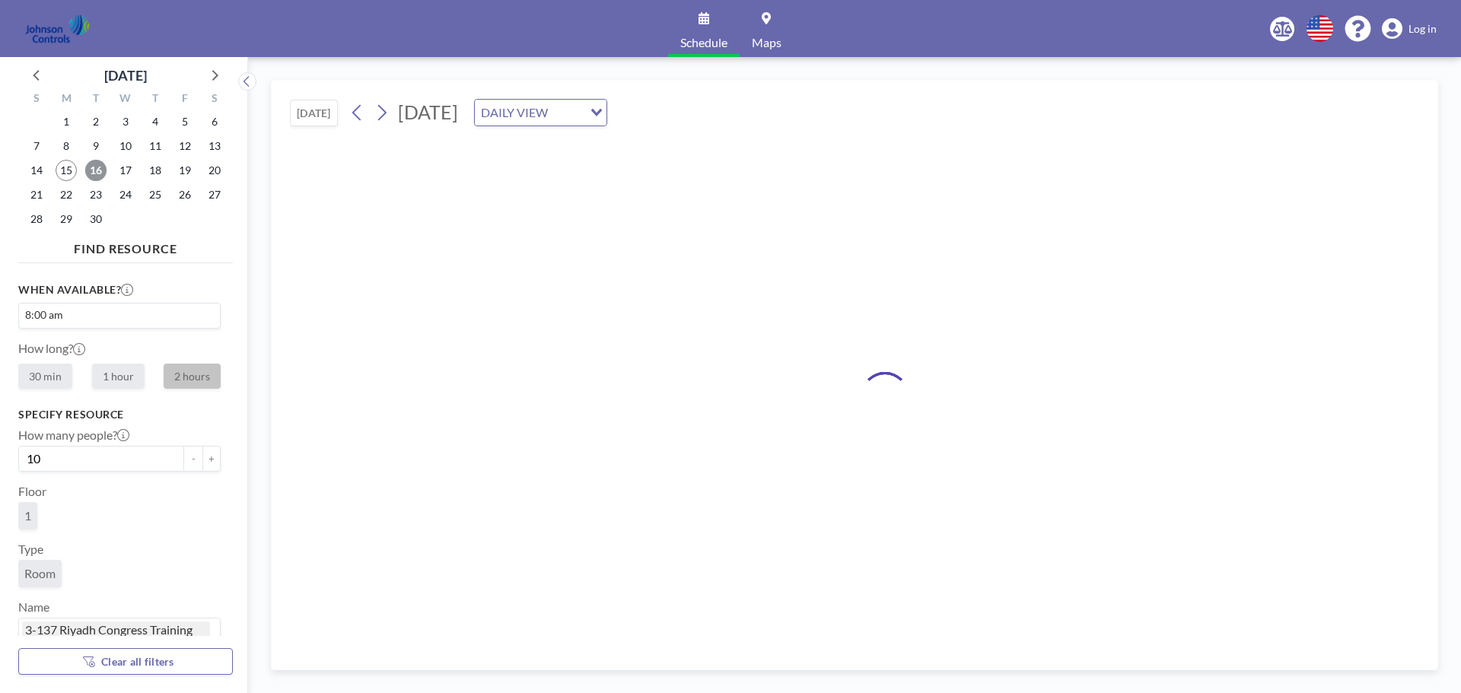
click at [97, 172] on span "16" at bounding box center [95, 170] width 21 height 21
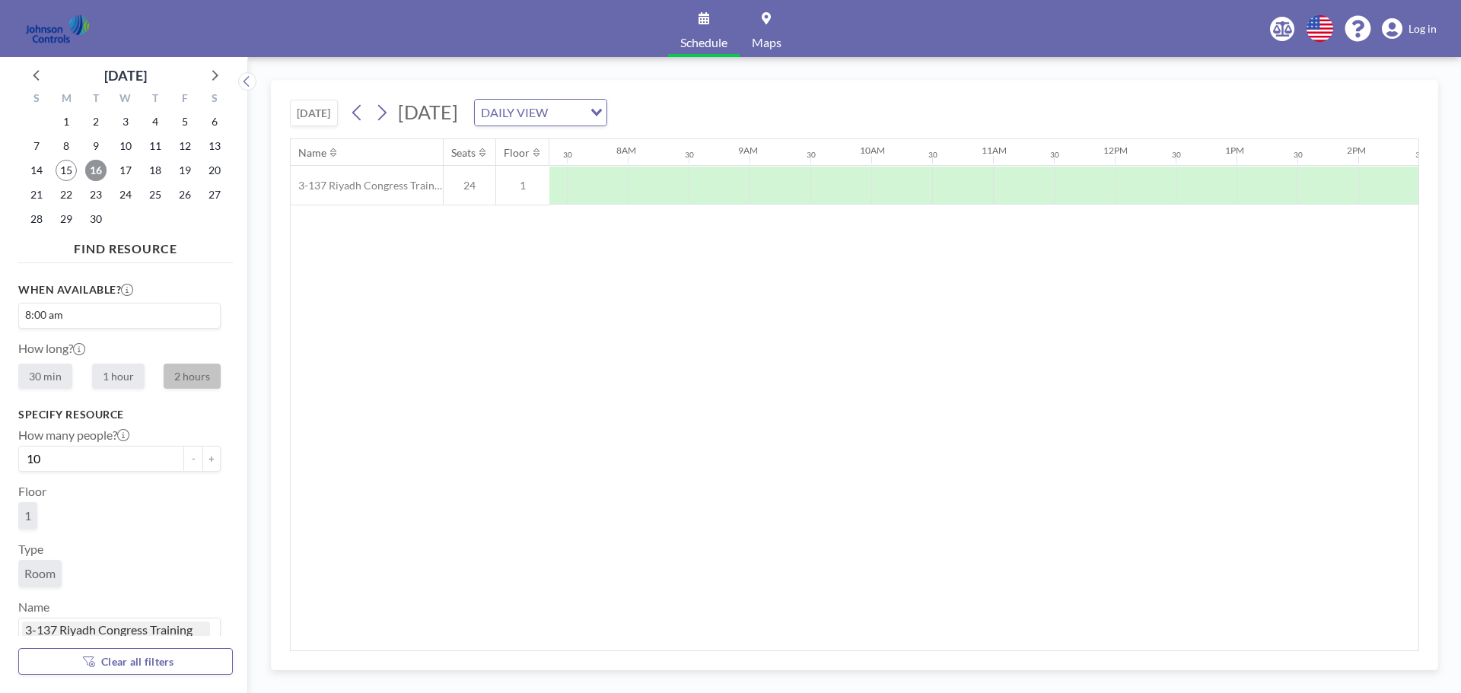
scroll to position [0, 913]
click at [565, 183] on div at bounding box center [579, 186] width 61 height 38
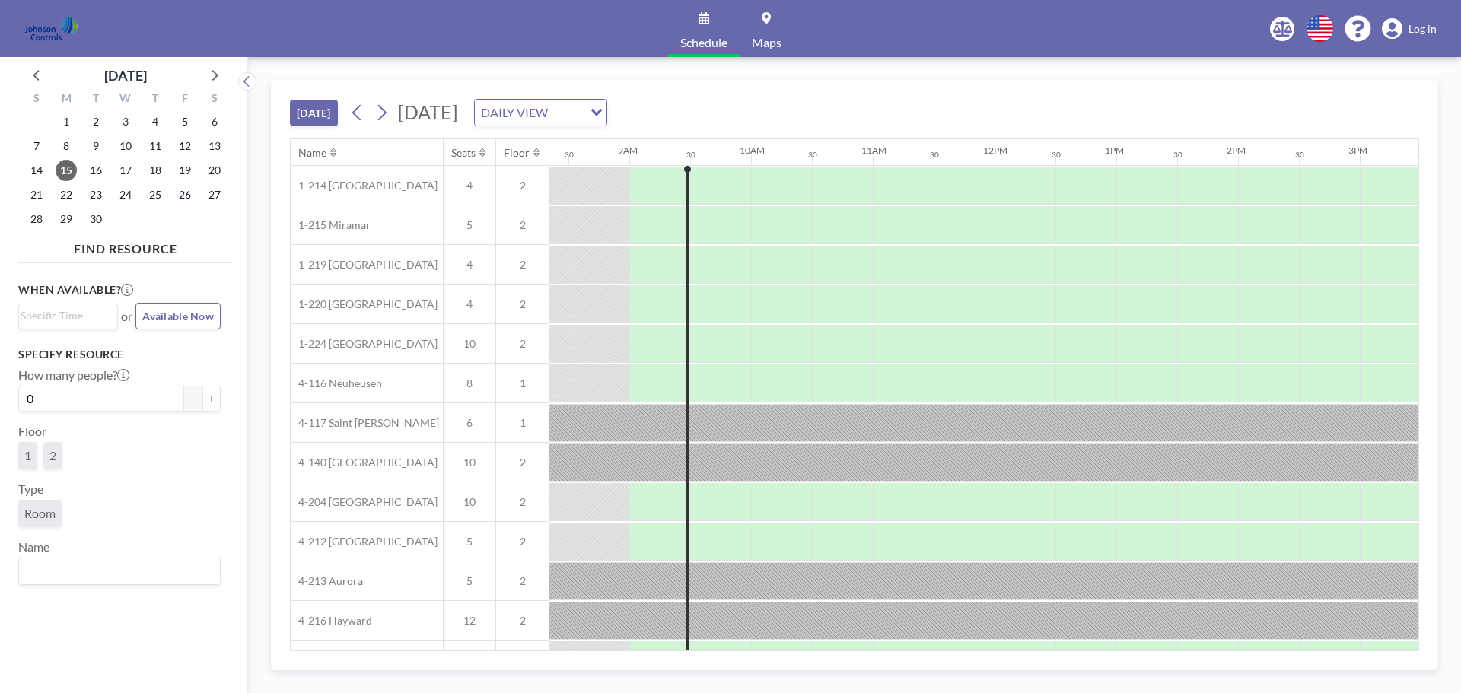
scroll to position [0, 1035]
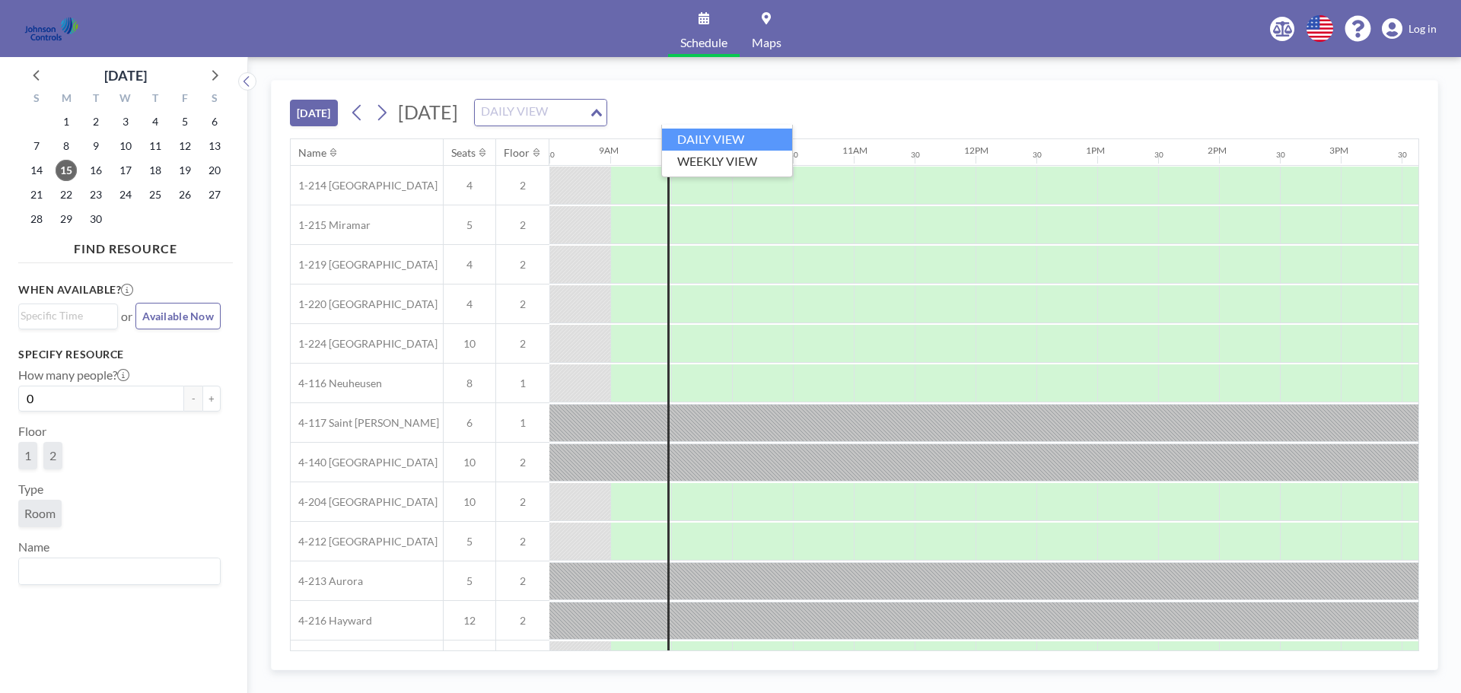
click at [589, 118] on div "DAILY VIEW" at bounding box center [532, 111] width 114 height 23
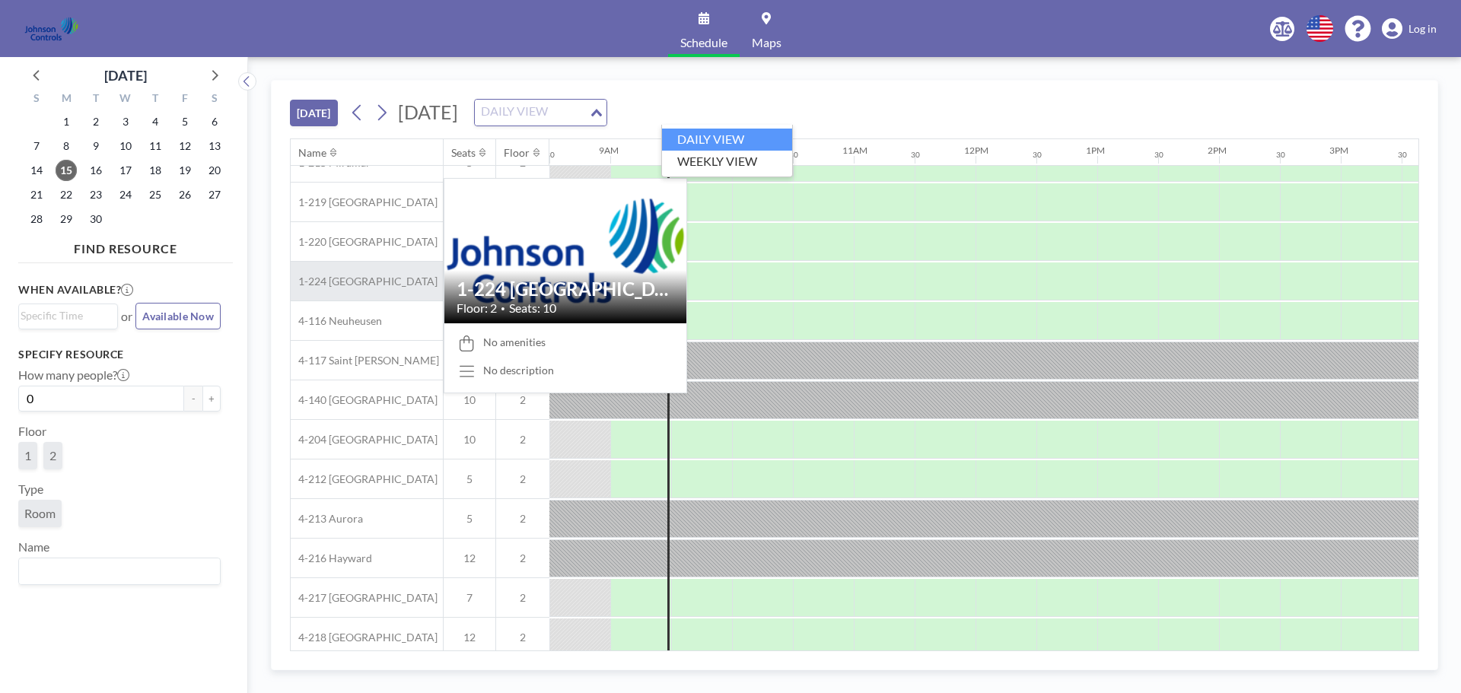
scroll to position [116, 1035]
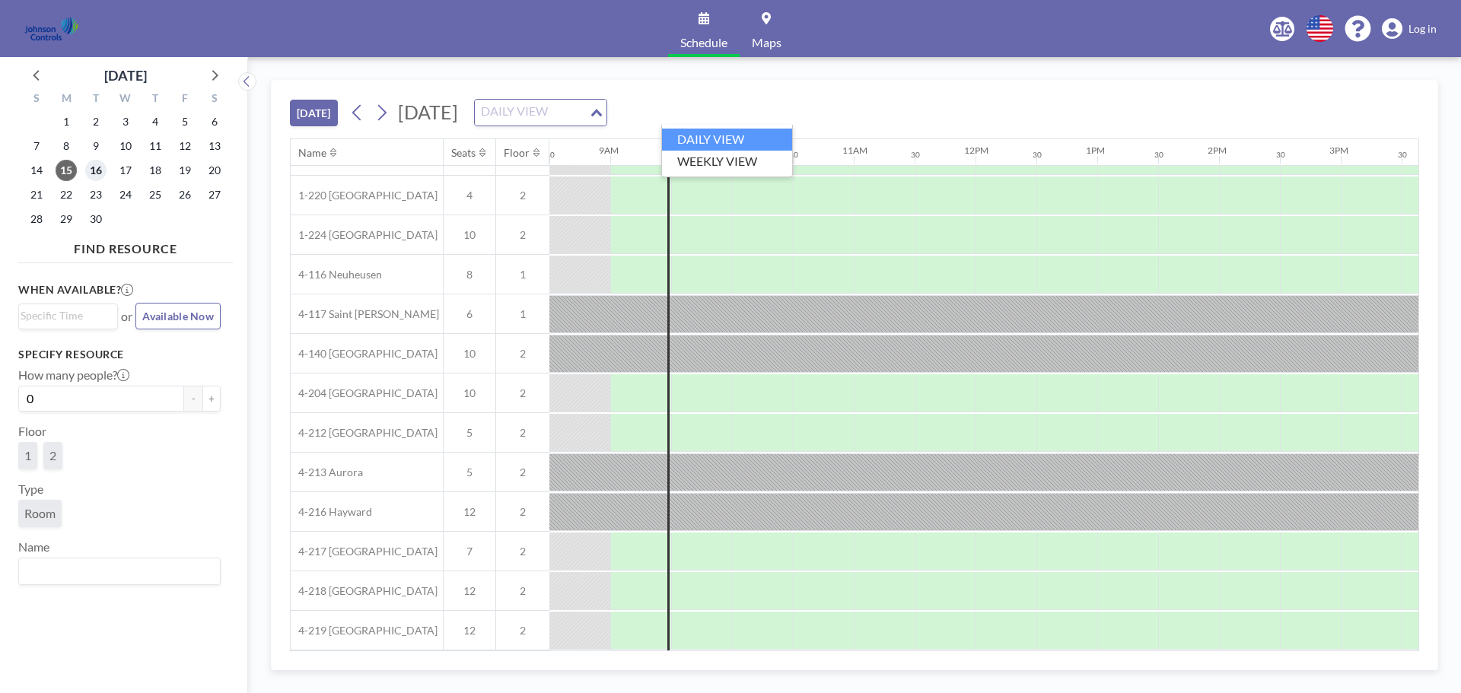
click at [91, 178] on span "16" at bounding box center [95, 170] width 21 height 21
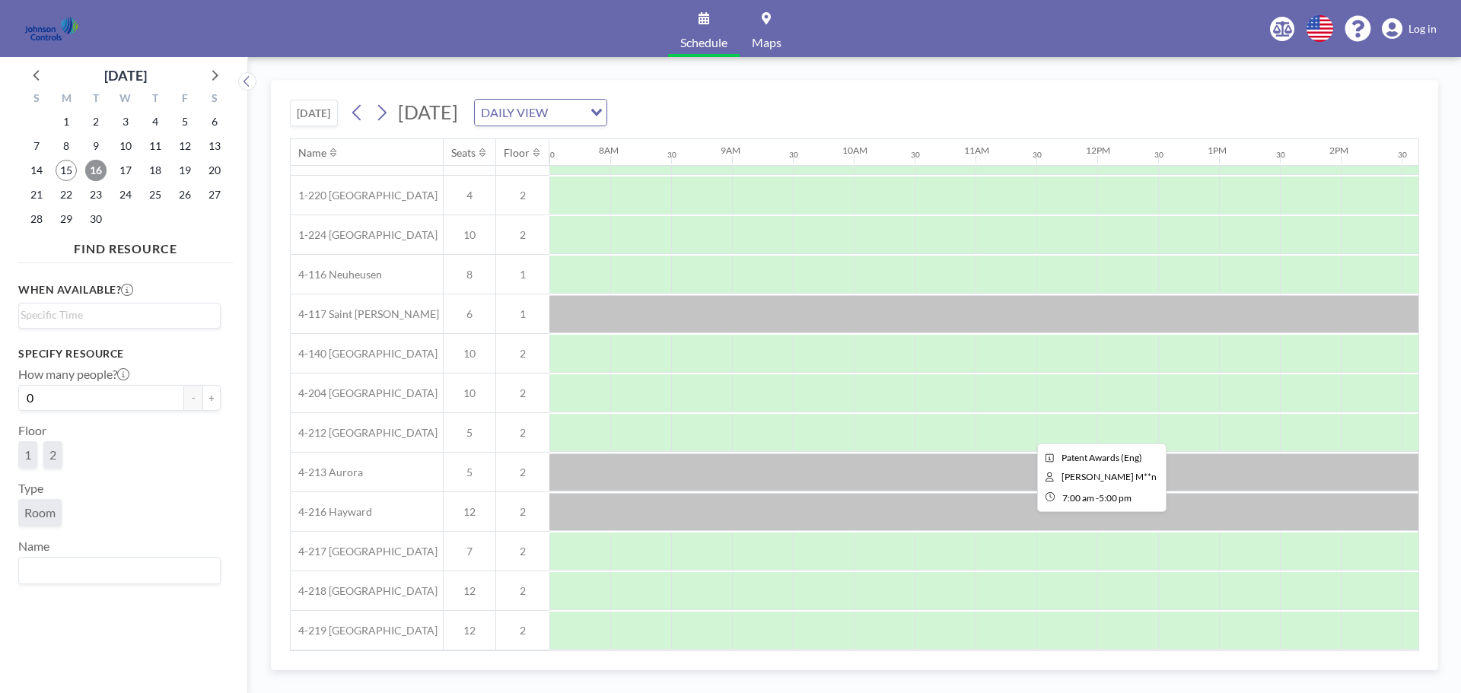
scroll to position [0, 913]
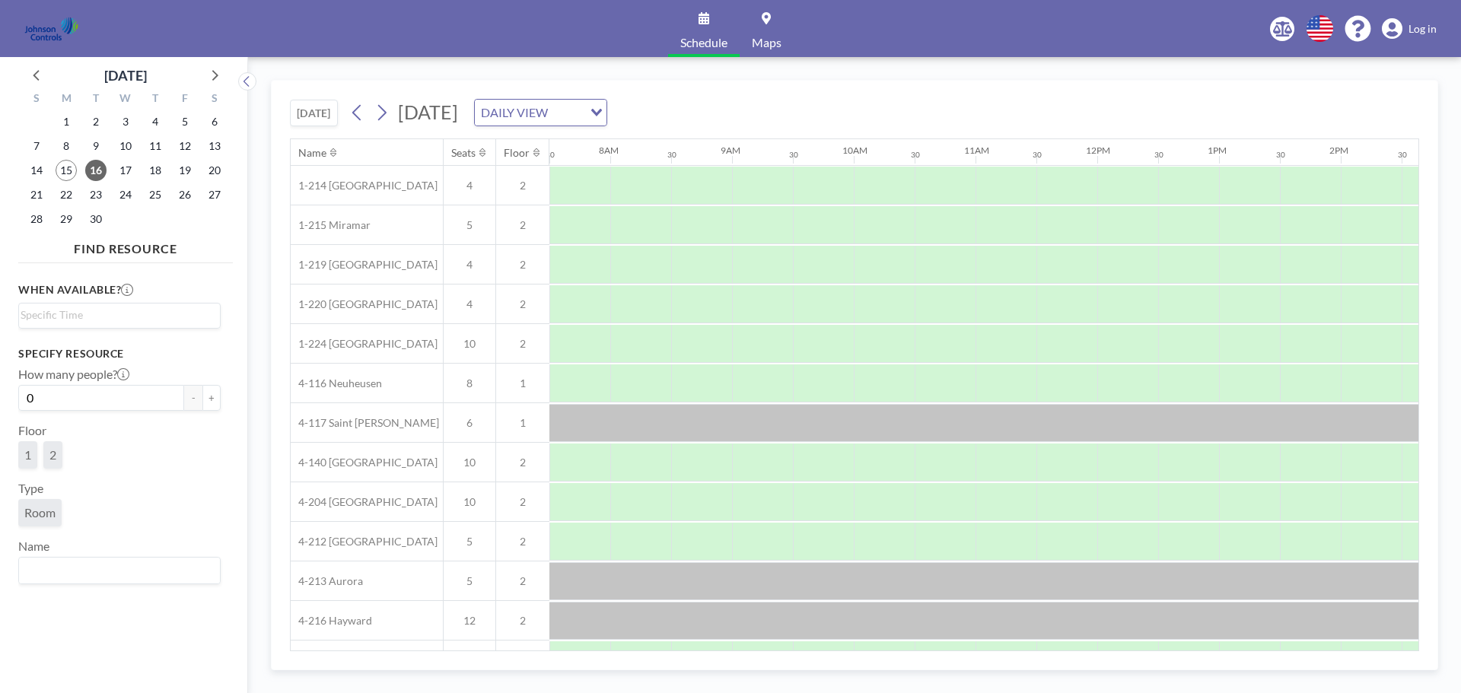
click at [769, 19] on icon at bounding box center [766, 18] width 9 height 12
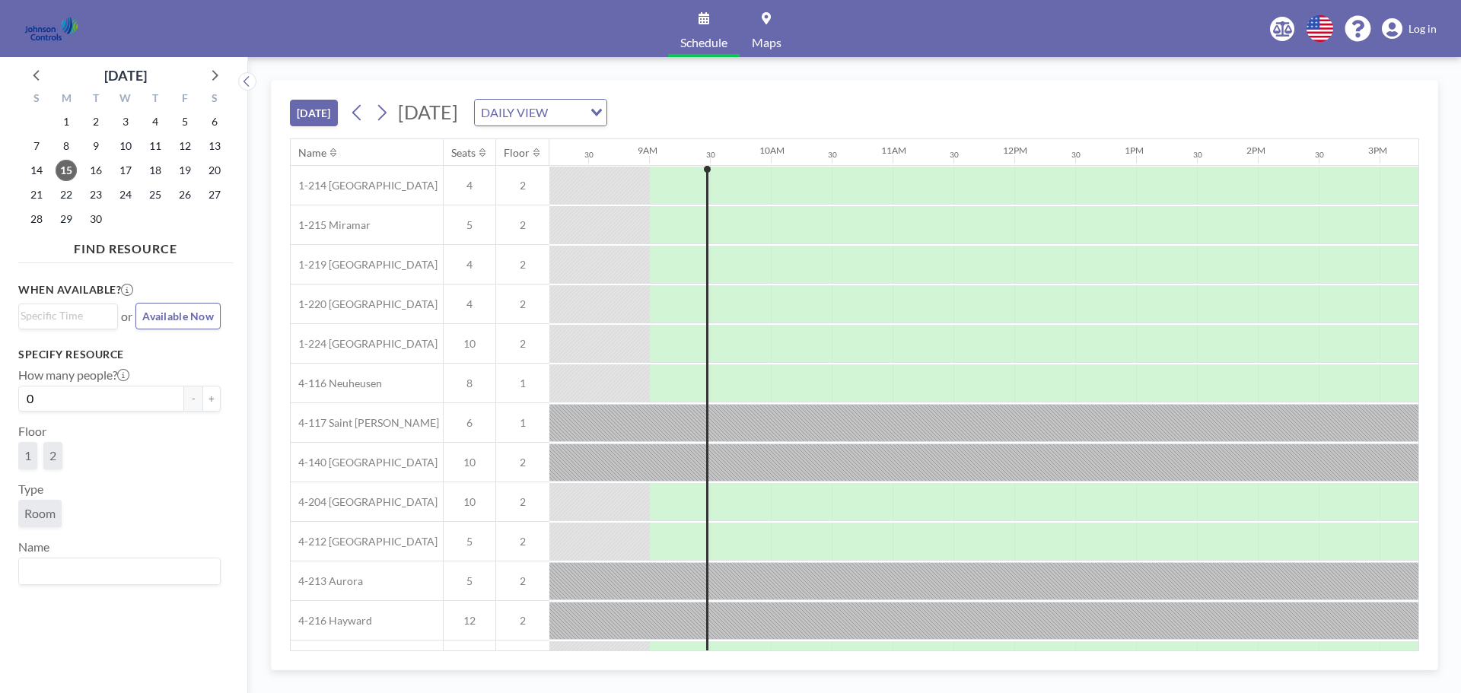
scroll to position [0, 1035]
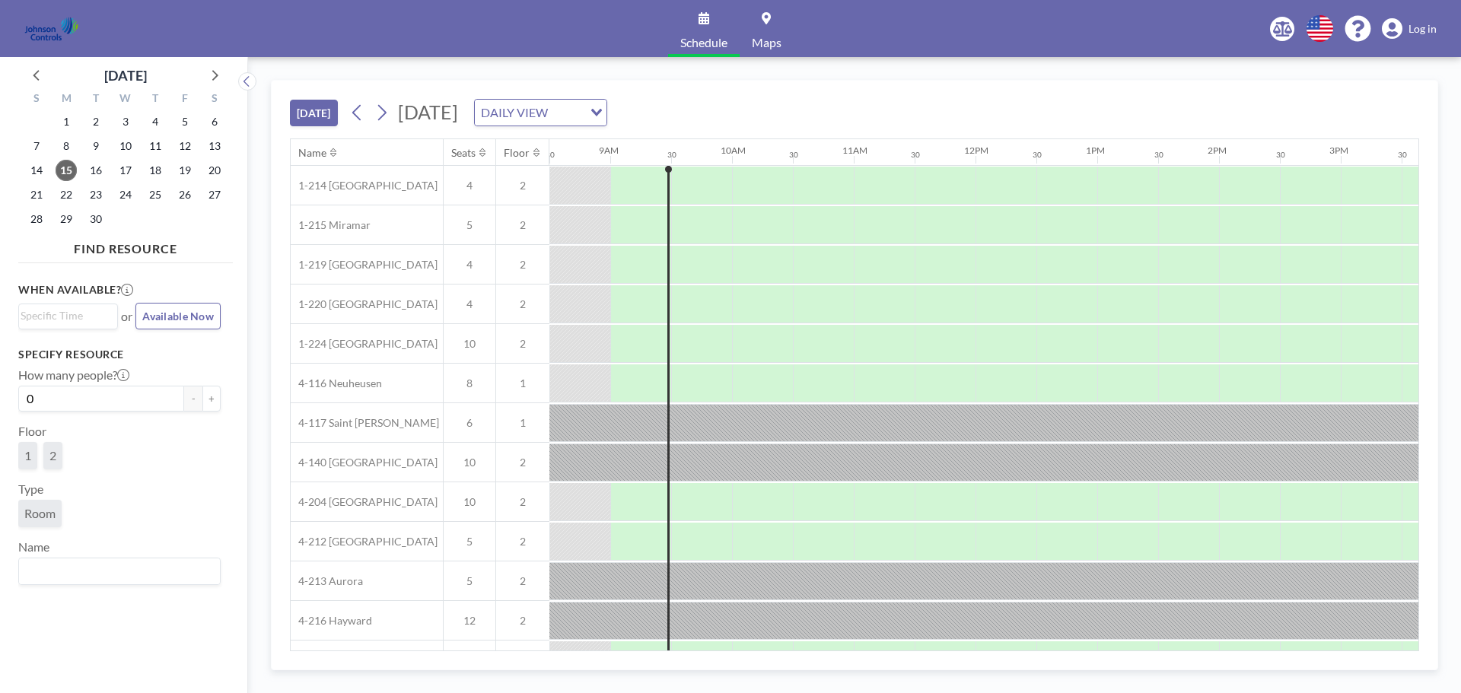
click at [44, 22] on img at bounding box center [51, 29] width 54 height 30
click at [49, 37] on img at bounding box center [51, 29] width 54 height 30
click at [767, 19] on icon at bounding box center [766, 18] width 9 height 12
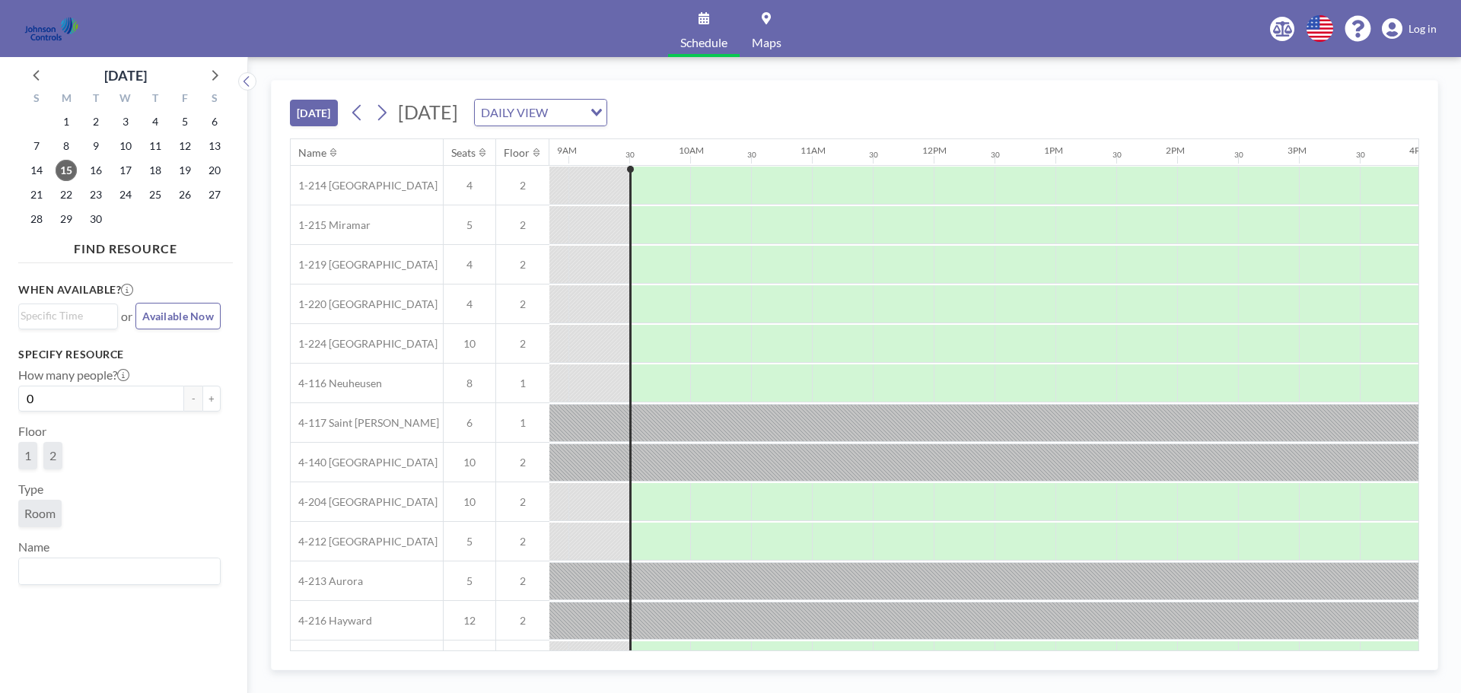
scroll to position [0, 1096]
